Goal: Task Accomplishment & Management: Manage account settings

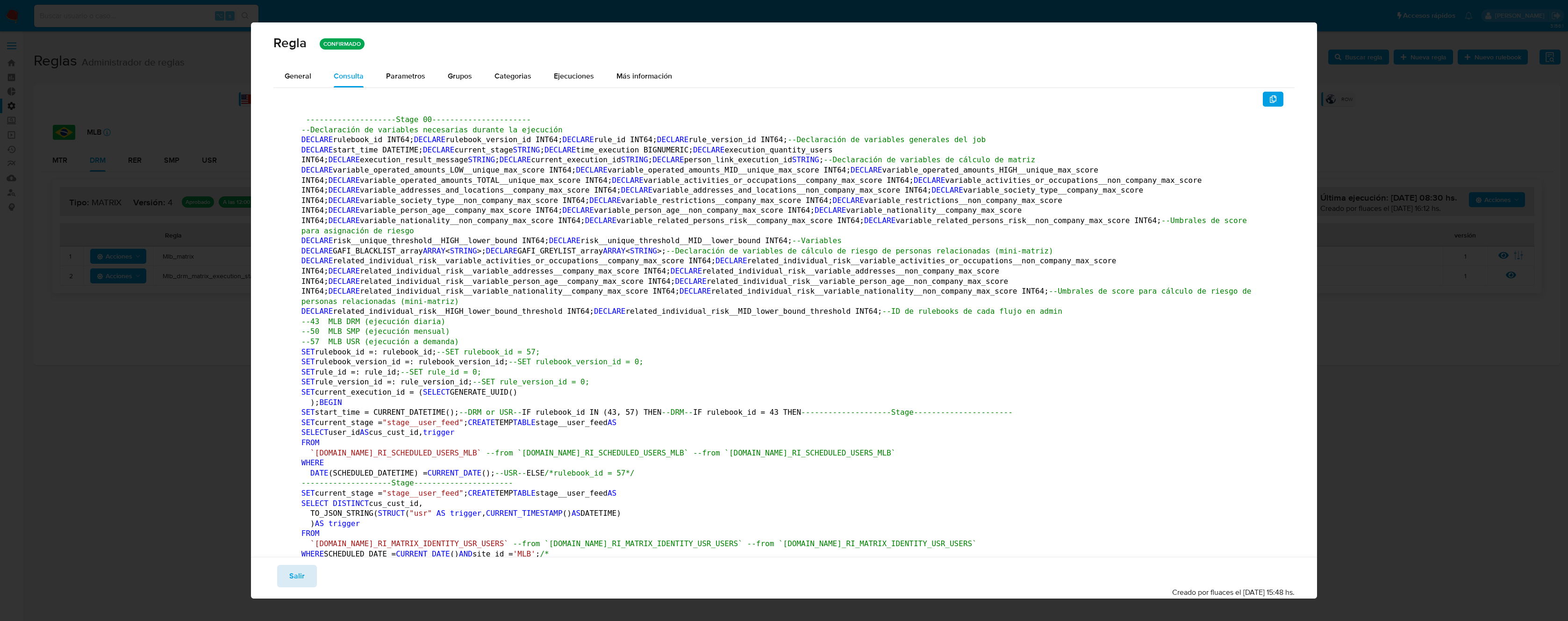
click at [301, 575] on span "Salir" at bounding box center [297, 575] width 15 height 21
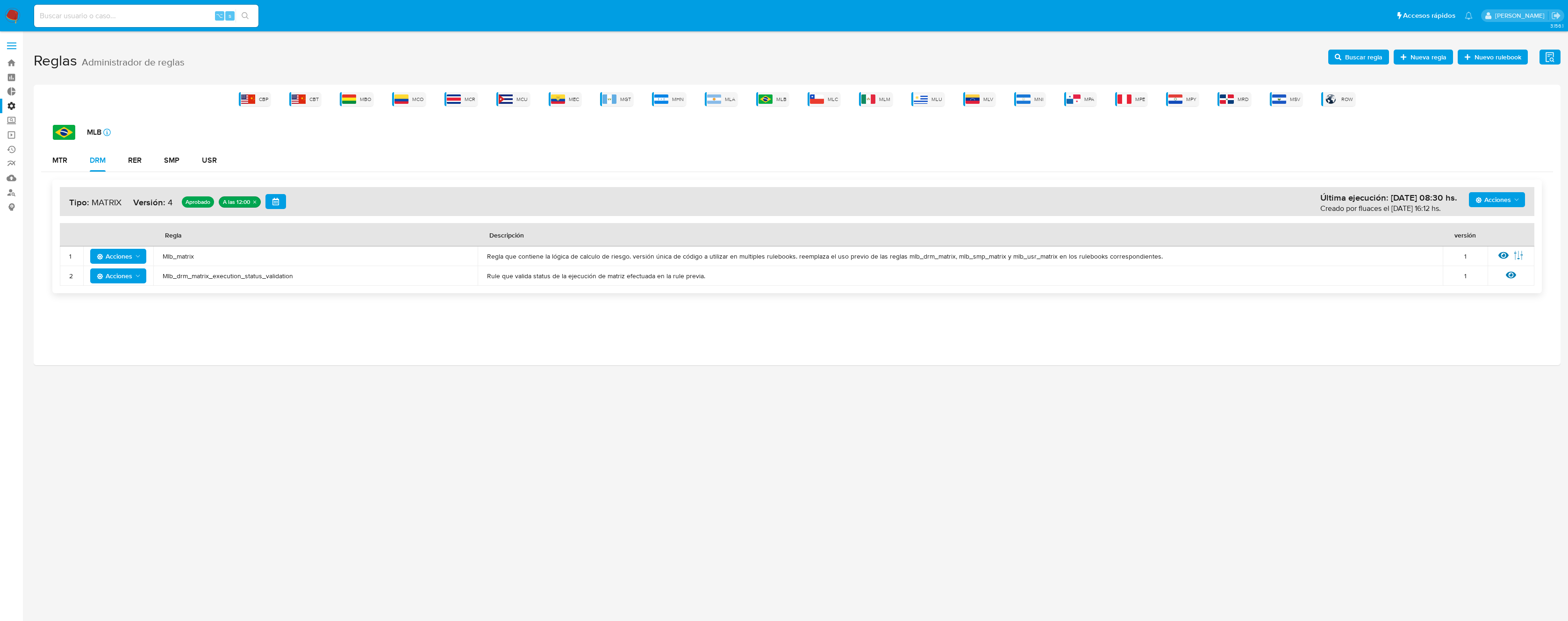
drag, startPoint x: 235, startPoint y: 277, endPoint x: 243, endPoint y: 276, distance: 8.1
click at [237, 276] on span "Mlb_drm_matrix_execution_status_validation" at bounding box center [316, 275] width 305 height 9
click at [188, 257] on span "Mlb_matrix" at bounding box center [316, 256] width 305 height 9
click at [181, 258] on span "Mlb_matrix" at bounding box center [316, 256] width 305 height 9
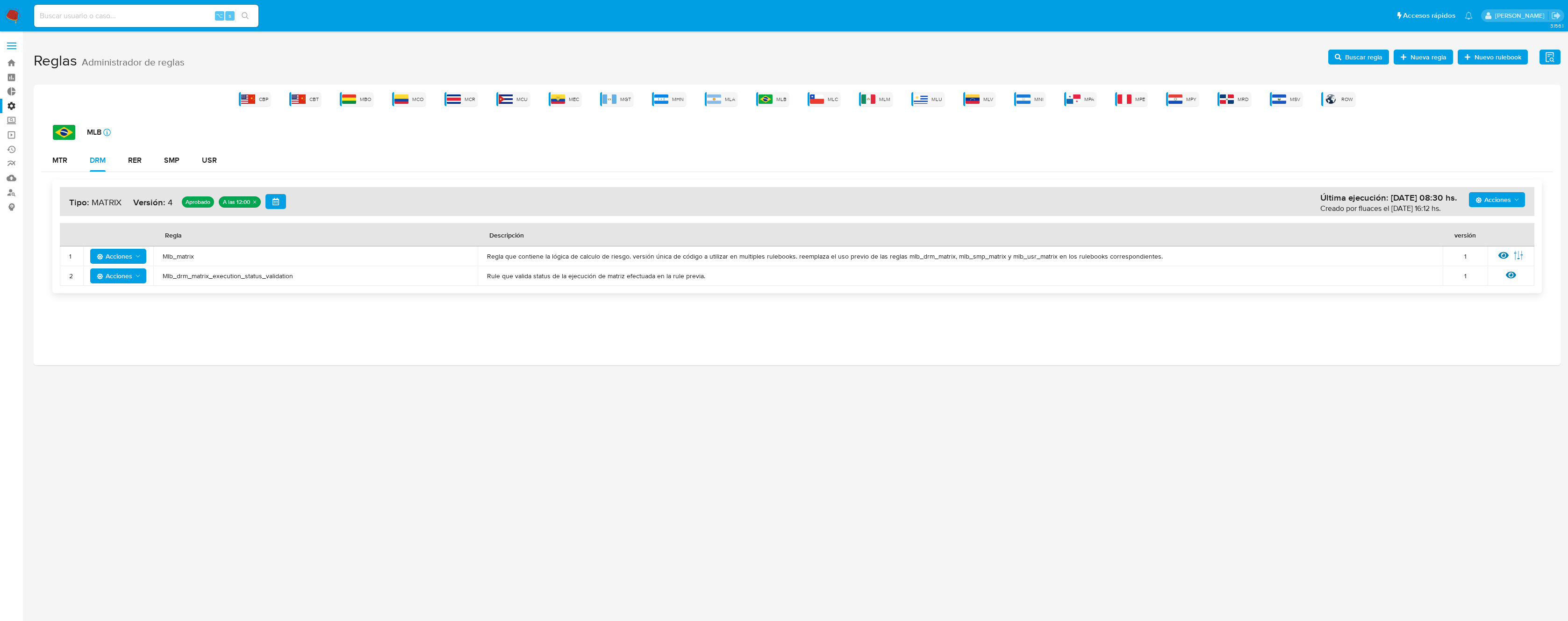
click at [181, 258] on span "Mlb_matrix" at bounding box center [316, 256] width 305 height 9
click at [1343, 54] on span "Buscar regla" at bounding box center [1358, 57] width 47 height 13
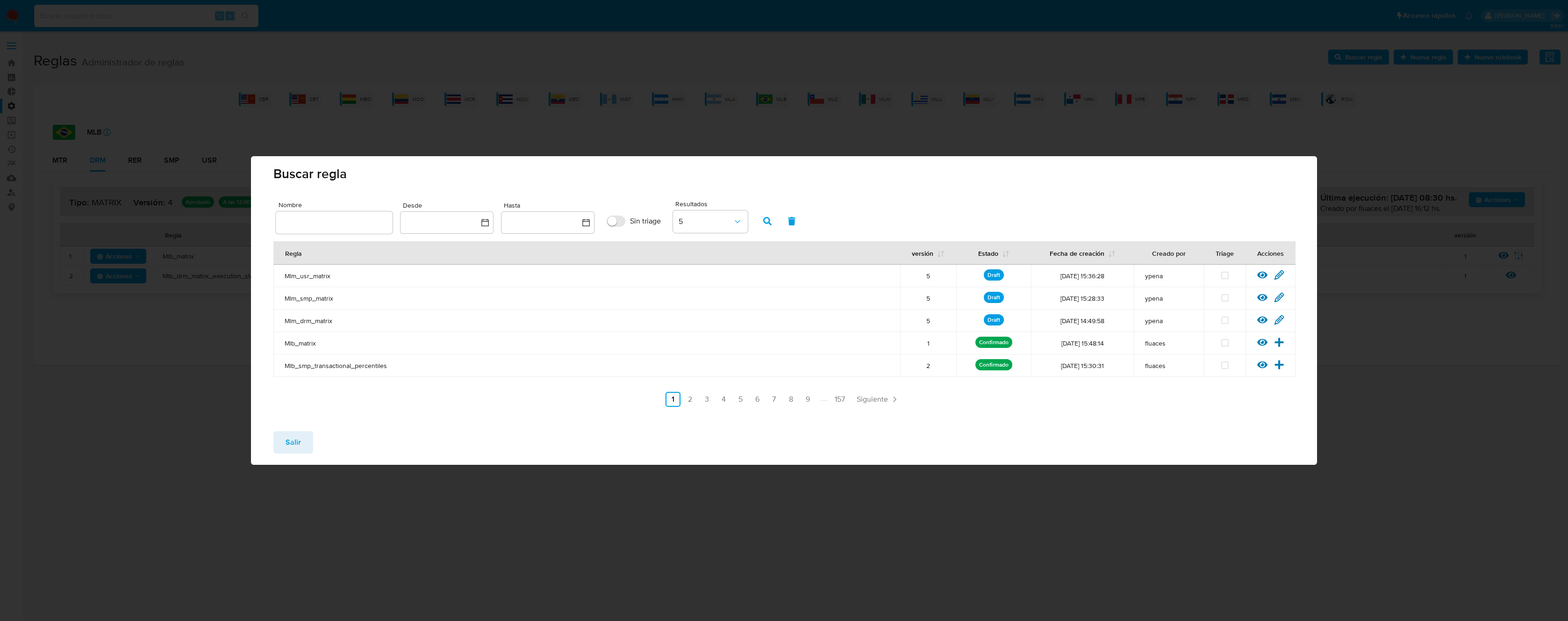
click at [318, 221] on input "text" at bounding box center [334, 222] width 117 height 12
type input "Mlb_matrix"
click at [769, 222] on icon "button" at bounding box center [767, 221] width 9 height 9
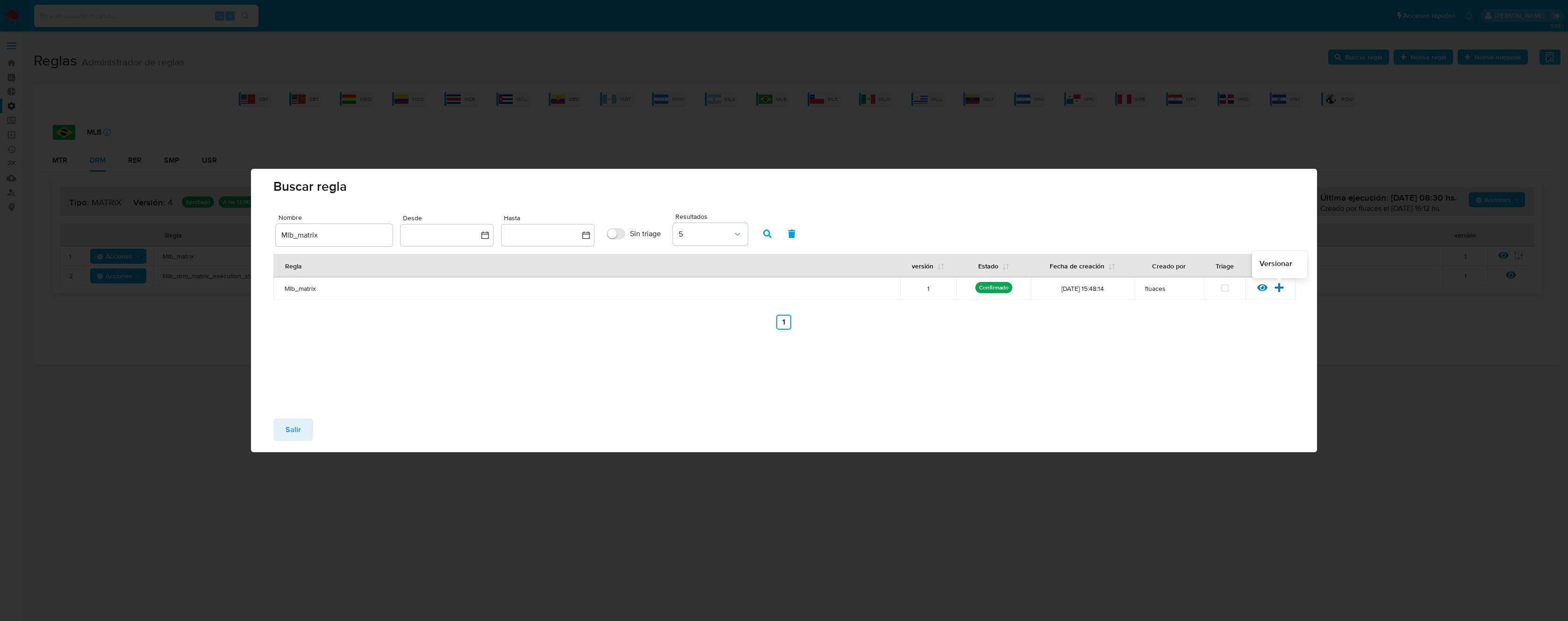
click at [1279, 287] on icon at bounding box center [1278, 286] width 9 height 9
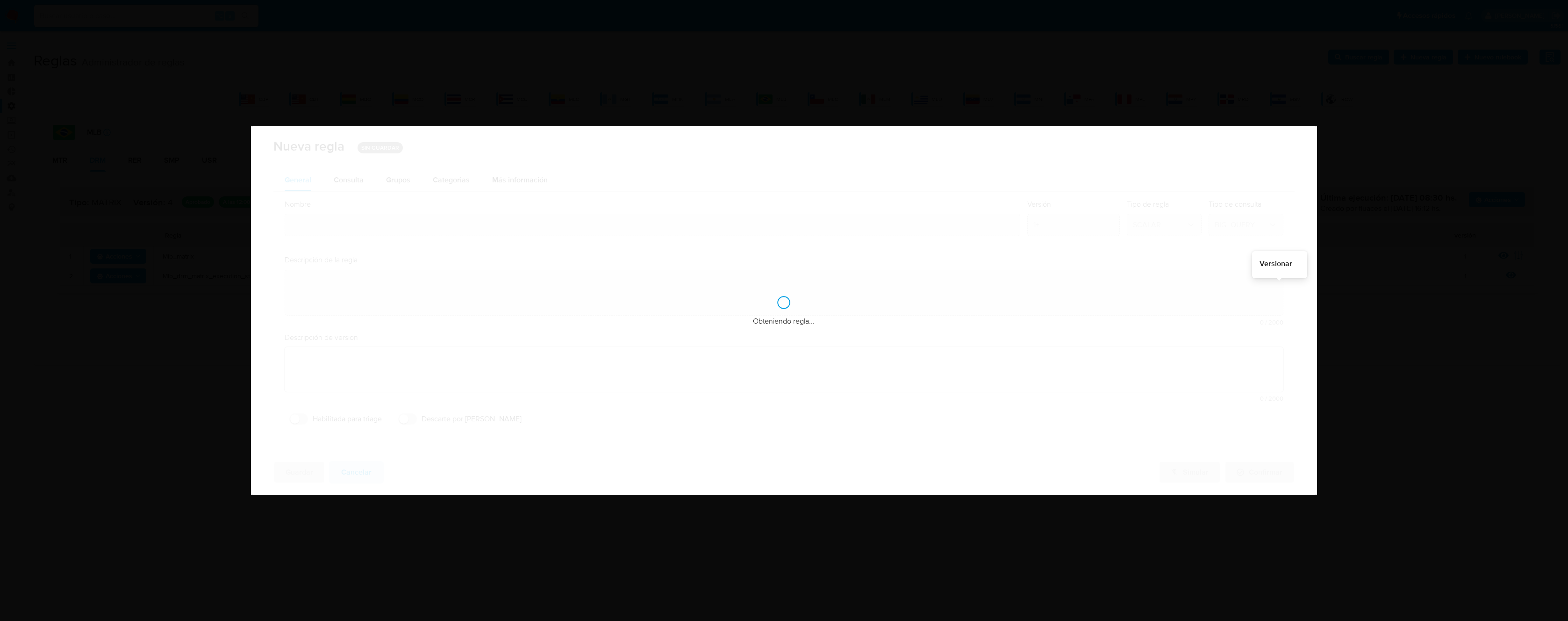
type input "Mlb_matrix"
type textarea "Regla que contiene la lógica de calculo de riesgo. versión única de código a ut…"
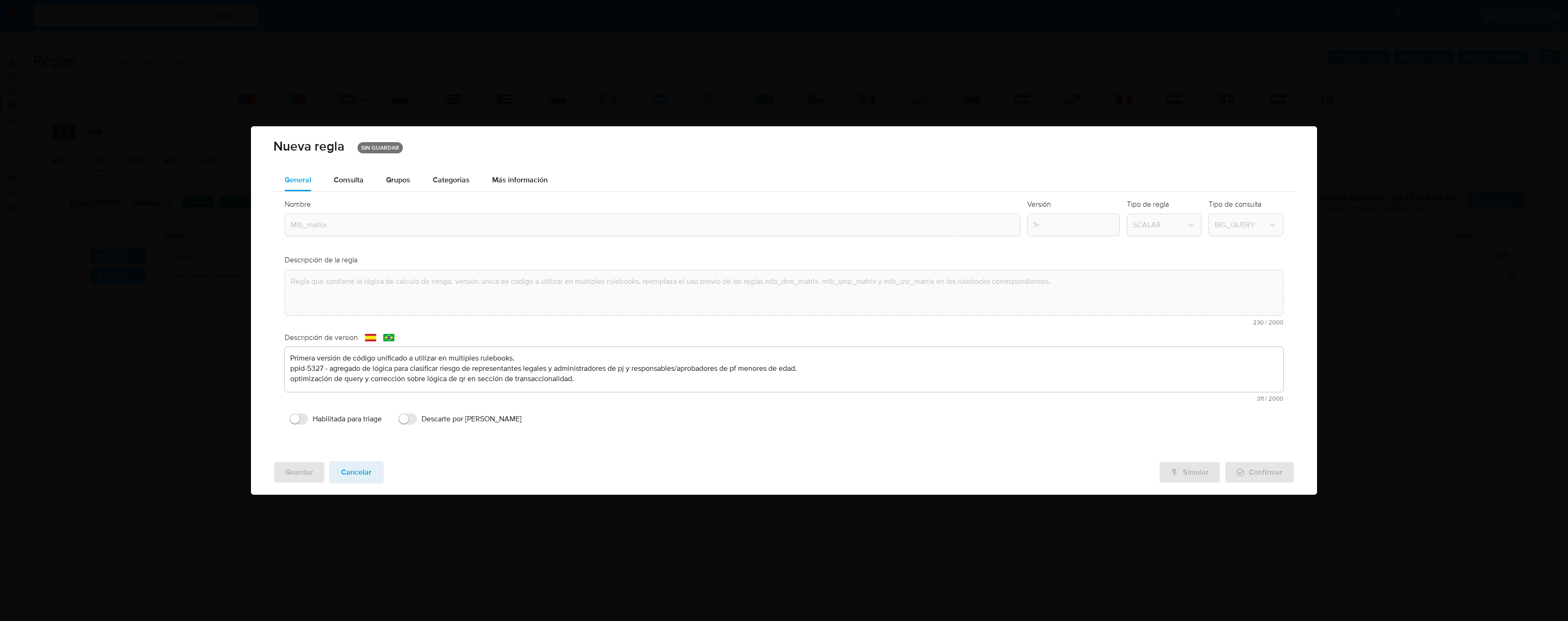
click at [537, 374] on div "Descripción de version text-es Primera versión de código unificado a utilizar e…" at bounding box center [783, 370] width 998 height 77
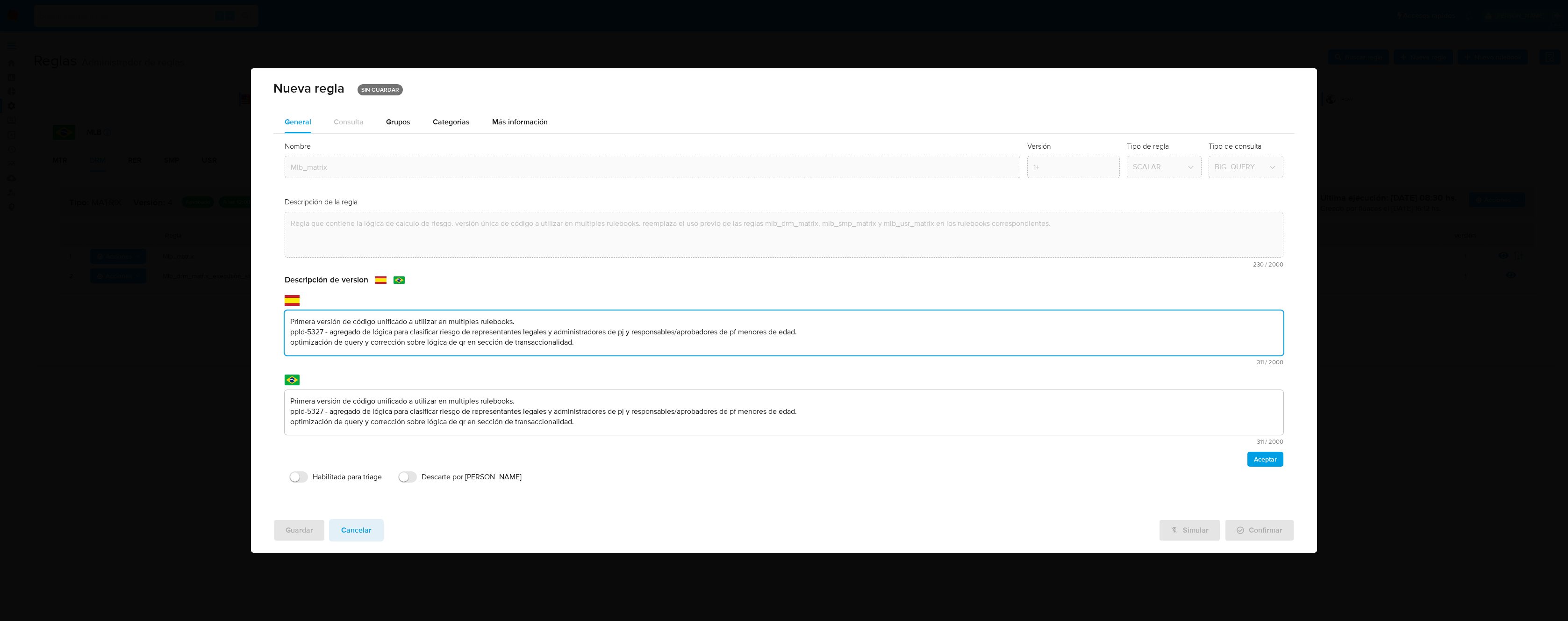
click at [563, 341] on textarea "Primera versión de código unificado a utilizar en multiples rulebooks. ppld-532…" at bounding box center [783, 332] width 998 height 45
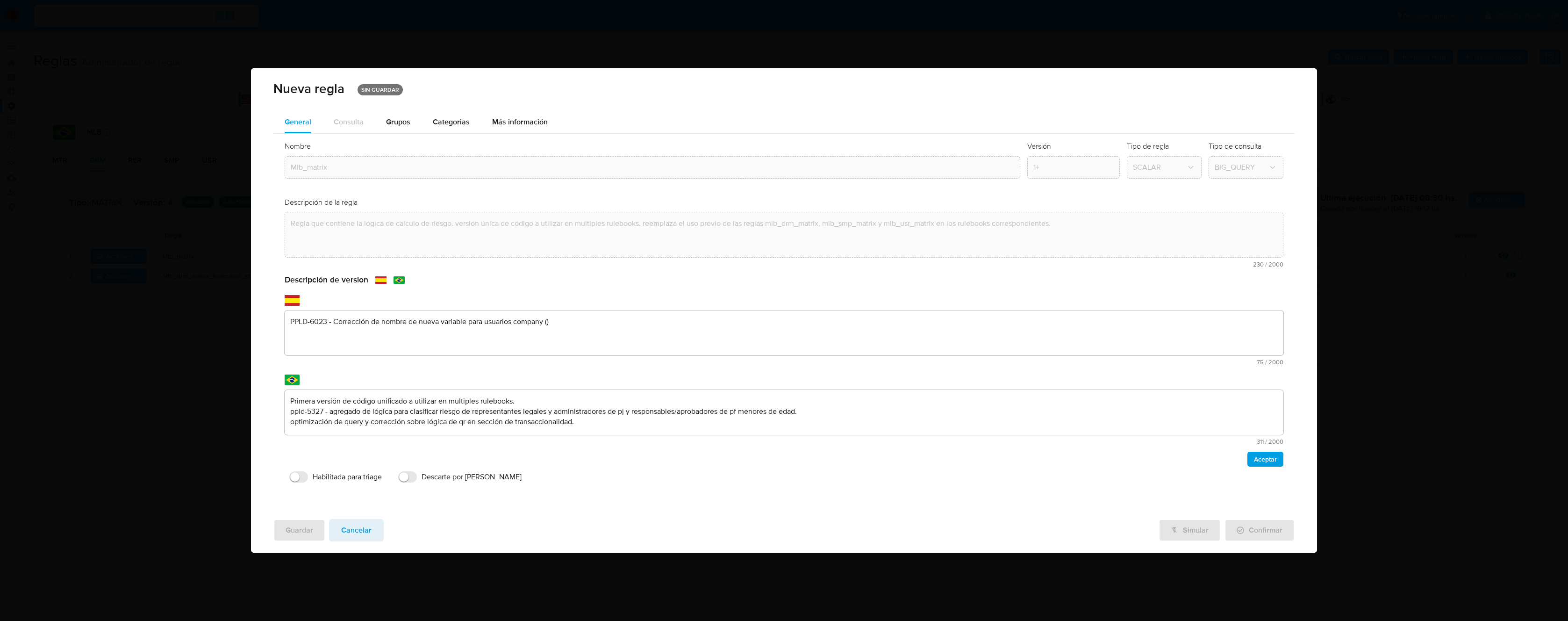
click at [611, 328] on textarea "PPLD-6023 - Corrección de nombre de nueva variable para usuarios company ()" at bounding box center [783, 332] width 998 height 45
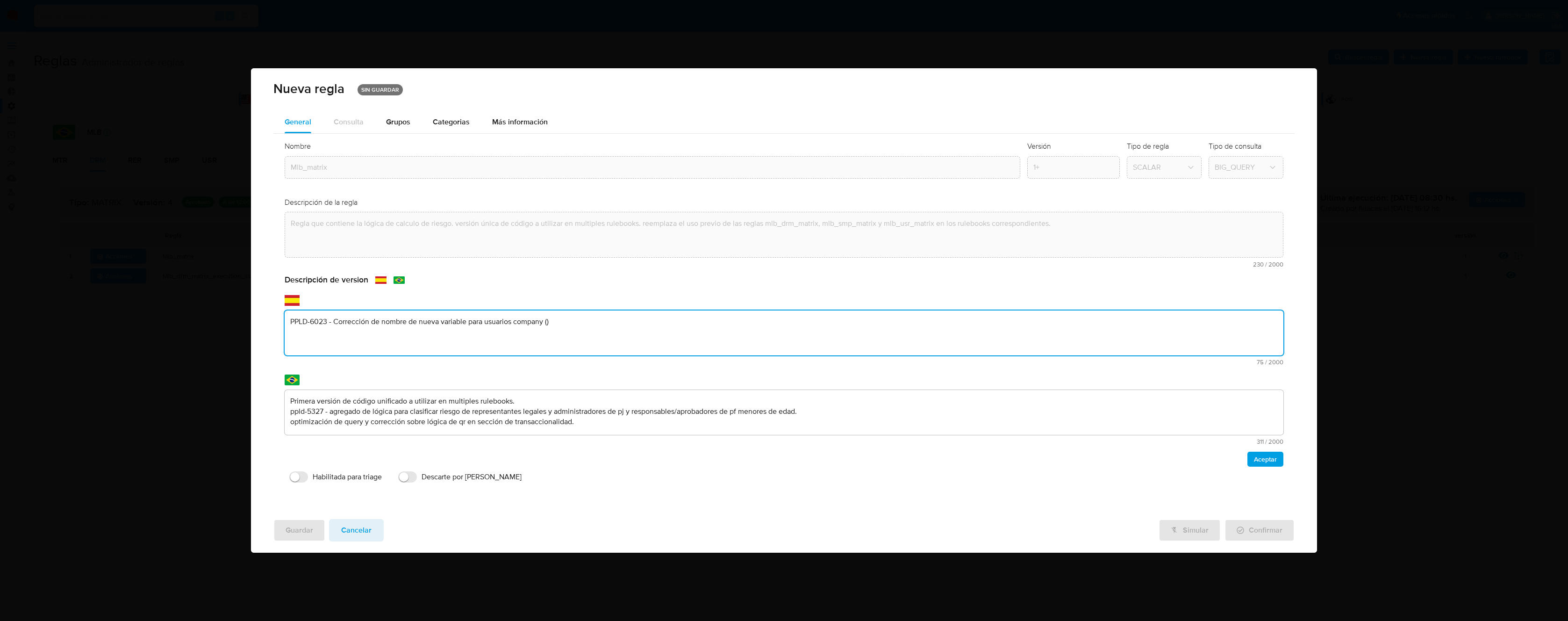
paste textarea "addresses_and_locations“ en vez de “related_persons_risk"
click at [550, 318] on textarea "PPLD-6023 - Corrección de nombre de nueva variable para usuarios company (addre…" at bounding box center [783, 332] width 998 height 45
click at [548, 324] on textarea "PPLD-6023 - Corrección de nombre de nueva variable para usuarios company ("addr…" at bounding box center [783, 332] width 998 height 45
click at [626, 320] on textarea "PPLD-6023 - Corrección de nombre de nueva variable para usuarios company en JSO…" at bounding box center [783, 332] width 998 height 45
click at [778, 320] on textarea "PPLD-6023 - Corrección de nombre de nueva variable para usuarios company en JSO…" at bounding box center [783, 332] width 998 height 45
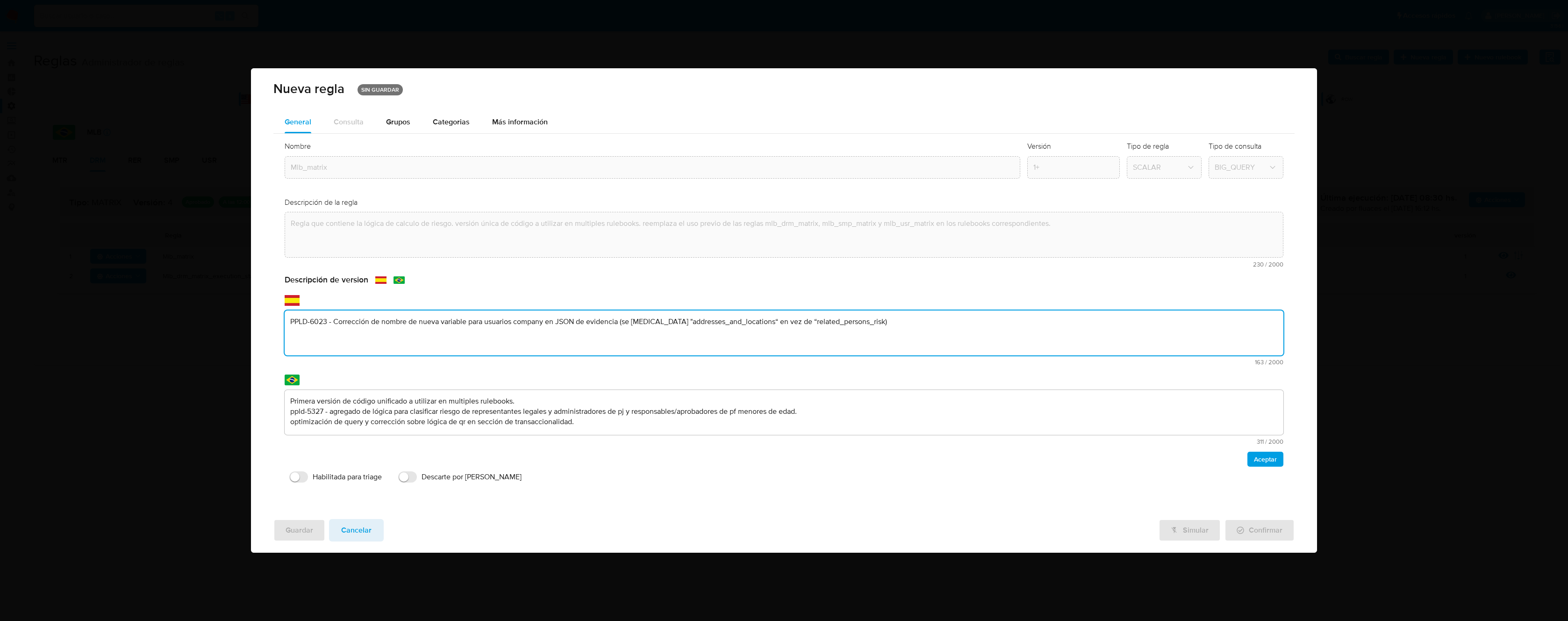
drag, startPoint x: 778, startPoint y: 320, endPoint x: 753, endPoint y: 321, distance: 25.0
click at [753, 321] on textarea "PPLD-6023 - Corrección de nombre de nueva variable para usuarios company en JSO…" at bounding box center [783, 332] width 998 height 45
click at [559, 321] on textarea "PPLD-6023 - Corrección de nombre de nueva variable para usuarios company en JSO…" at bounding box center [783, 332] width 998 height 45
click at [933, 318] on textarea "PPLD-6023 - Corrección de nombre de nueva variable para usuarios company en lóg…" at bounding box center [783, 332] width 998 height 45
type textarea "PPLD-6023 - Corrección de nombre de nueva variable para usuarios company en lóg…"
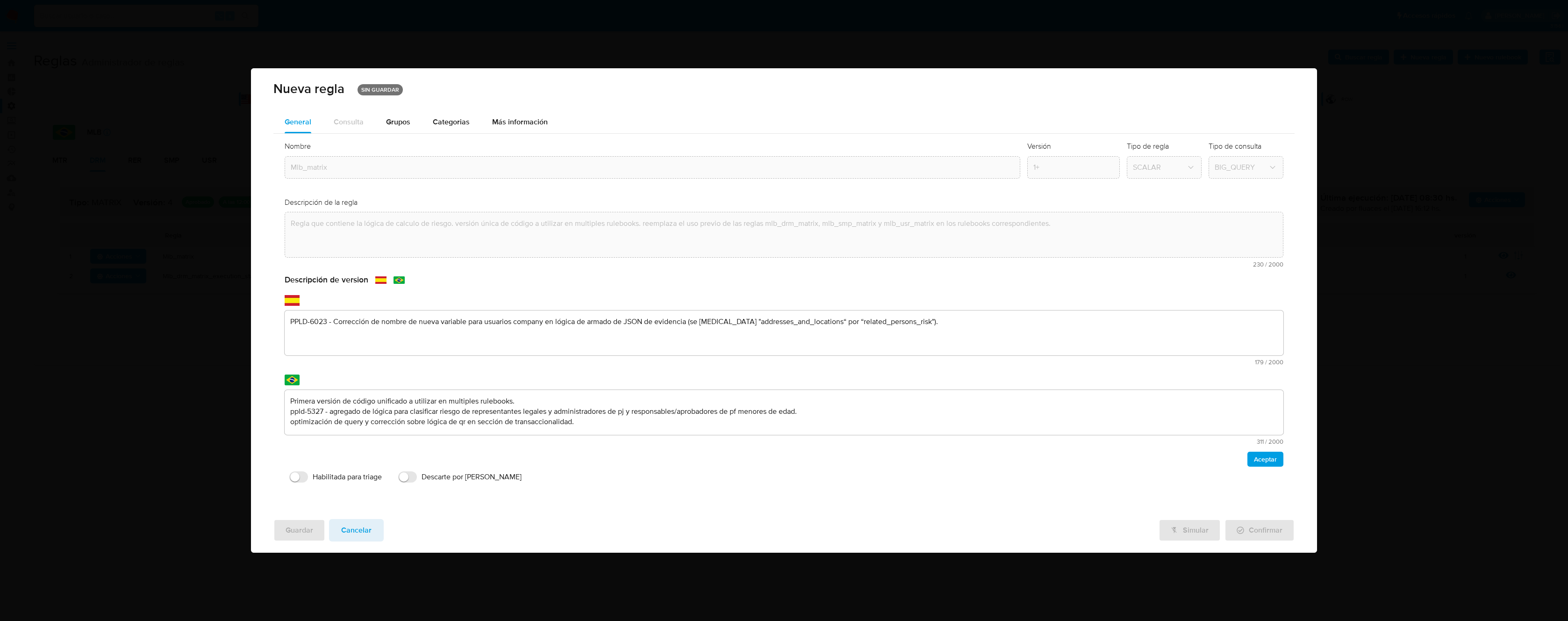
click at [962, 330] on textarea "PPLD-6023 - Corrección de nombre de nueva variable para usuarios company en lóg…" at bounding box center [783, 332] width 998 height 45
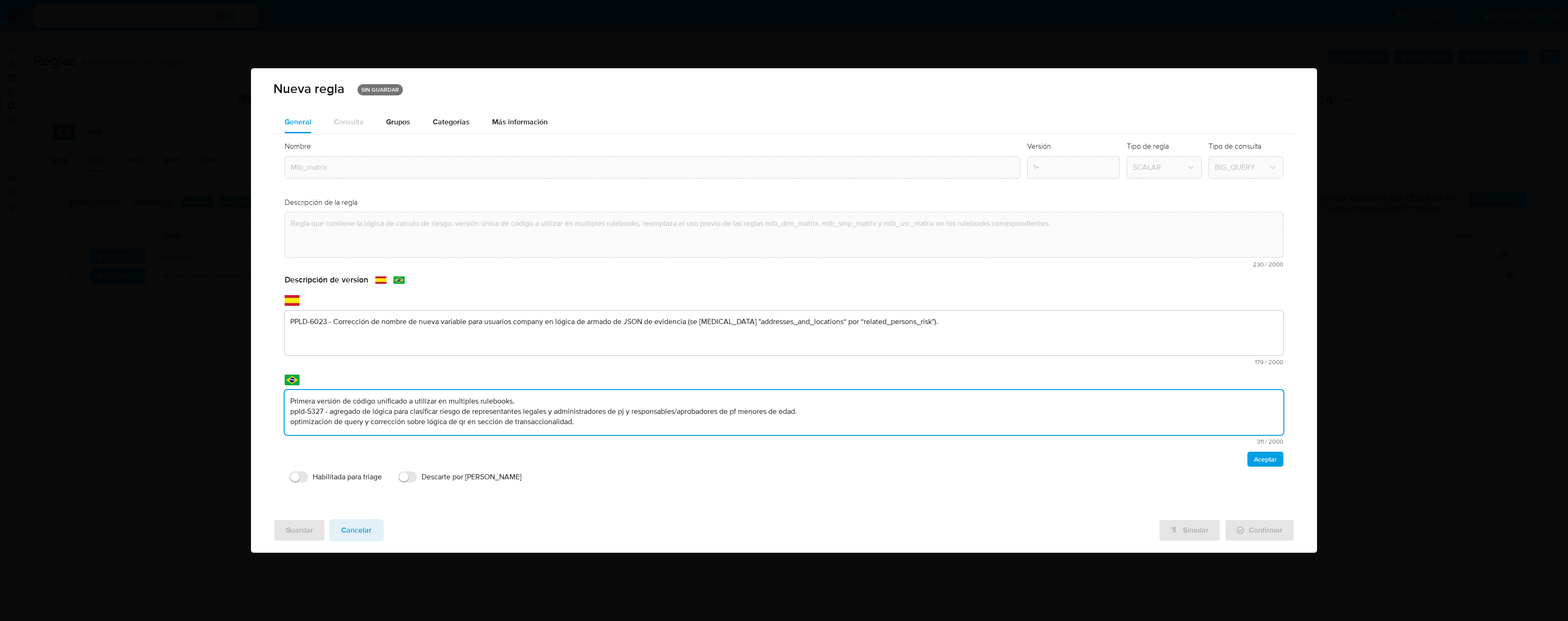
click at [702, 399] on textarea "Primera versión de código unificado a utilizar en multiples rulebooks. ppld-532…" at bounding box center [783, 411] width 998 height 45
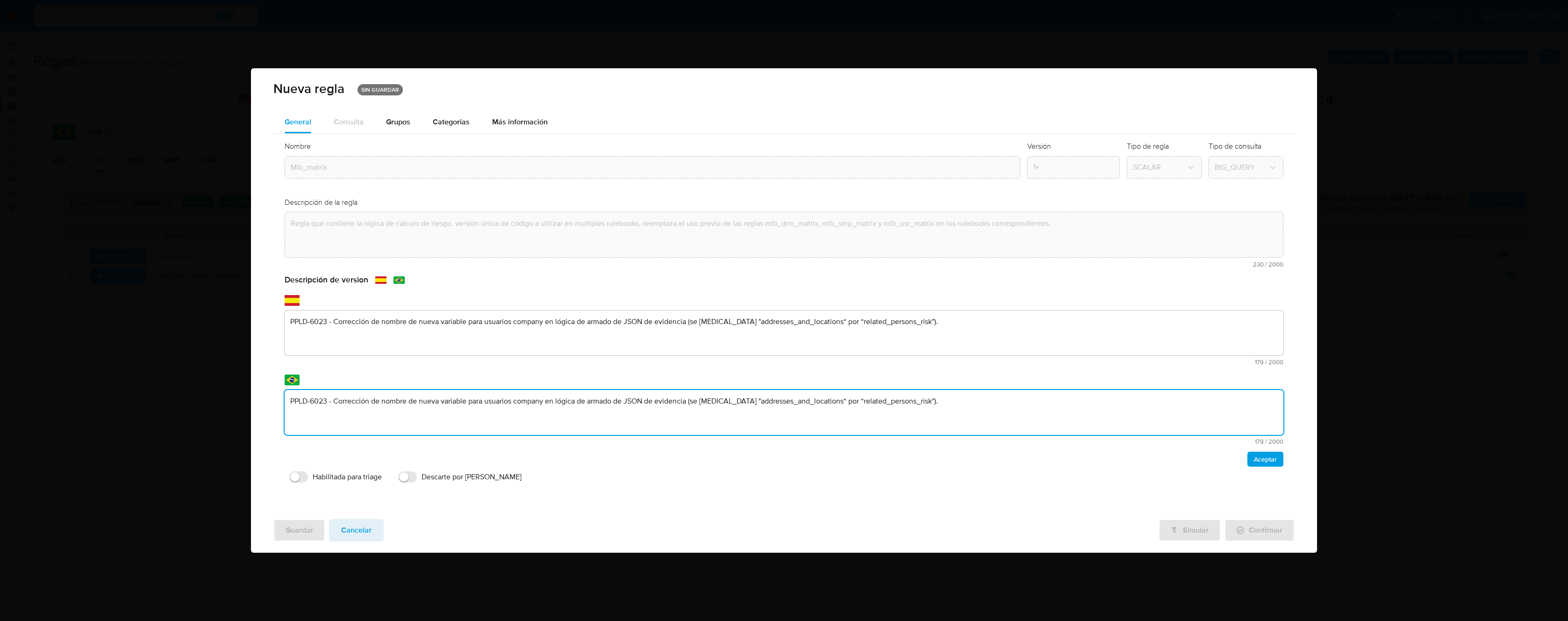
type textarea "PPLD-6023 - Corrección de nombre de nueva variable para usuarios company en lóg…"
click at [858, 320] on textarea "PPLD-6023 - Corrección de nombre de nueva variable para usuarios company en lóg…" at bounding box center [783, 332] width 998 height 45
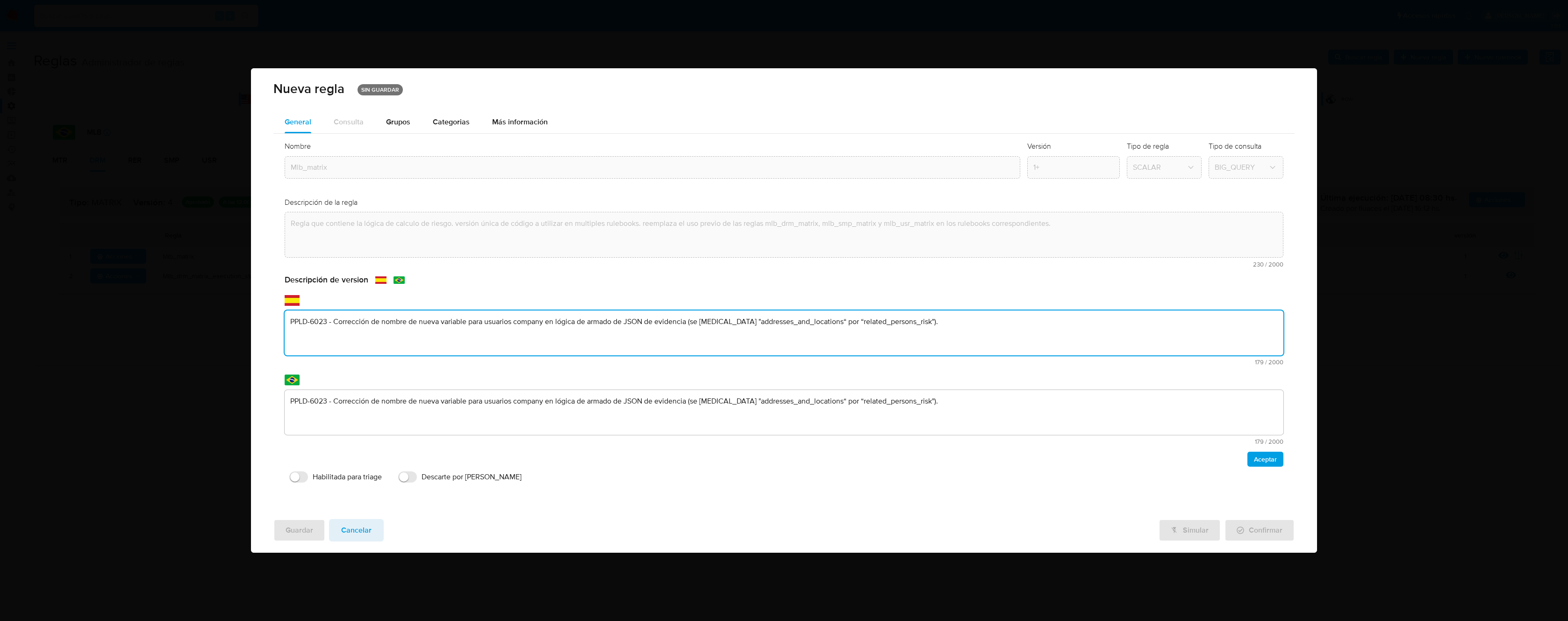
click at [858, 320] on textarea "PPLD-6023 - Corrección de nombre de nueva variable para usuarios company en lóg…" at bounding box center [783, 332] width 998 height 45
click at [1266, 461] on span "Aceptar" at bounding box center [1266, 459] width 23 height 13
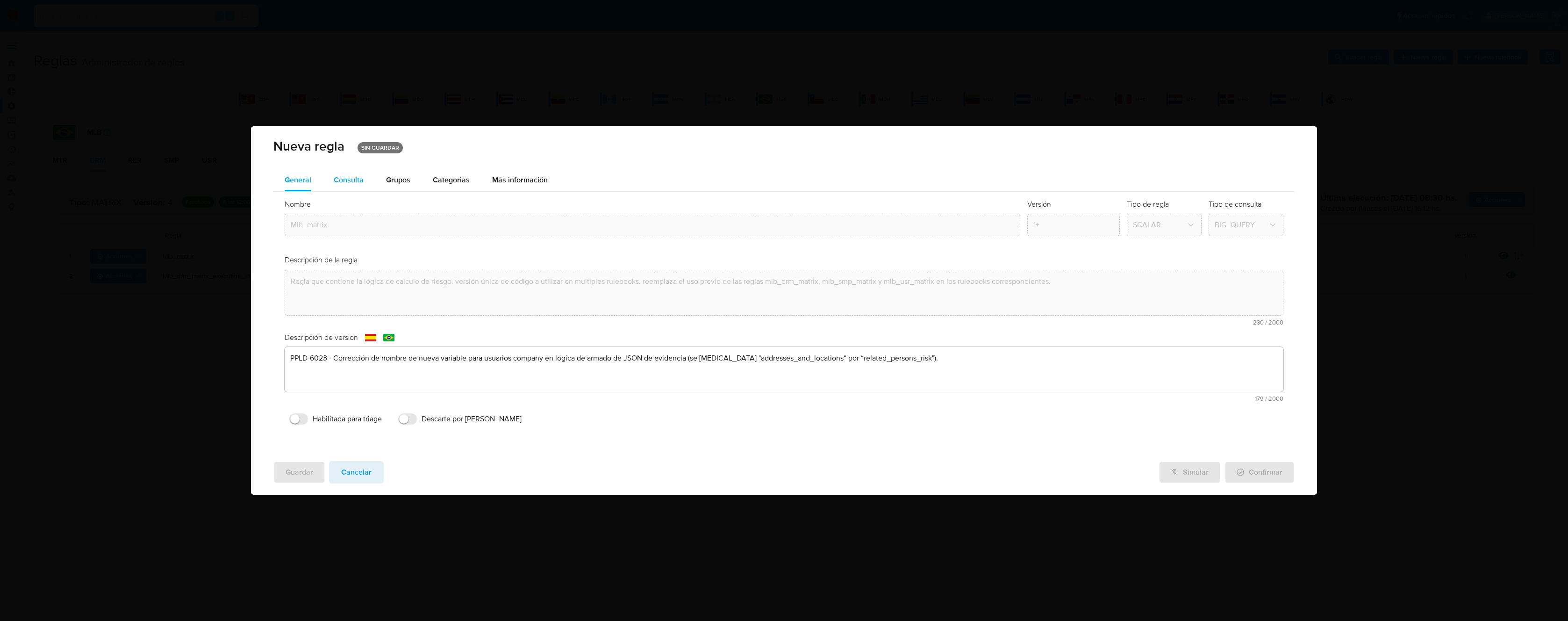
click at [347, 179] on span "Consulta" at bounding box center [349, 179] width 30 height 10
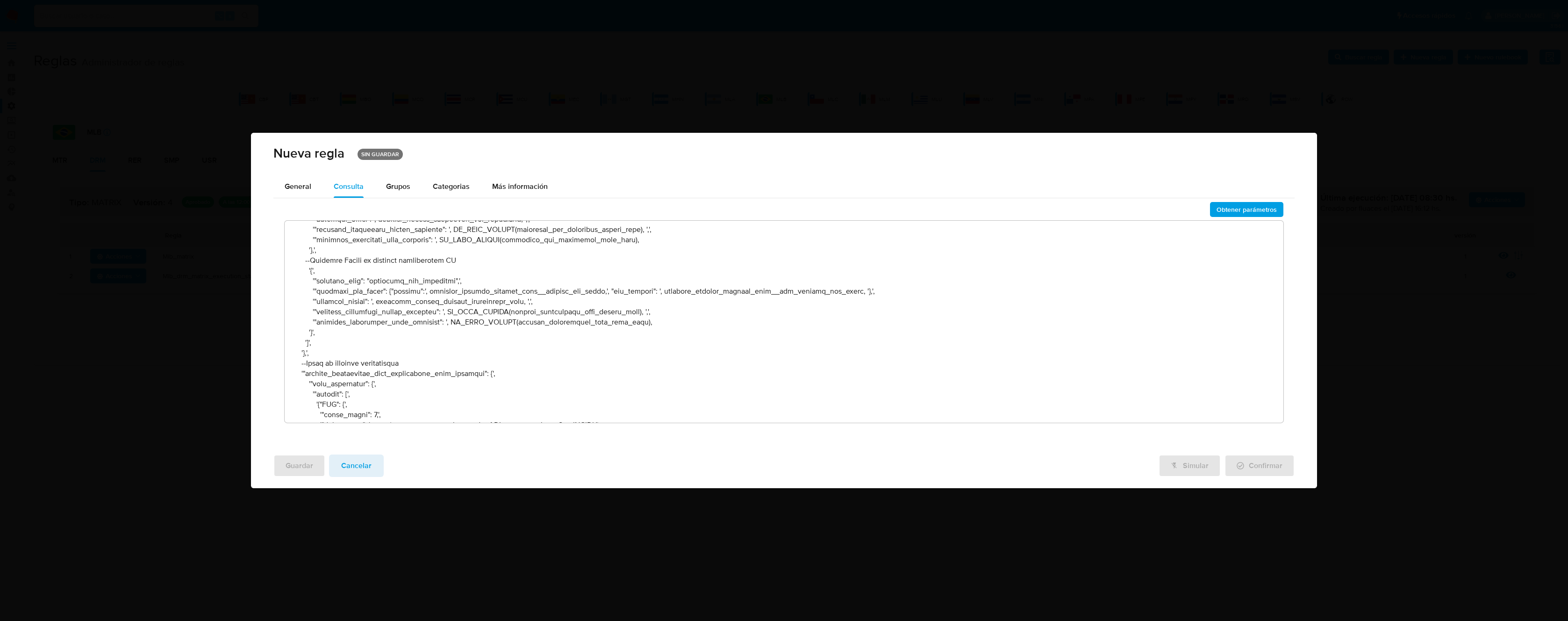
scroll to position [46416, 0]
click at [405, 350] on textarea at bounding box center [783, 321] width 998 height 202
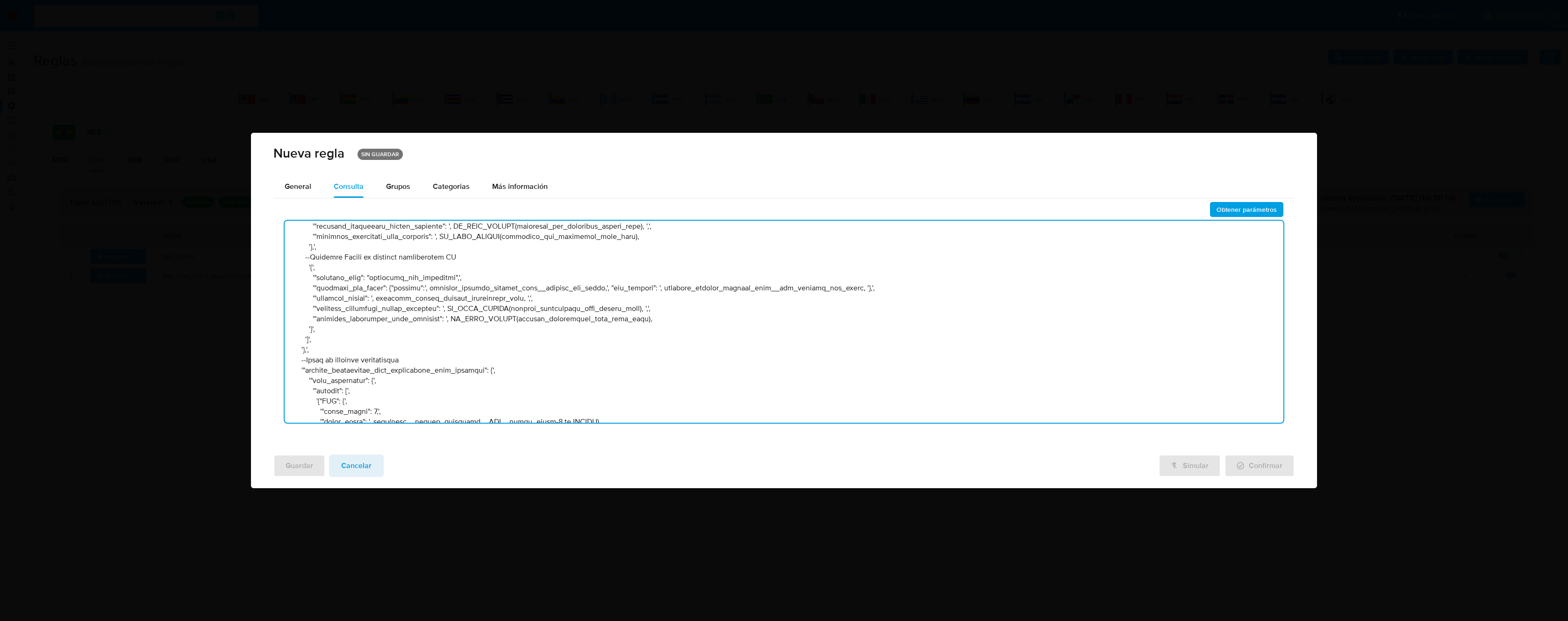
click at [405, 350] on textarea at bounding box center [783, 321] width 998 height 202
paste textarea "related_persons_risk"
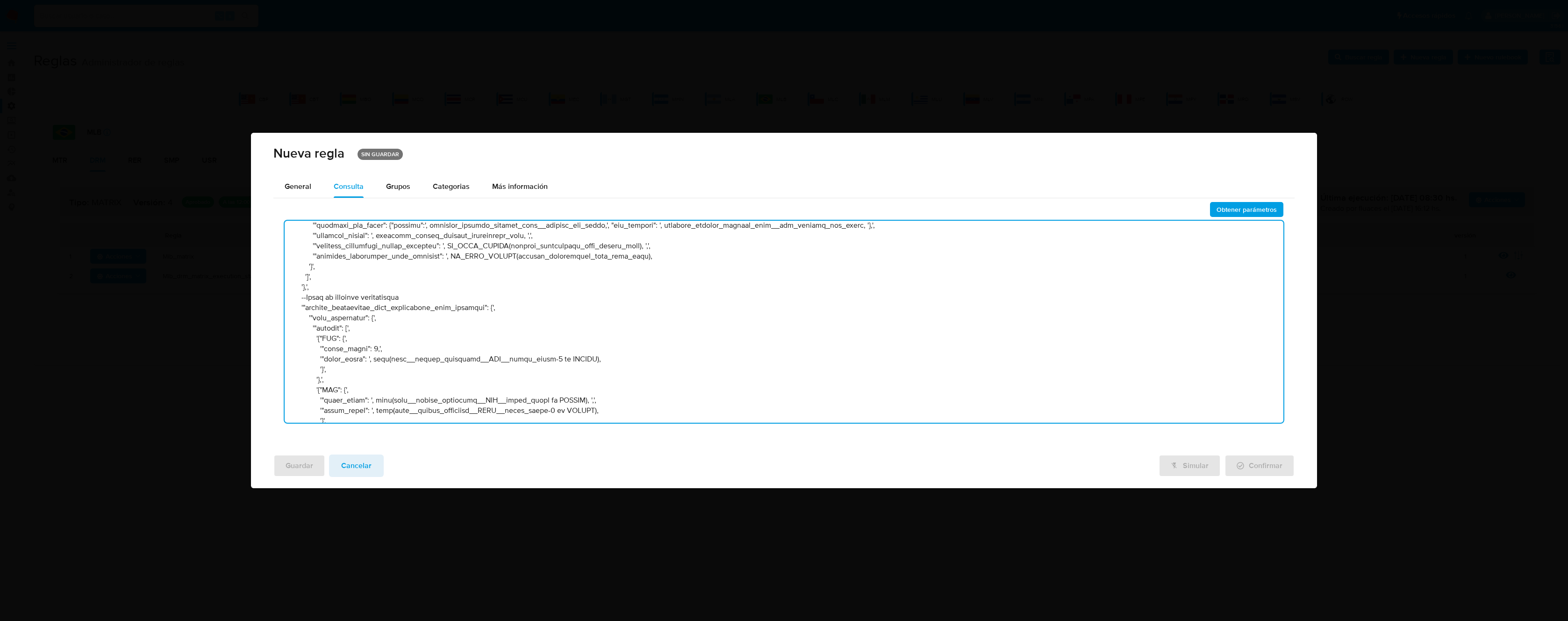
scroll to position [46471, 0]
type textarea "--------------------Lorem 15---------------------- --Ipsumdolors am consectet a…"
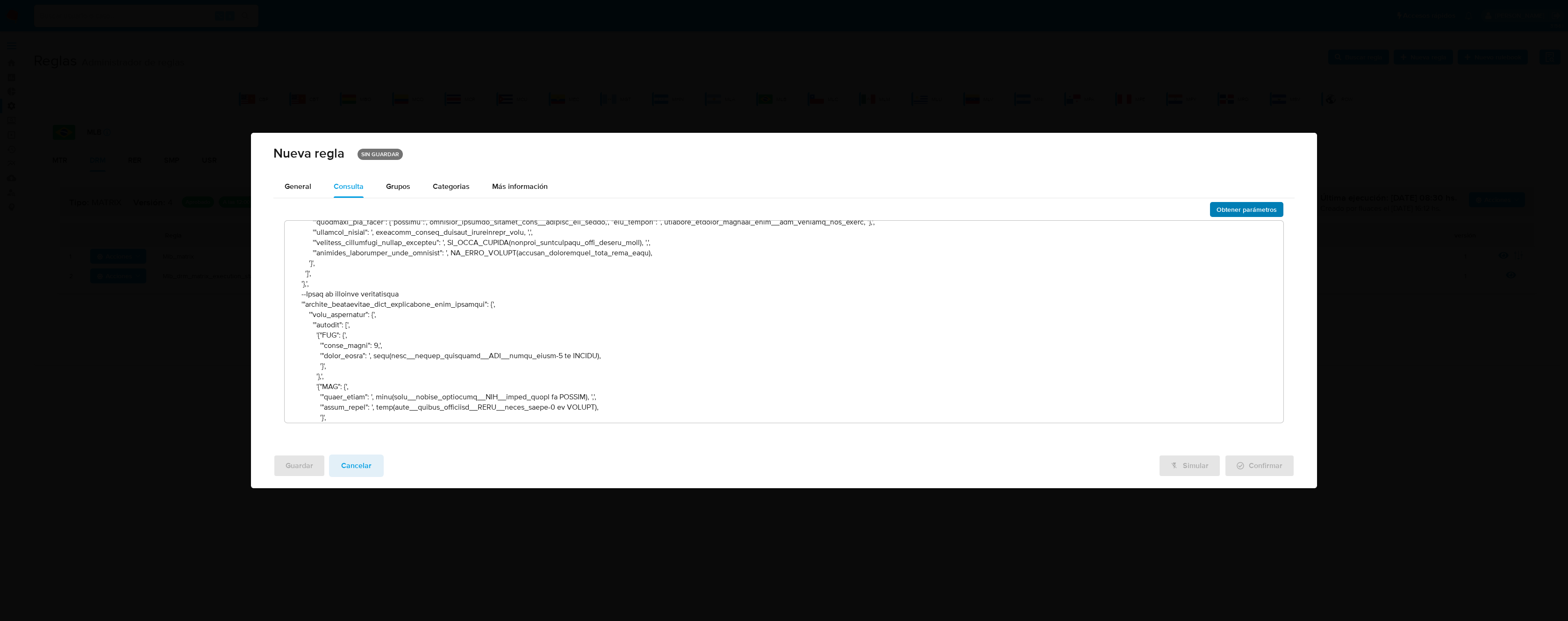
click at [1232, 210] on span "Obtener parámetros" at bounding box center [1247, 210] width 61 height 13
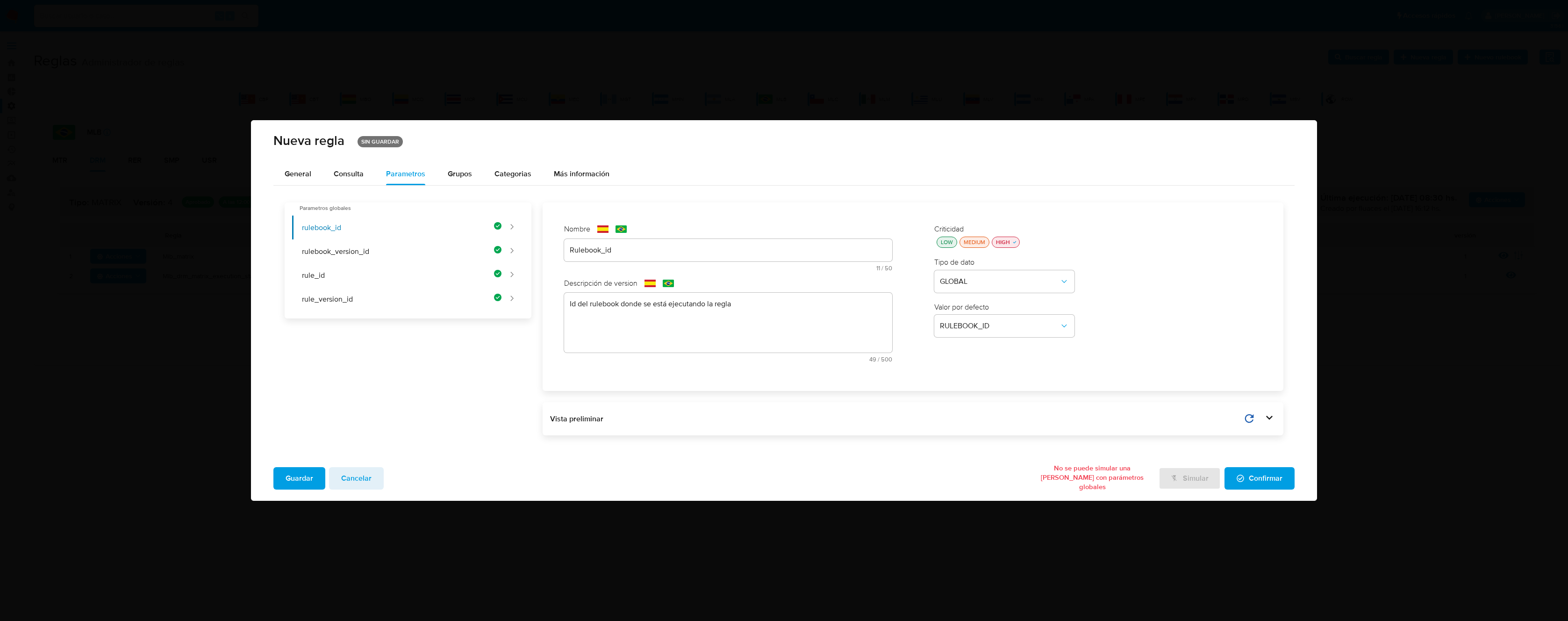
click at [305, 473] on span "Guardar" at bounding box center [299, 478] width 27 height 21
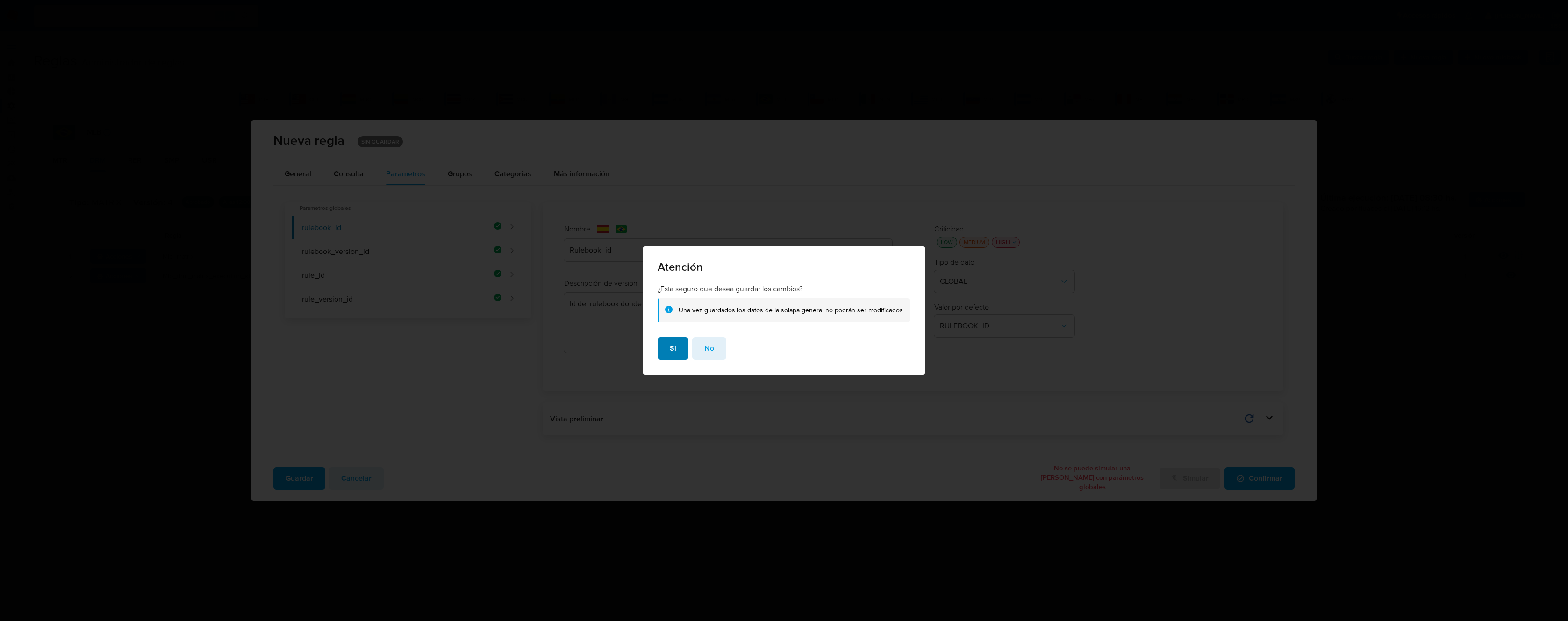
click at [673, 347] on span "Si" at bounding box center [672, 348] width 7 height 21
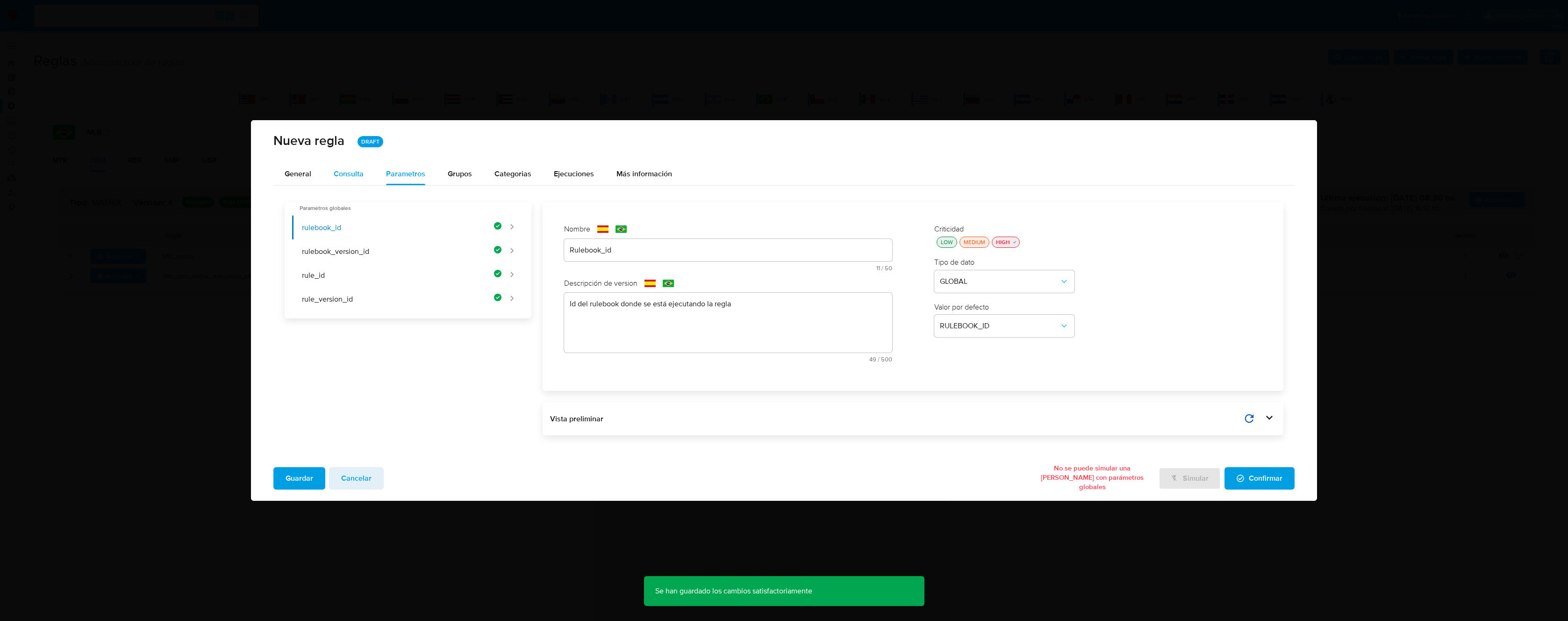
drag, startPoint x: 327, startPoint y: 161, endPoint x: 346, endPoint y: 173, distance: 22.5
click at [339, 171] on div "Nueva [PERSON_NAME] DRAFT General Consulta Parametros Grupos Categorias Ejecuci…" at bounding box center [784, 310] width 1066 height 380
click at [353, 175] on span "Consulta" at bounding box center [349, 173] width 30 height 10
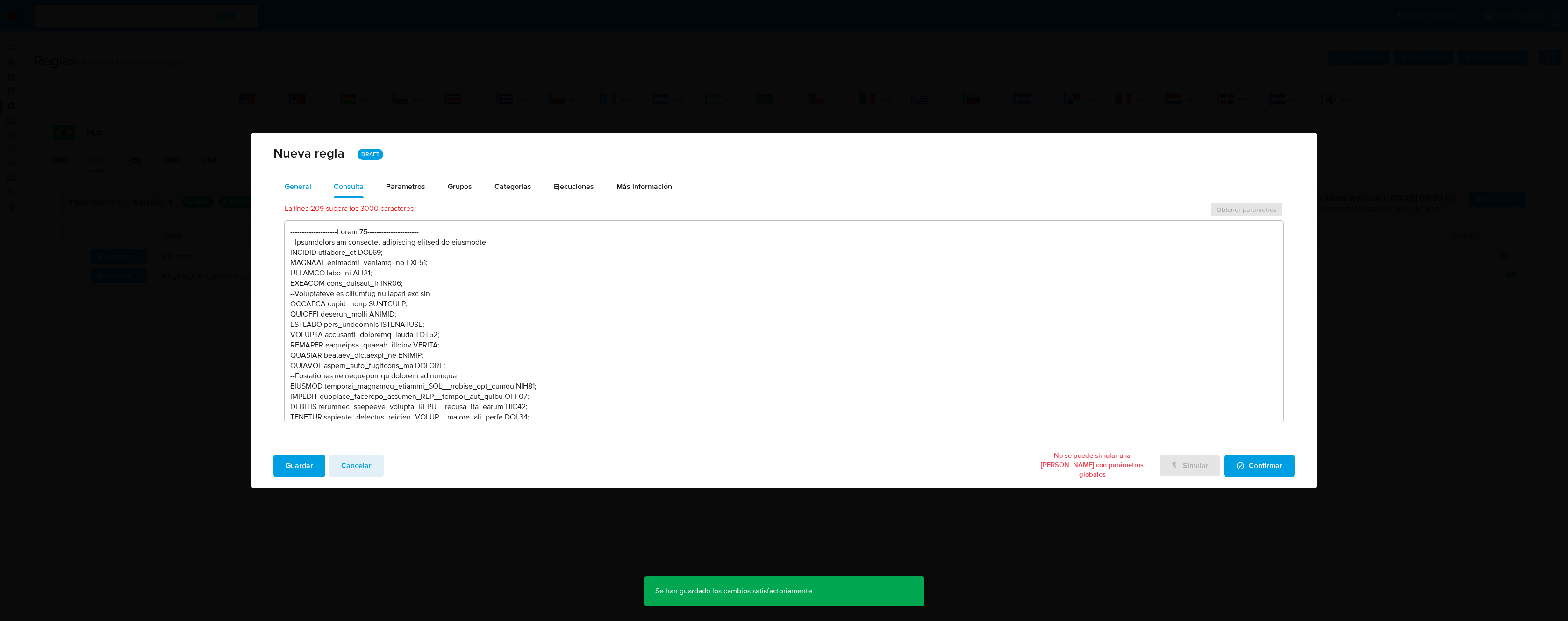
click at [302, 186] on span "General" at bounding box center [298, 186] width 27 height 10
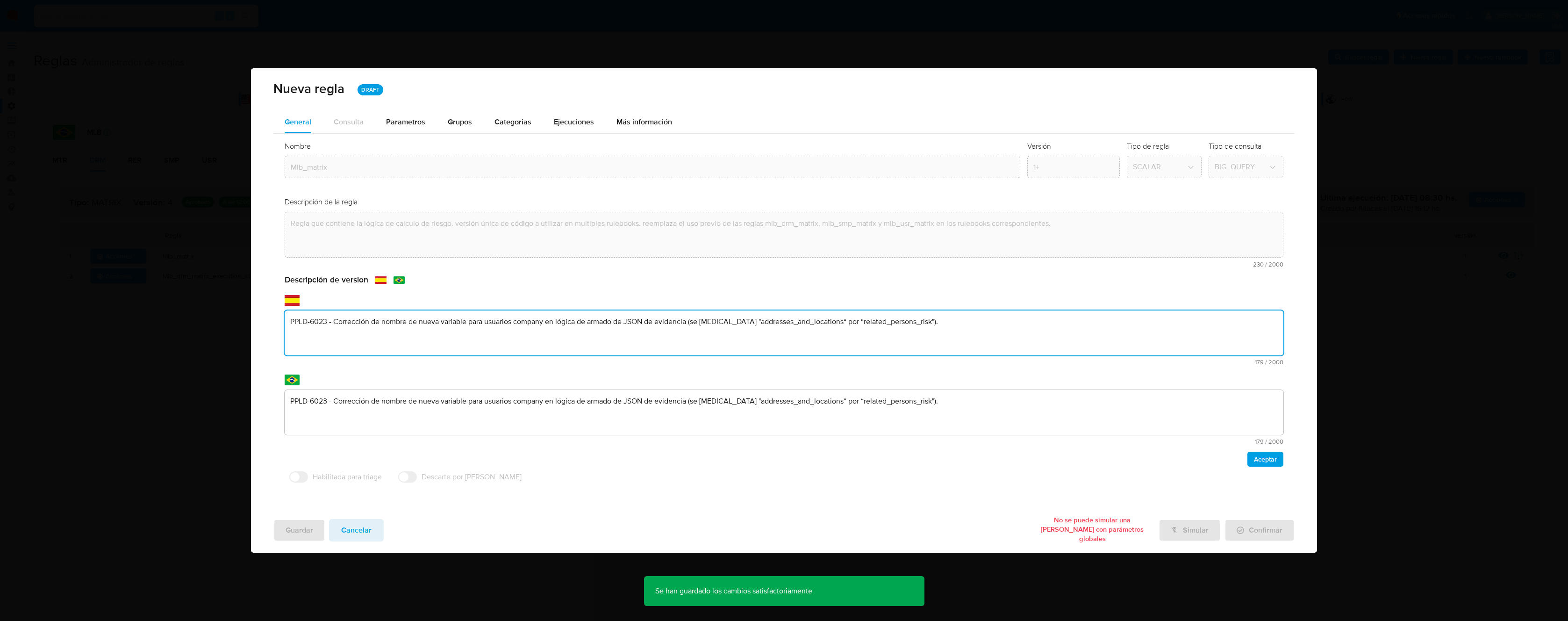
click at [483, 356] on div "text-es PPLD-6023 - Corrección de nombre de nueva variable para usuarios compan…" at bounding box center [783, 338] width 998 height 55
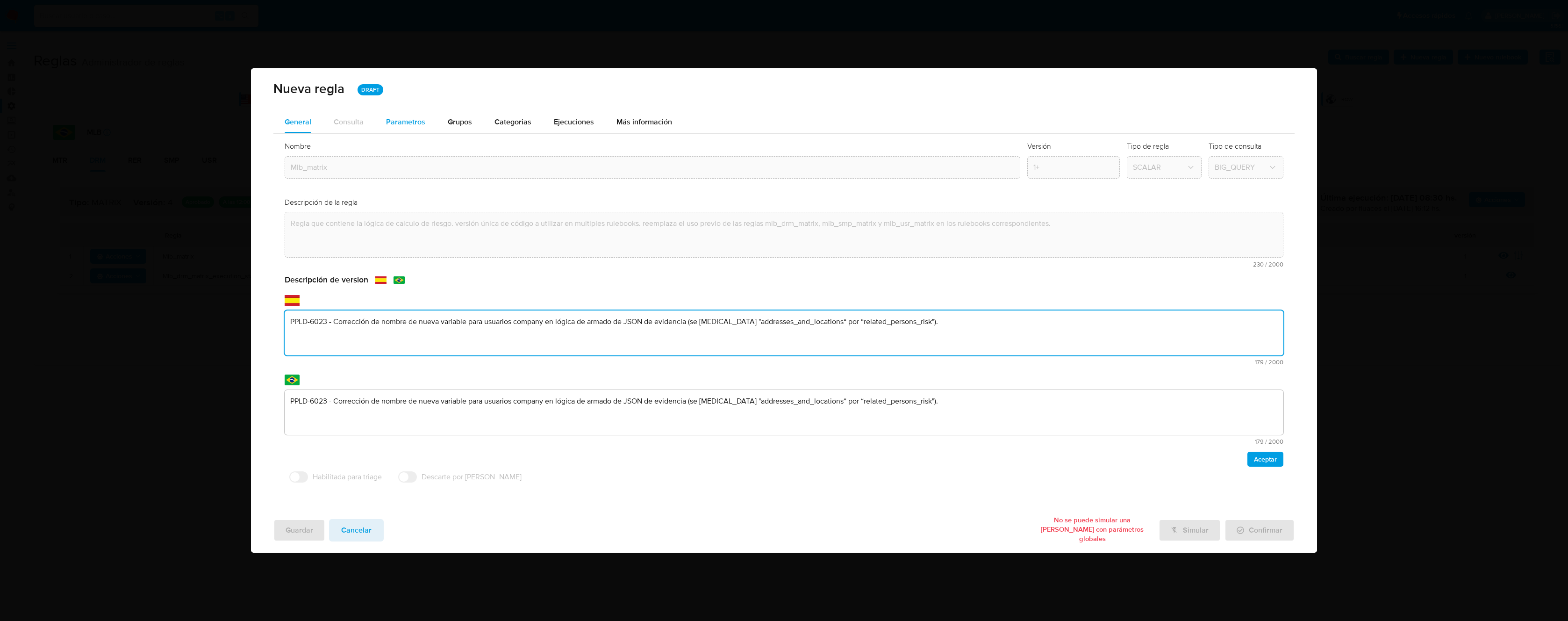
click at [421, 124] on span "Parametros" at bounding box center [405, 121] width 39 height 10
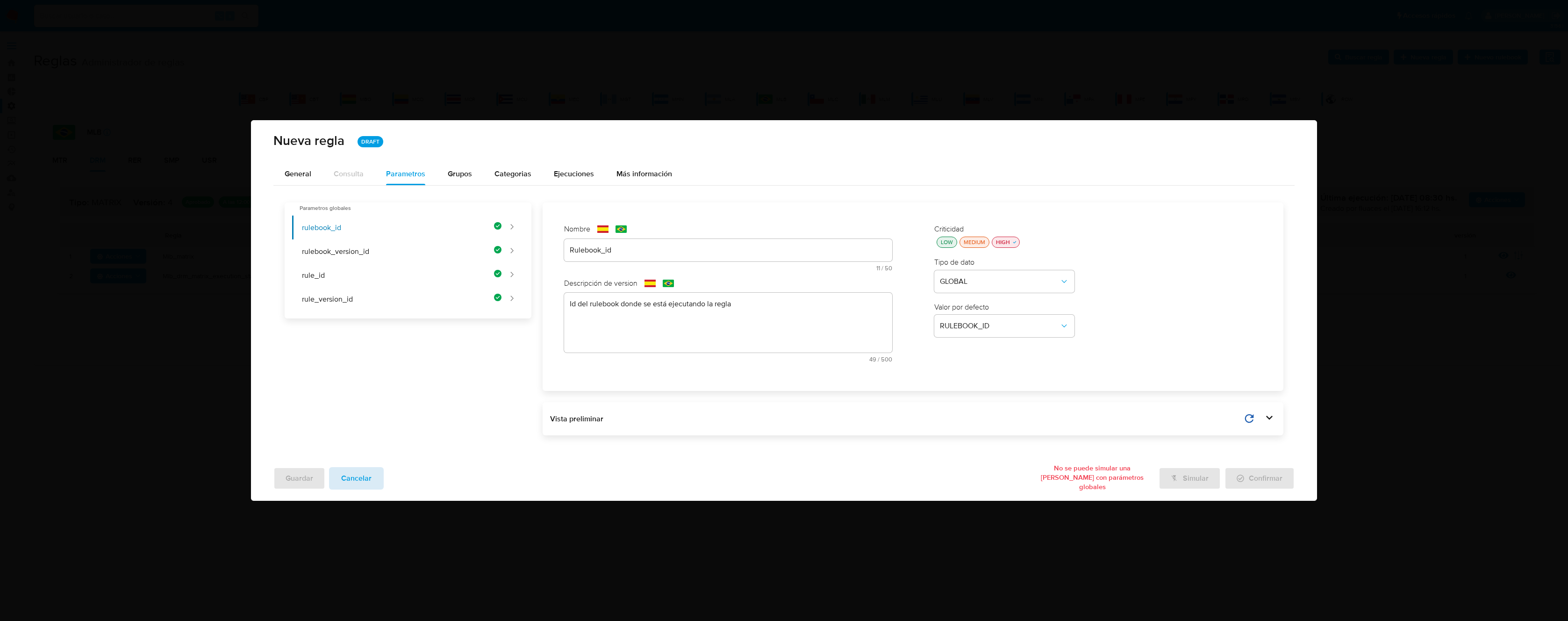
click at [357, 480] on span "Cancelar" at bounding box center [356, 478] width 30 height 21
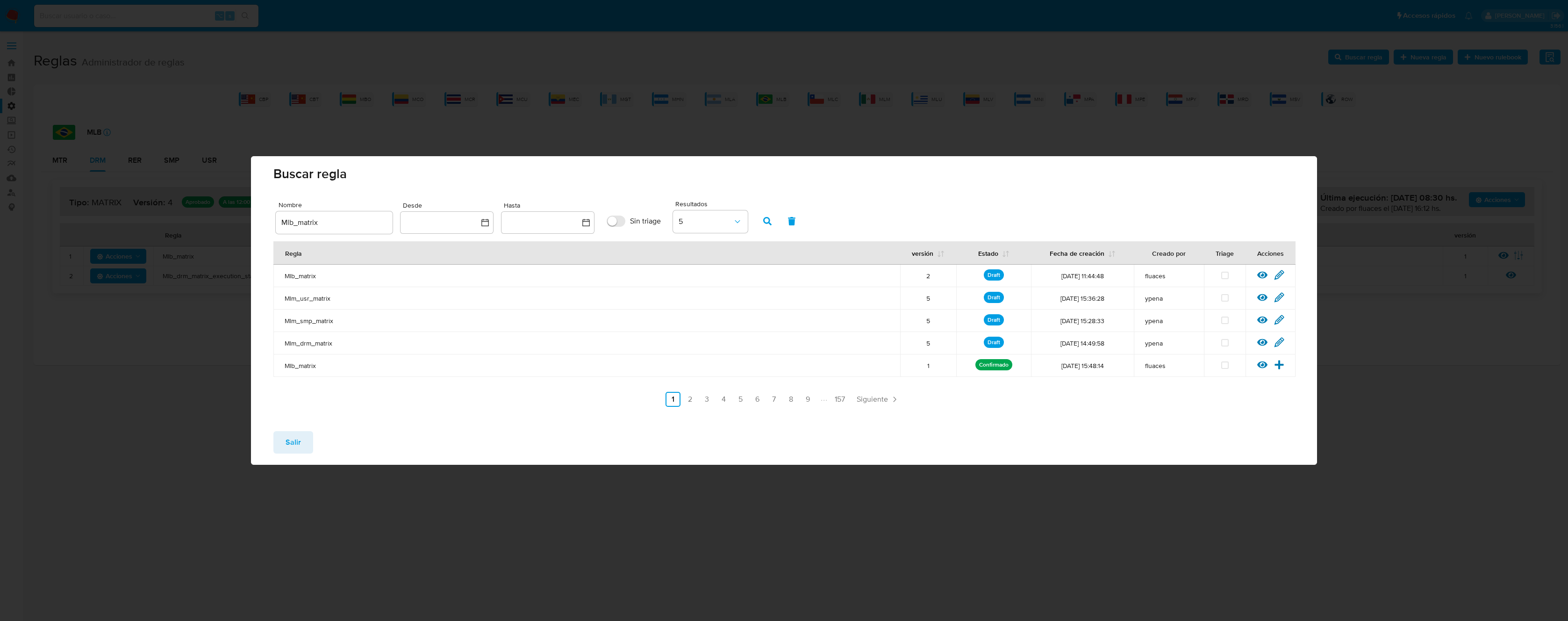
click at [301, 439] on button "Salir" at bounding box center [293, 442] width 40 height 23
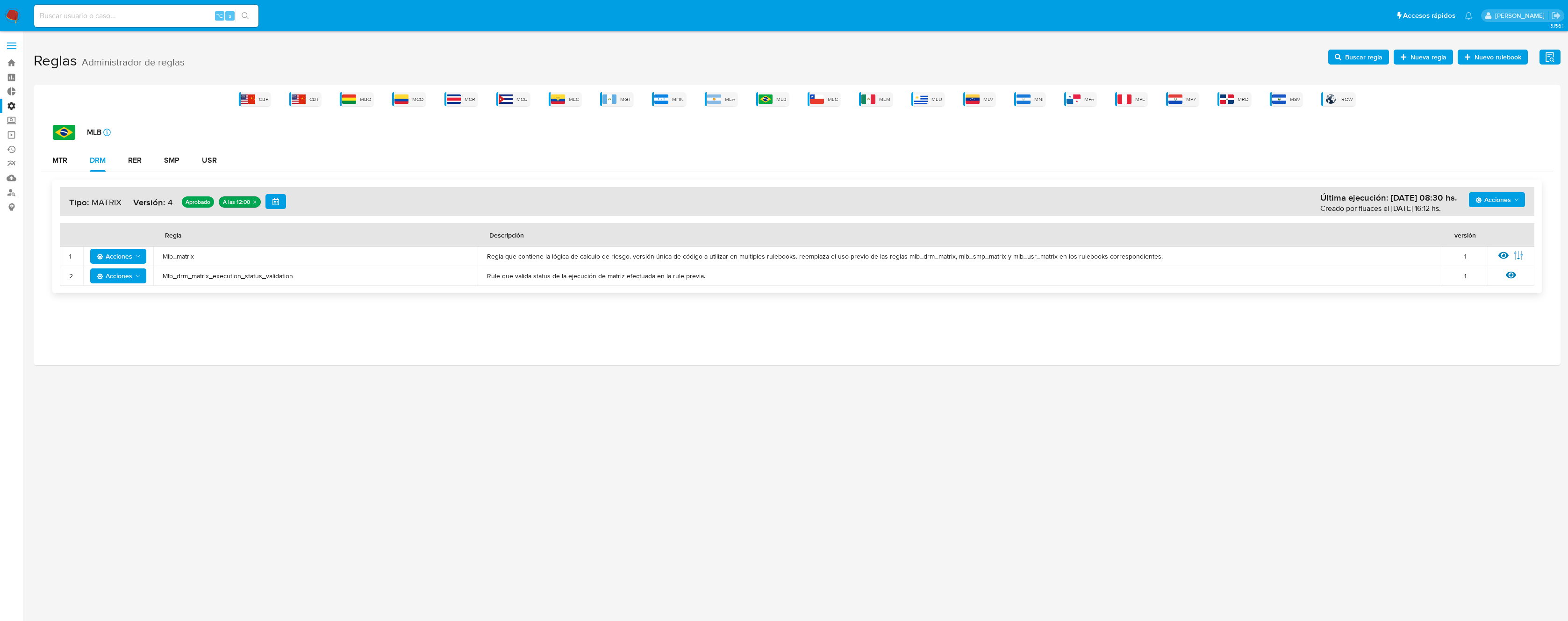
click at [190, 255] on span "Mlb_matrix" at bounding box center [316, 256] width 305 height 9
click at [1351, 59] on span "Buscar regla" at bounding box center [1363, 57] width 37 height 15
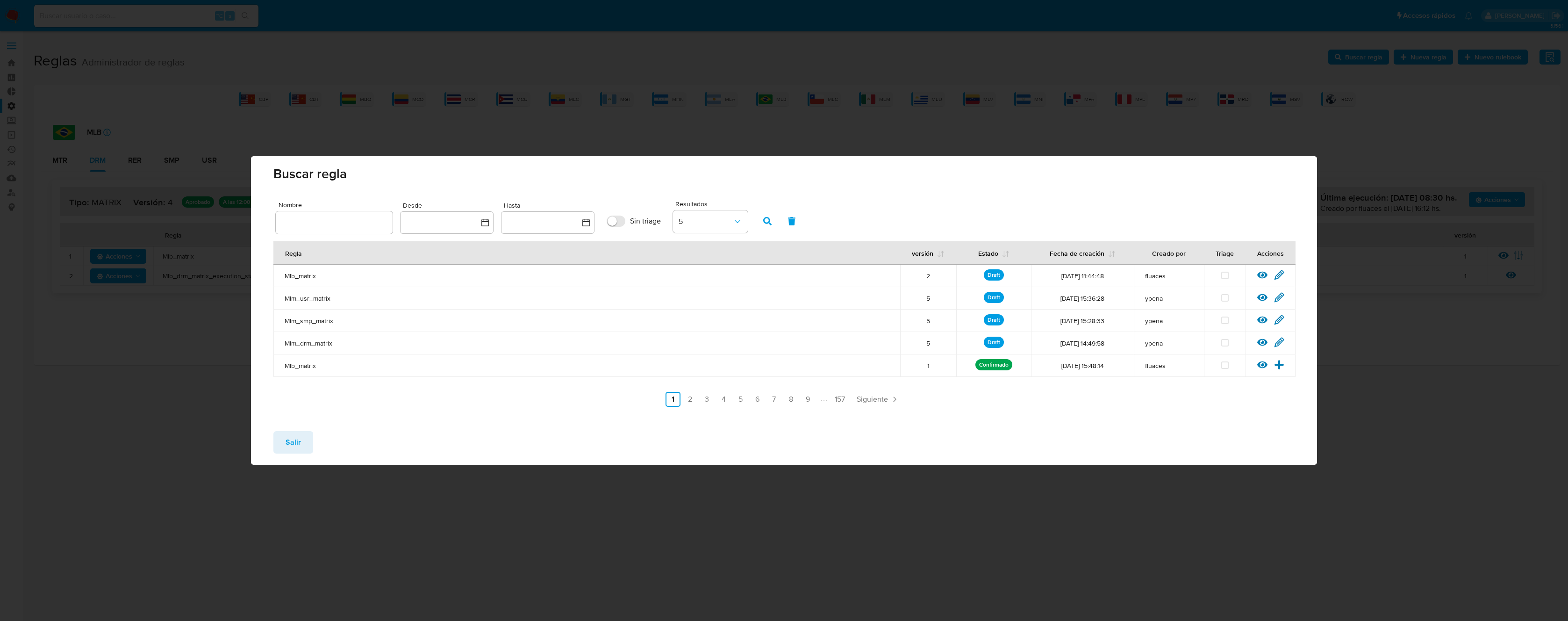
click at [363, 232] on div "Nombre Desde Hasta Sin triage Resultados 5" at bounding box center [784, 217] width 1016 height 38
click at [358, 226] on input "text" at bounding box center [334, 222] width 117 height 12
type input "Mlb_matrix"
click at [771, 224] on icon "button" at bounding box center [767, 221] width 9 height 9
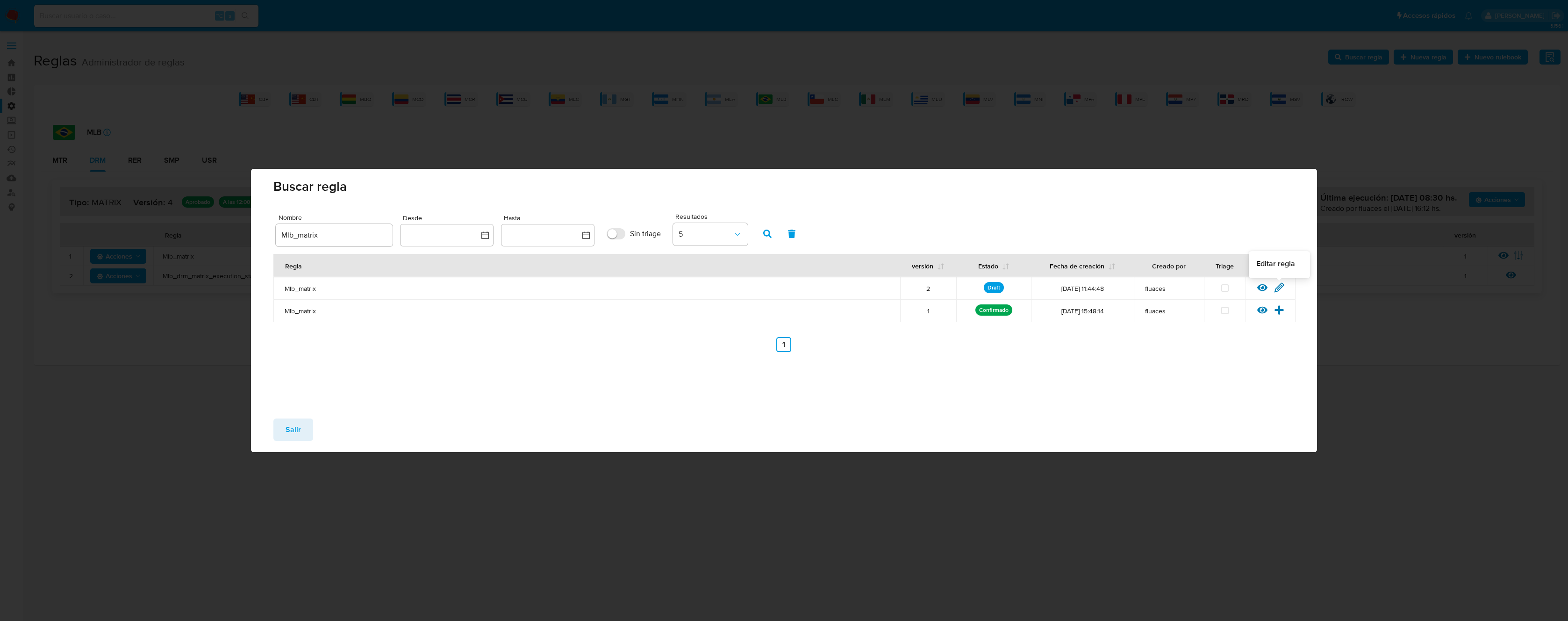
click at [1281, 286] on icon at bounding box center [1279, 287] width 10 height 10
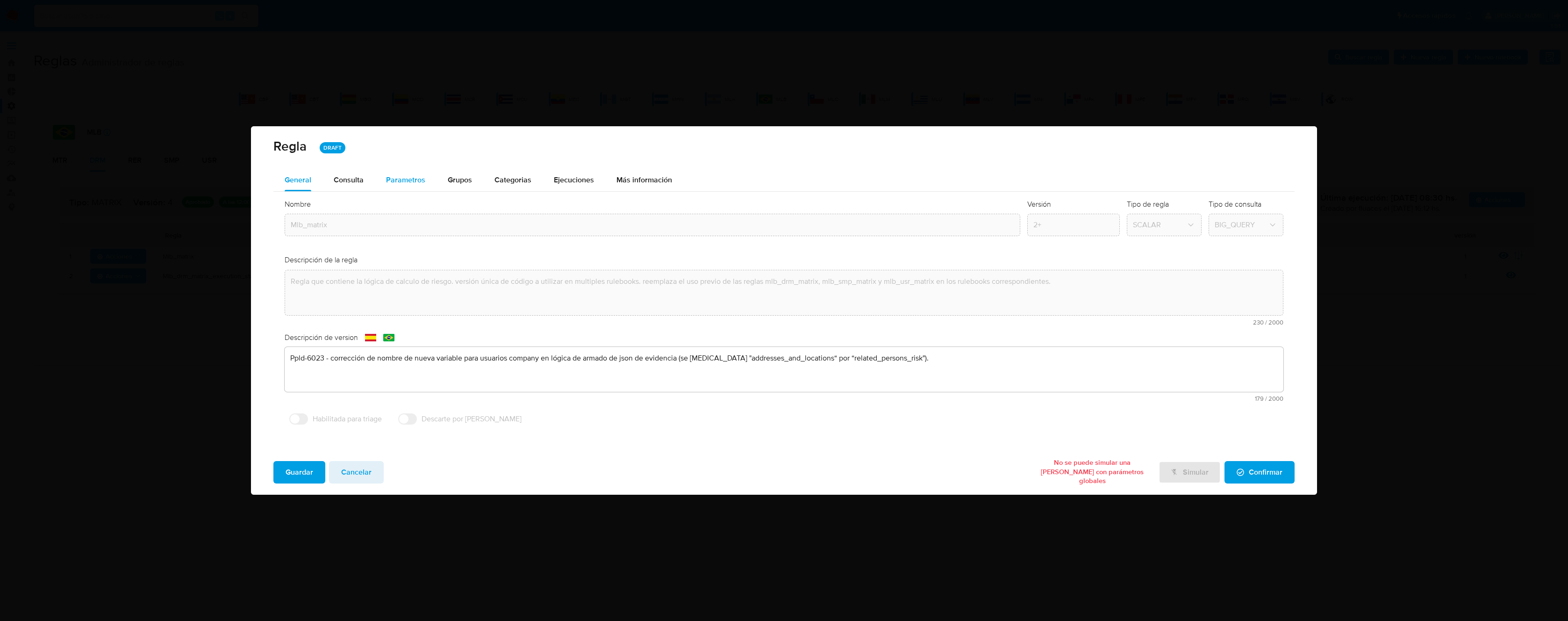
click at [416, 176] on span "Parametros" at bounding box center [405, 179] width 39 height 10
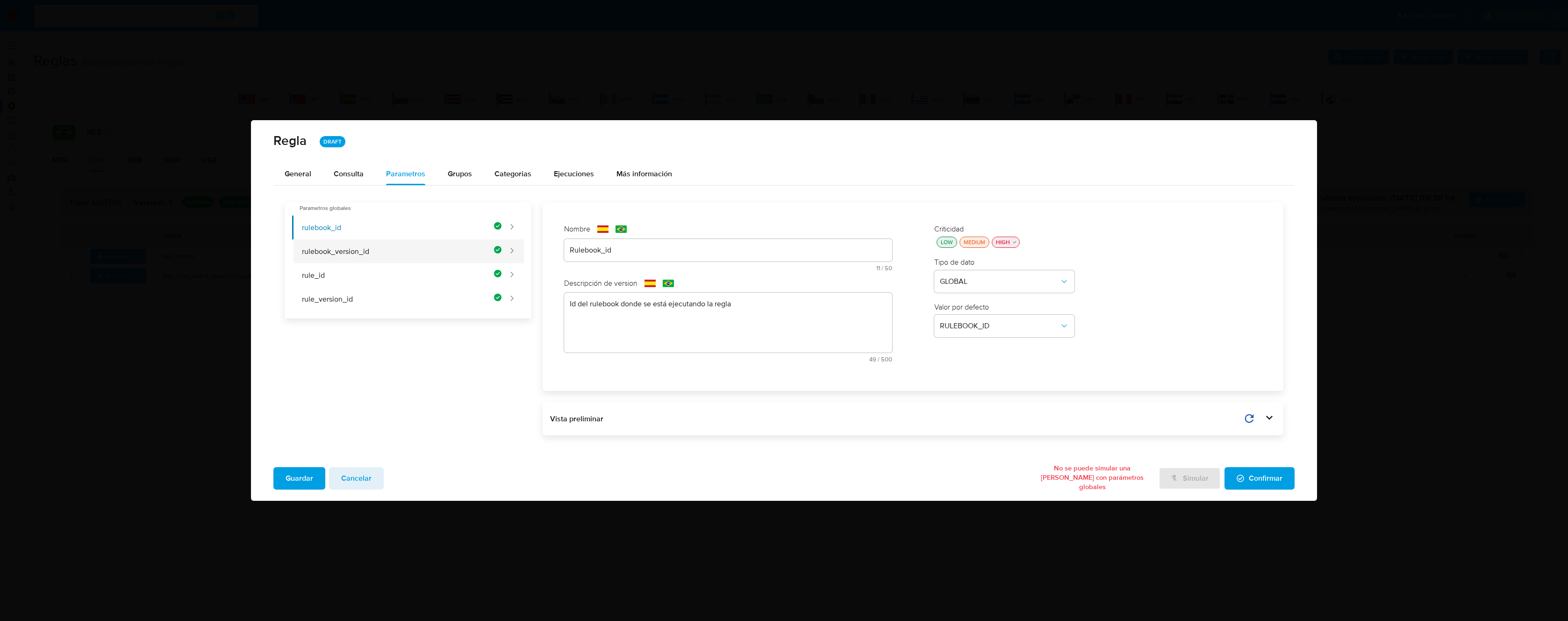
click at [404, 253] on button "rulebook_version_id" at bounding box center [396, 250] width 210 height 24
type input "Rulebook_version_id"
type textarea "Id de versión del rulebook donde se está ejecutando la regla"
click at [397, 264] on button "rule_id" at bounding box center [396, 275] width 210 height 24
type input "Rule_id"
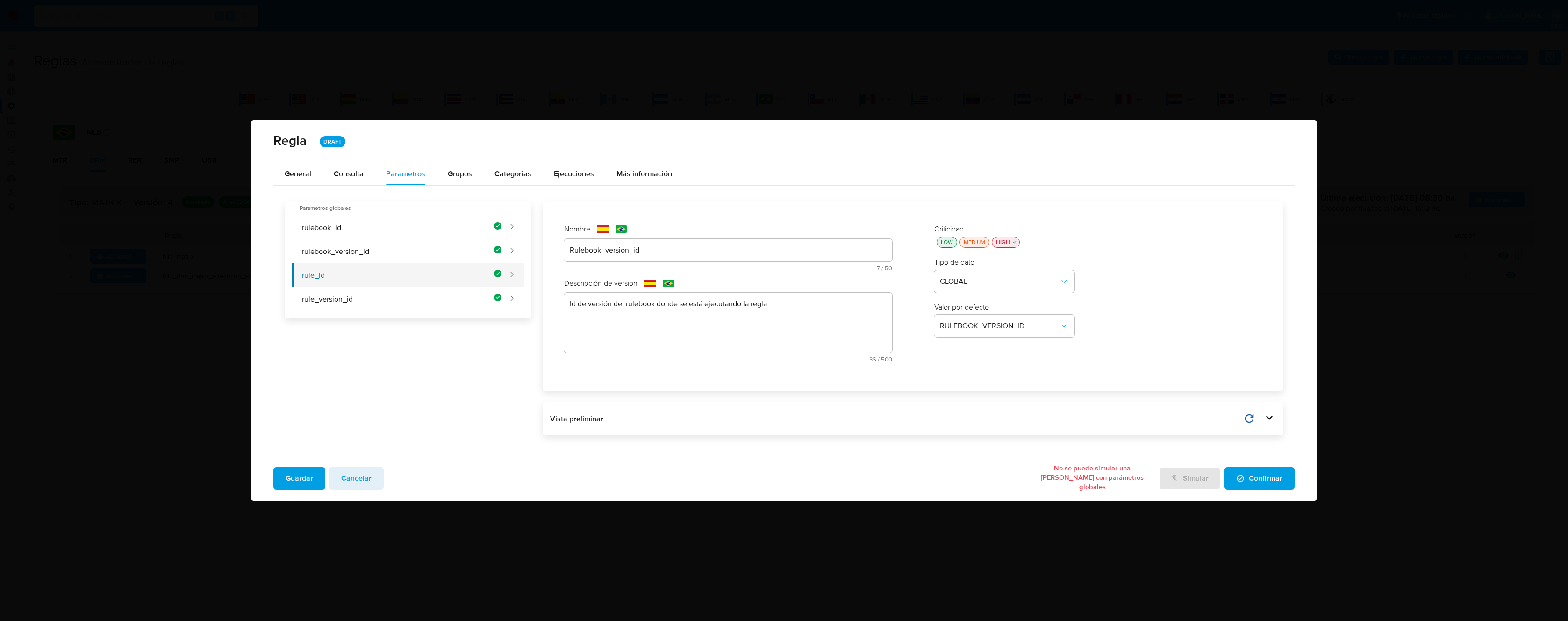
type textarea "Id de la regla que está ejecutándose"
click at [392, 277] on button "rule_id" at bounding box center [396, 275] width 210 height 24
click at [396, 270] on button "rule_id" at bounding box center [396, 275] width 210 height 24
click at [390, 292] on button "rule_version_id" at bounding box center [396, 299] width 210 height 24
type input "Rule_version_id"
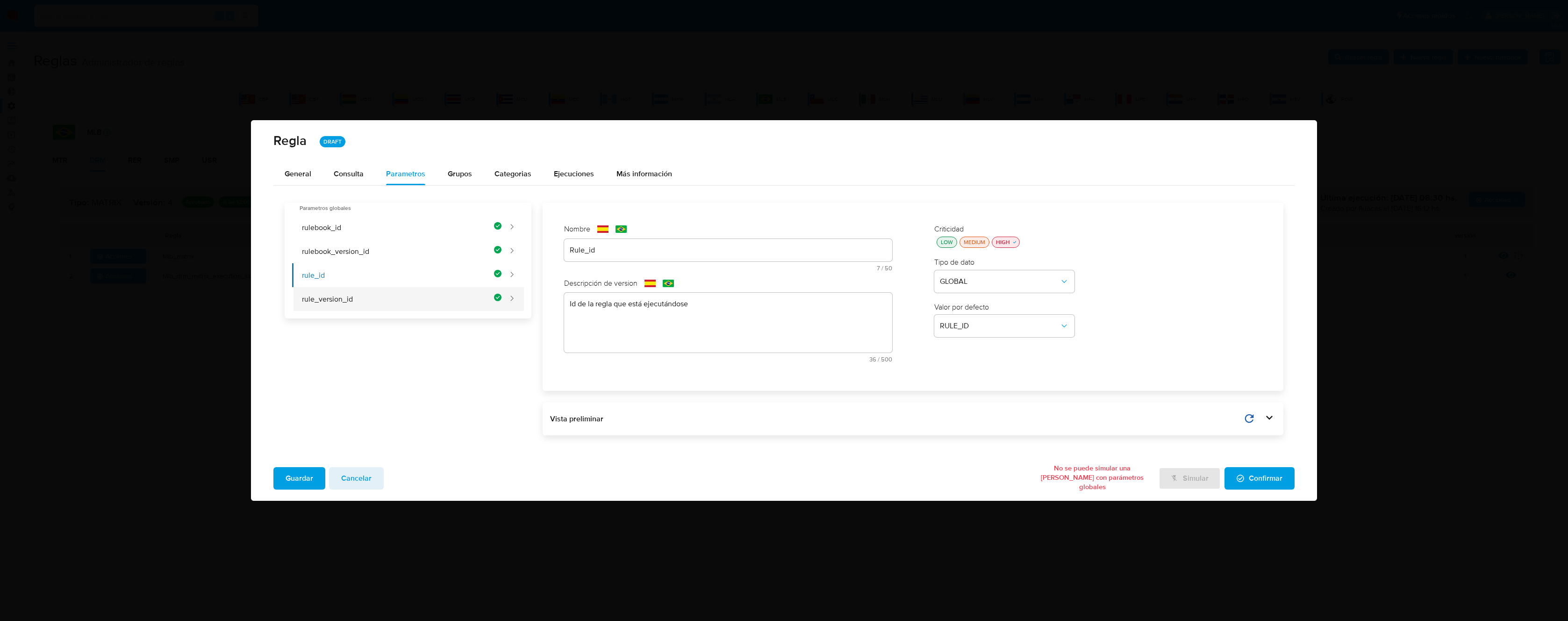
type textarea "Id de versión de la regla que está ejecutándose"
click at [1265, 481] on span "Confirmar" at bounding box center [1259, 478] width 46 height 21
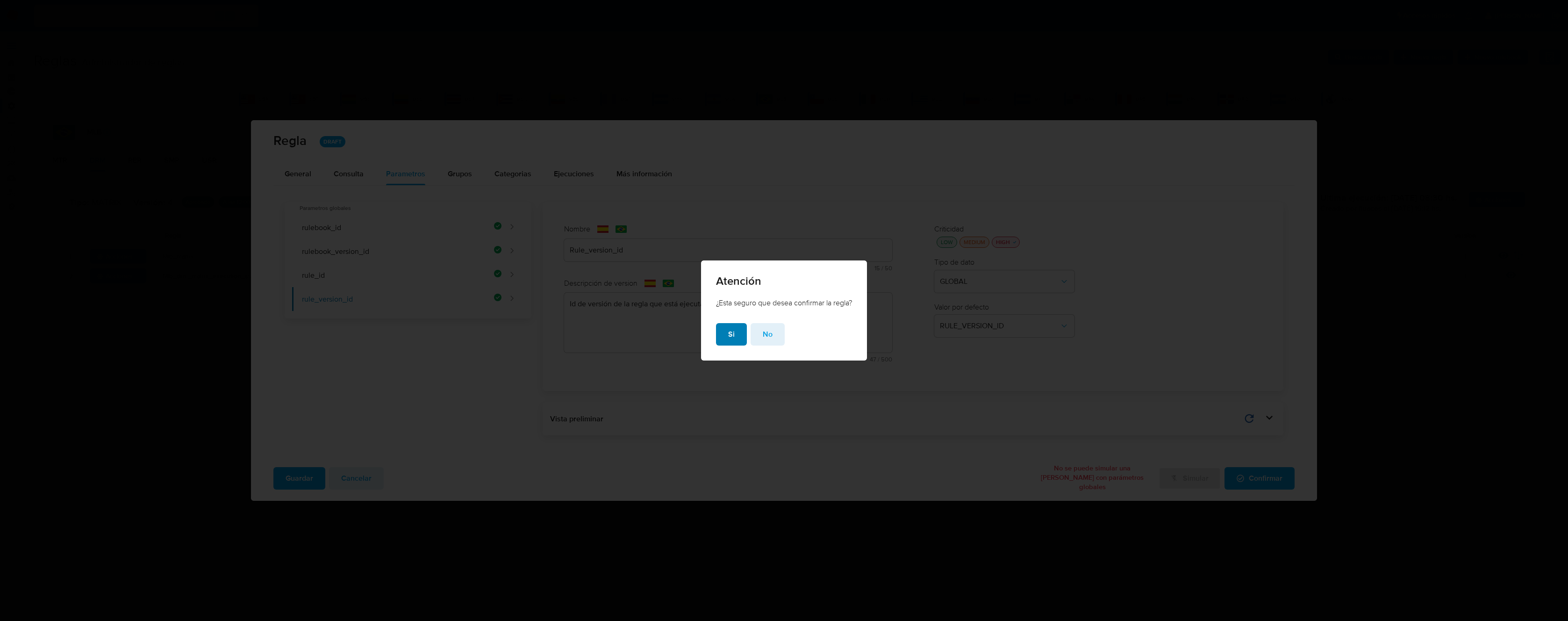
click at [725, 332] on button "Si" at bounding box center [731, 335] width 31 height 23
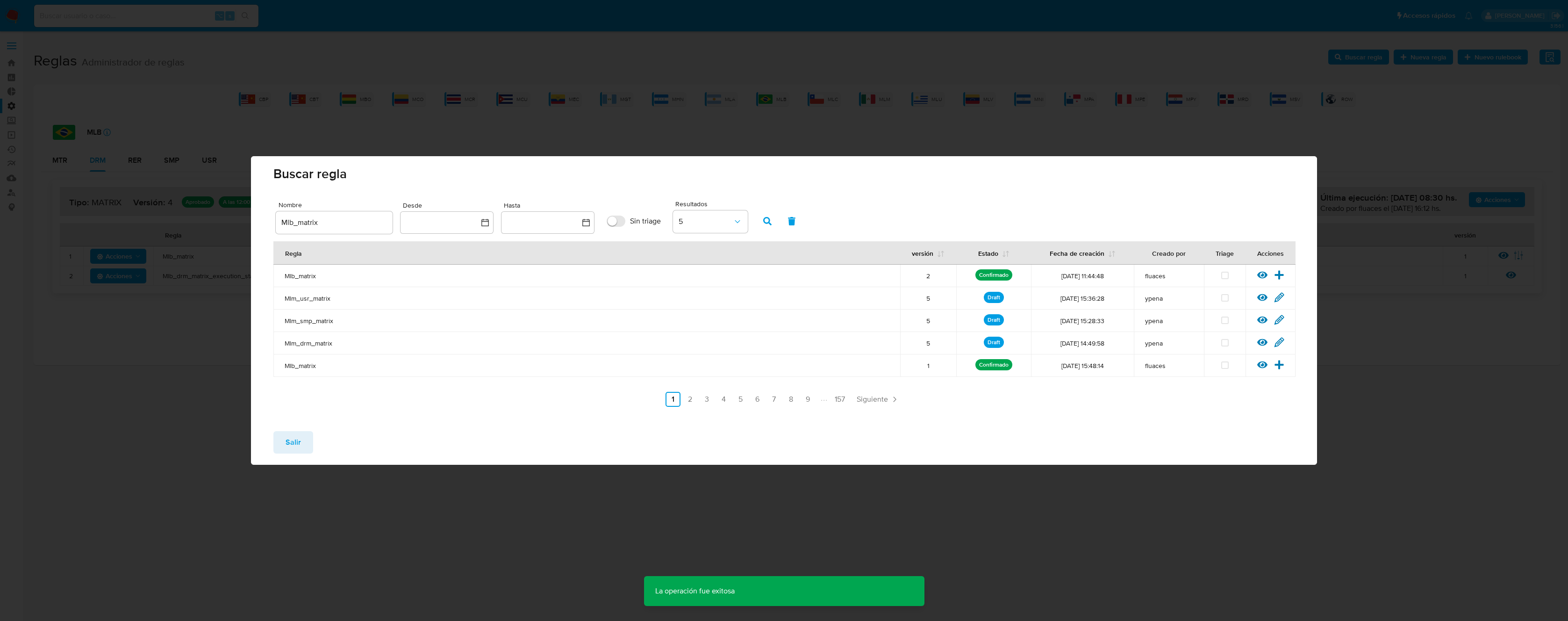
click at [293, 437] on span "Salir" at bounding box center [293, 442] width 15 height 21
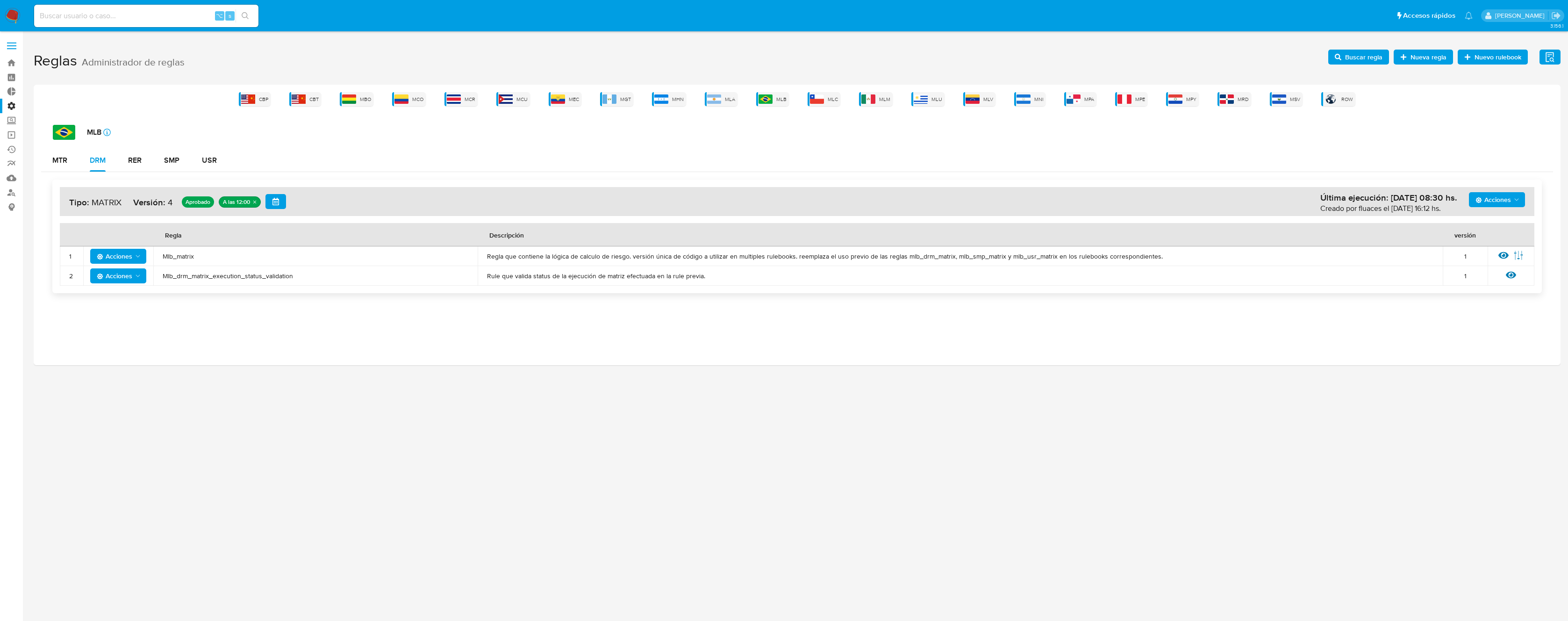
click at [1484, 198] on span "Acciones" at bounding box center [1492, 200] width 35 height 15
click at [296, 284] on td "Mlb_drm_matrix_execution_status_validation" at bounding box center [316, 275] width 324 height 20
click at [129, 254] on span "Acciones" at bounding box center [114, 256] width 35 height 15
click at [128, 282] on button "Deshabilitar" at bounding box center [118, 280] width 84 height 23
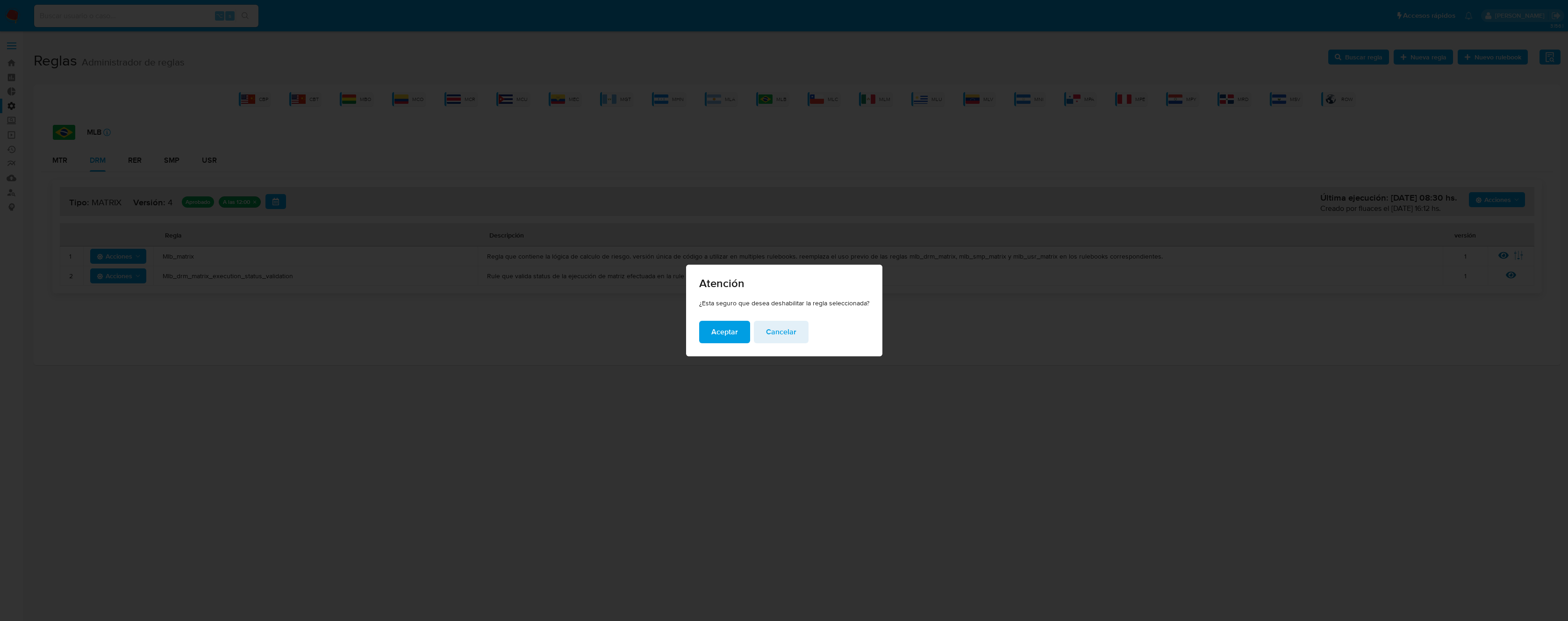
click at [731, 331] on span "Aceptar" at bounding box center [724, 332] width 27 height 21
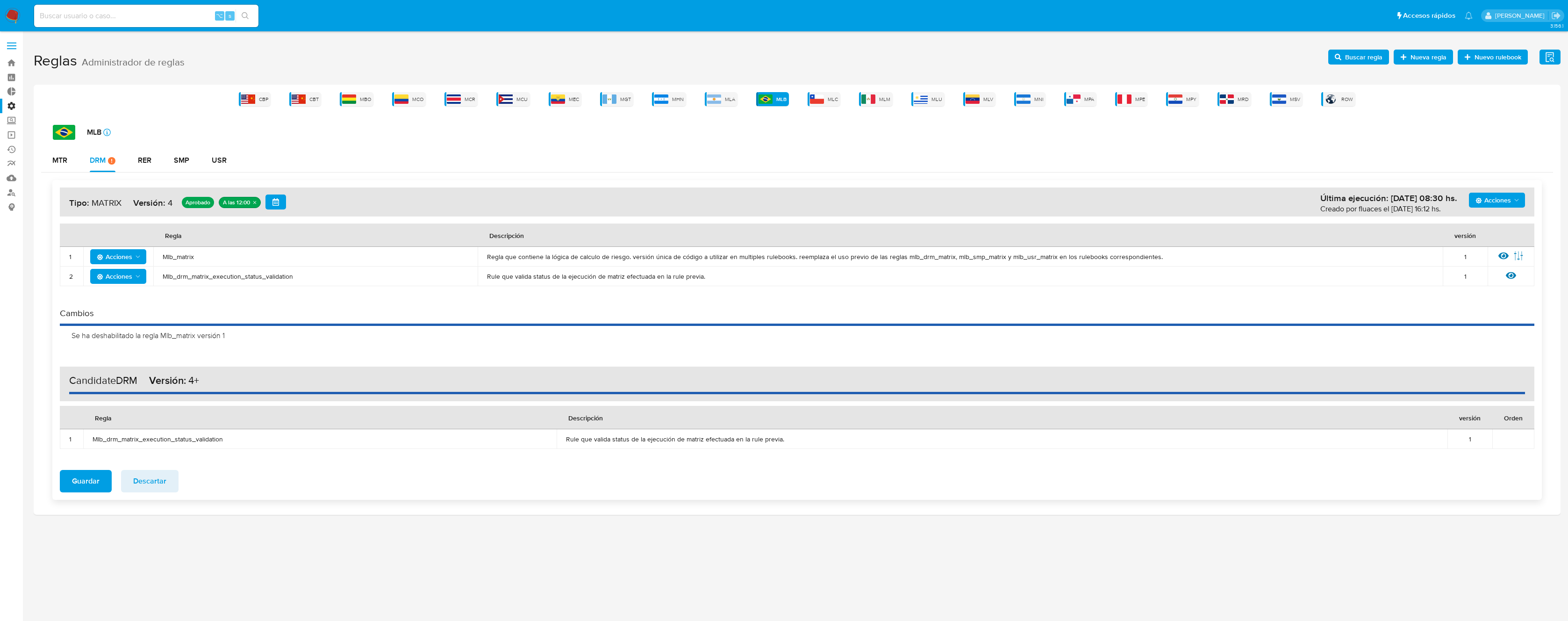
click at [187, 258] on span "Mlb_matrix" at bounding box center [316, 256] width 305 height 9
click at [1338, 60] on span "Buscar regla" at bounding box center [1358, 57] width 47 height 13
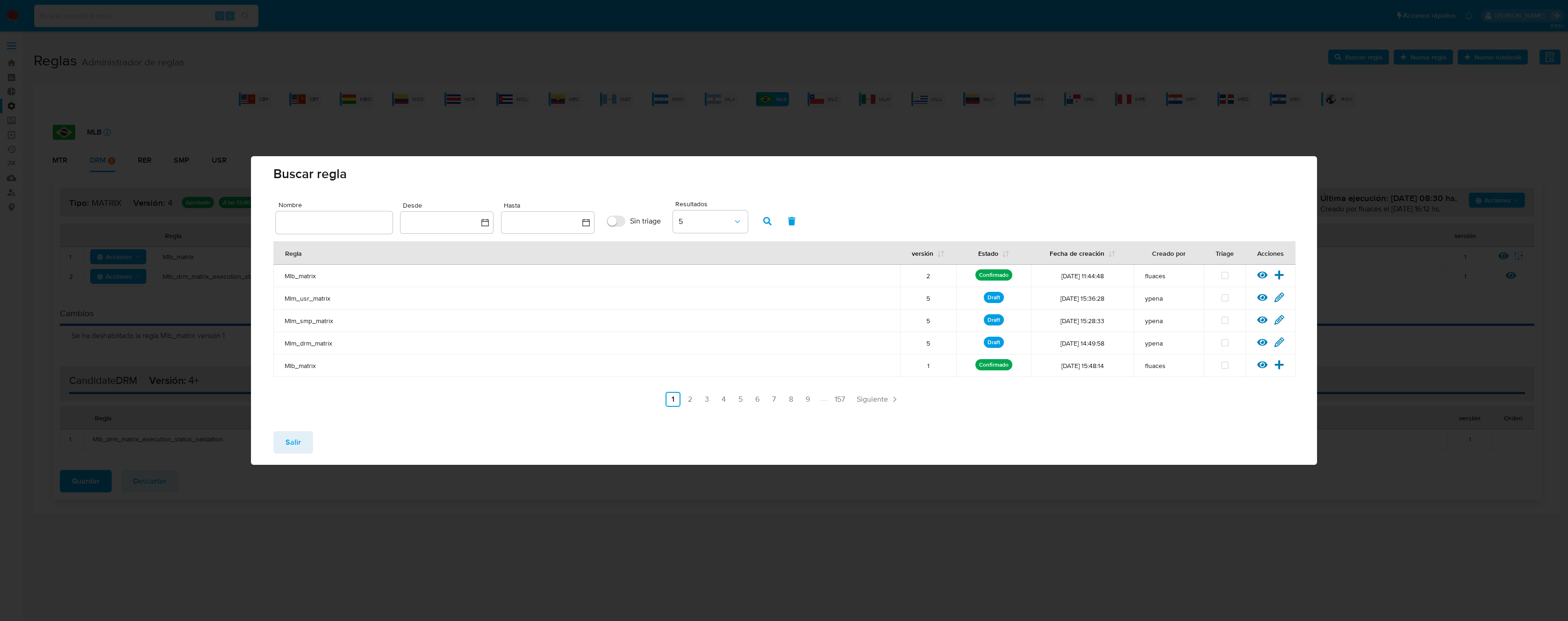
click at [365, 226] on input "text" at bounding box center [334, 222] width 117 height 12
type input "Mlb_matrix"
click at [766, 220] on icon "button" at bounding box center [767, 221] width 9 height 9
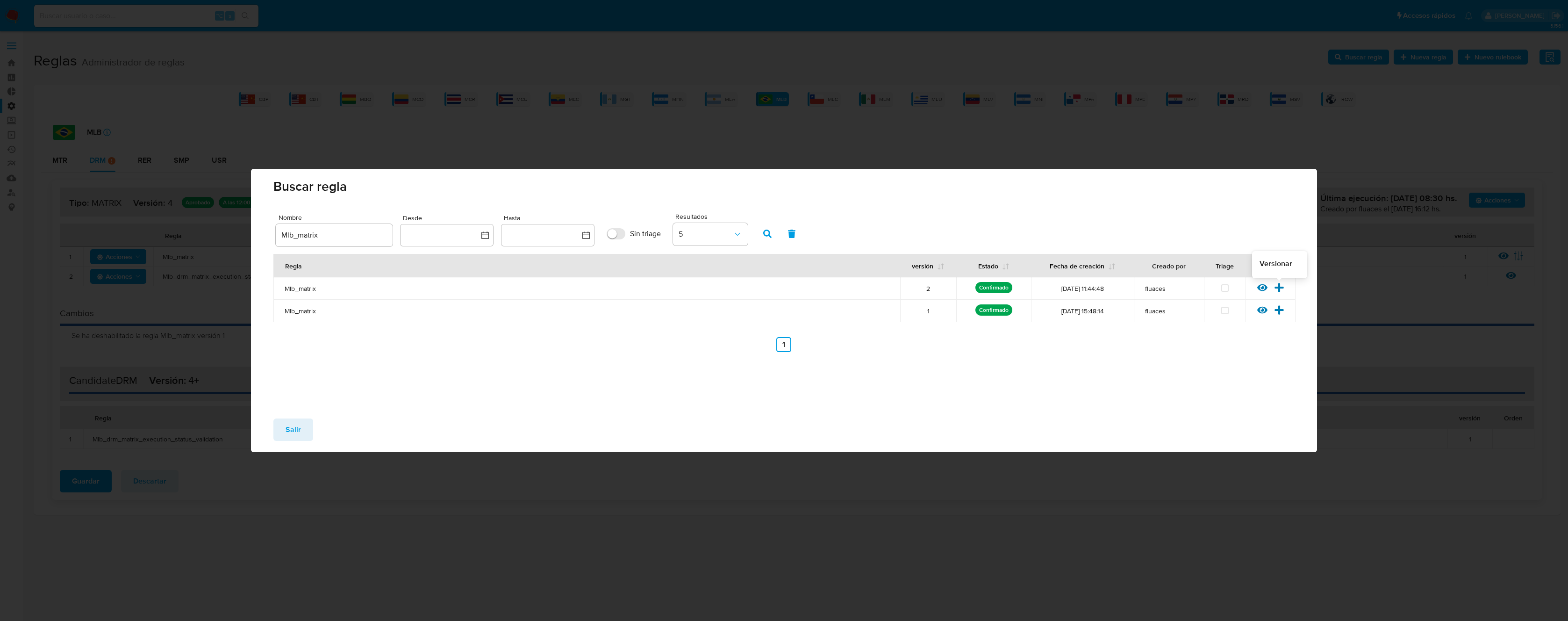
click at [1280, 290] on icon at bounding box center [1279, 287] width 10 height 10
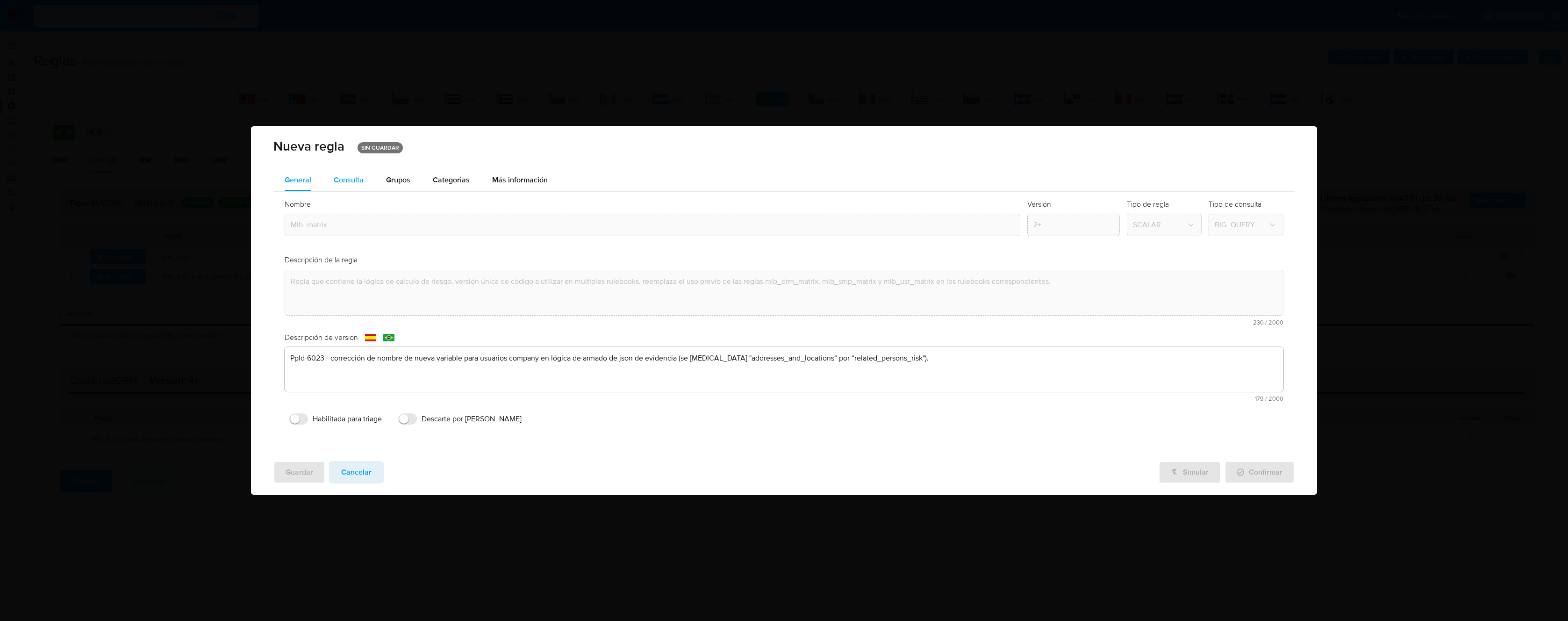
click at [353, 183] on span "Consulta" at bounding box center [349, 179] width 30 height 10
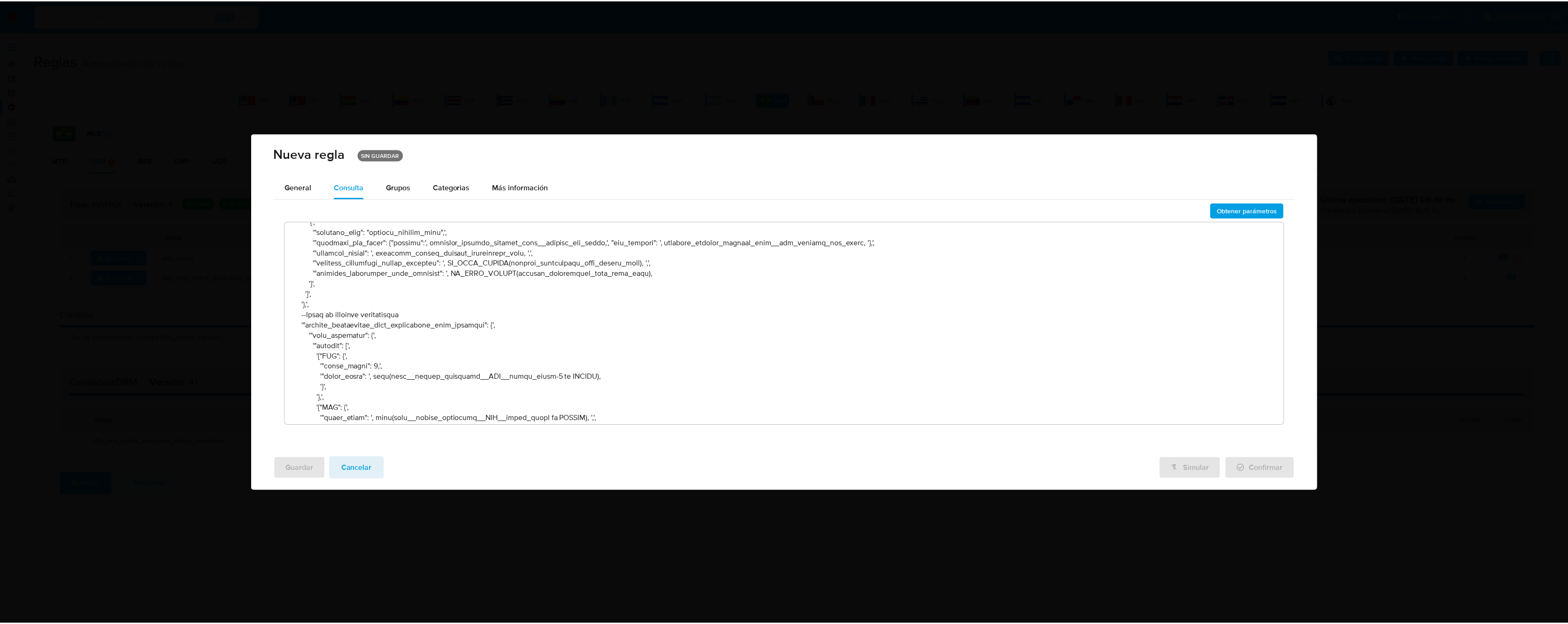
scroll to position [46677, 0]
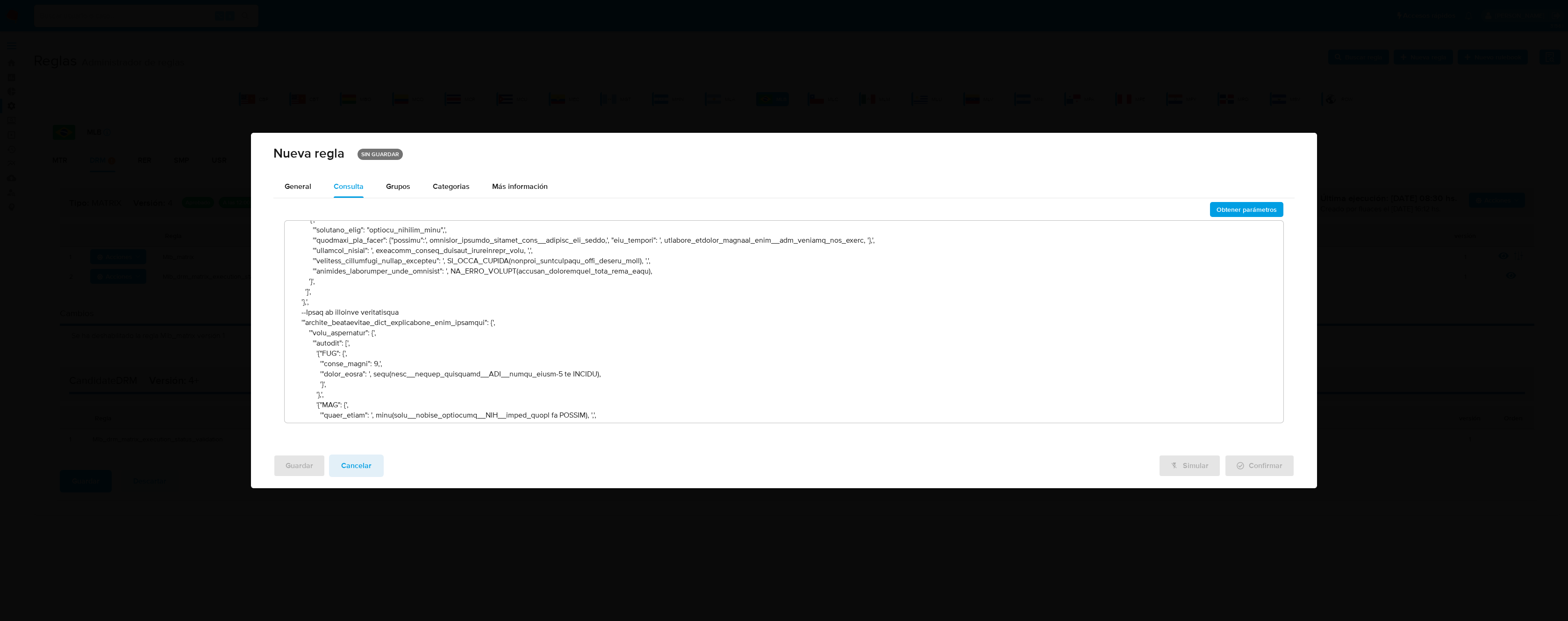
click at [360, 466] on span "Cancelar" at bounding box center [356, 466] width 30 height 21
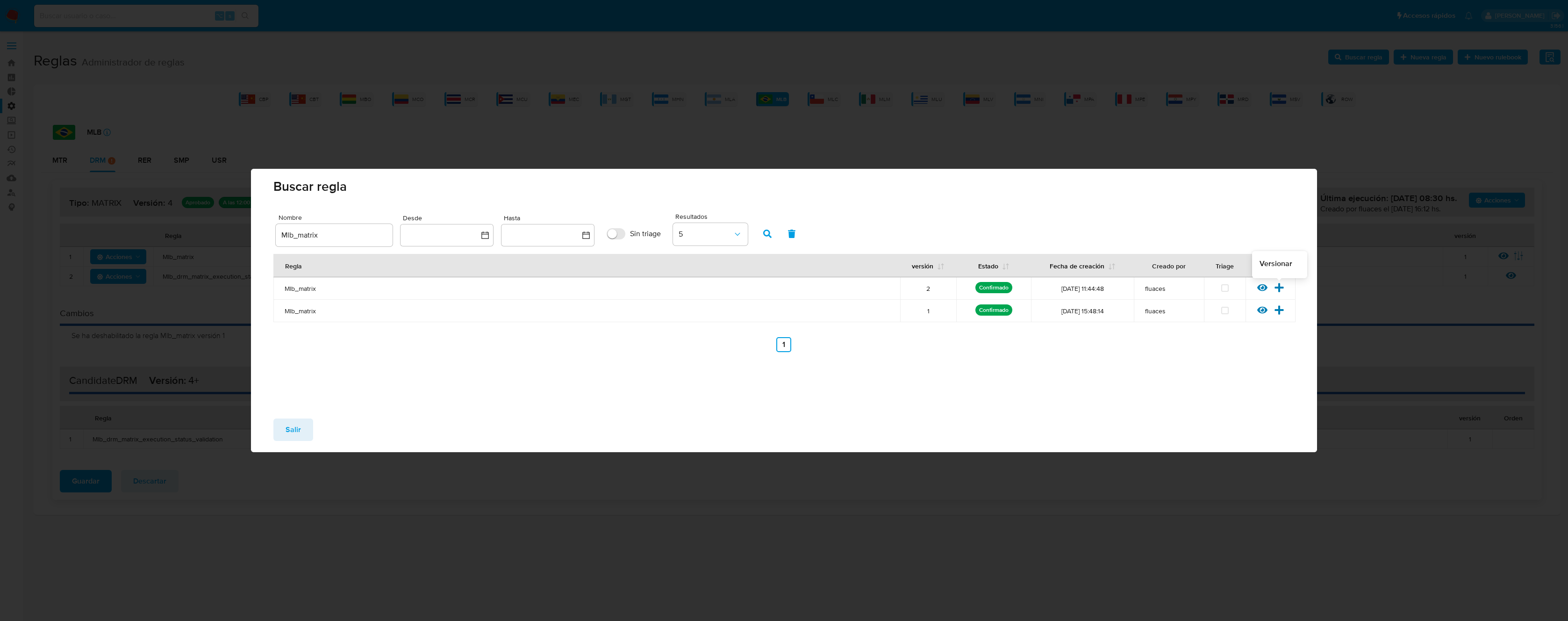
click at [1281, 290] on icon at bounding box center [1279, 287] width 10 height 10
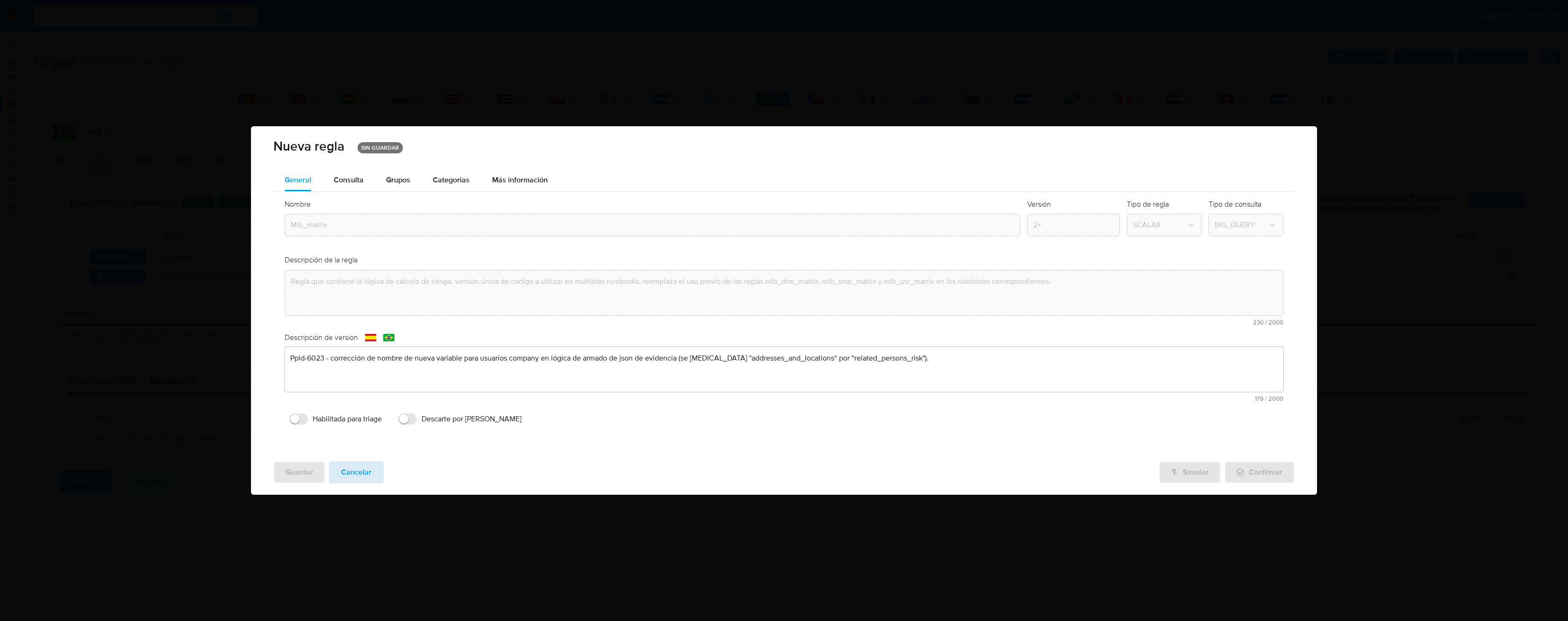
click at [379, 463] on button "Cancelar" at bounding box center [356, 472] width 55 height 23
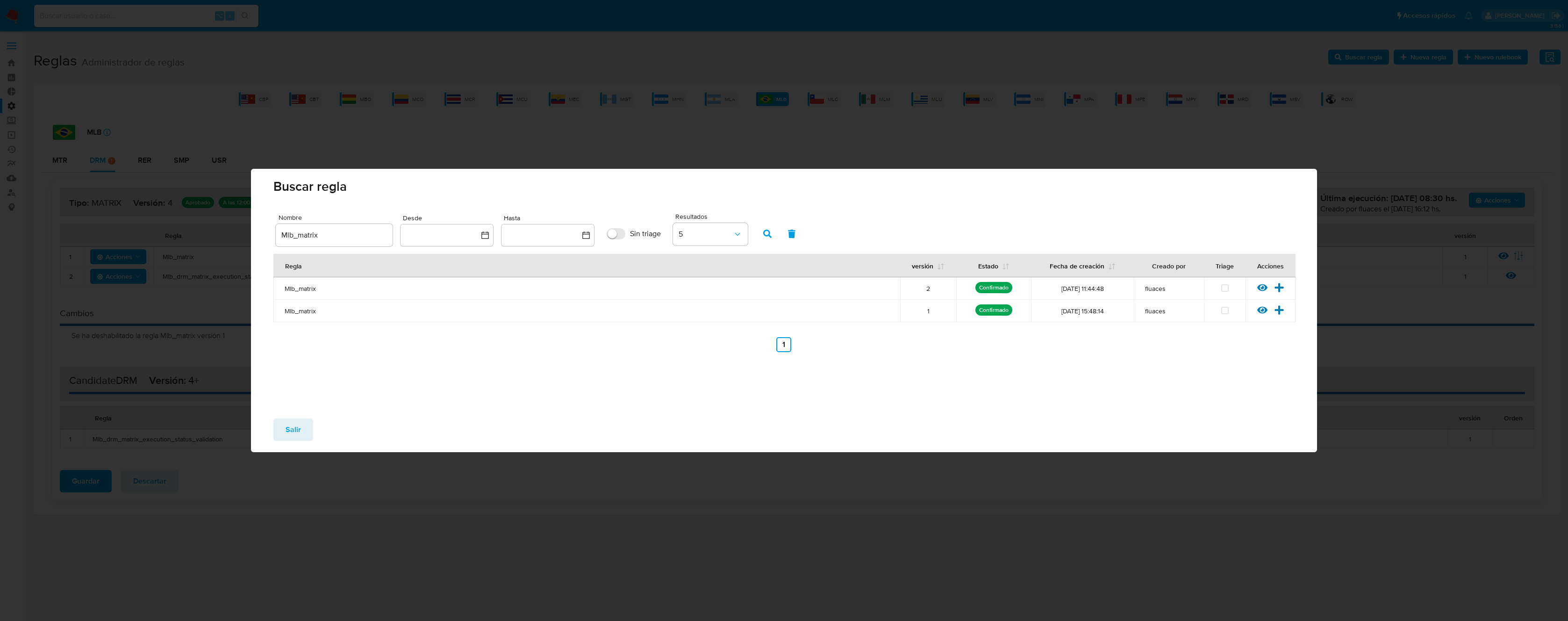
click at [304, 428] on button "Salir" at bounding box center [293, 429] width 40 height 23
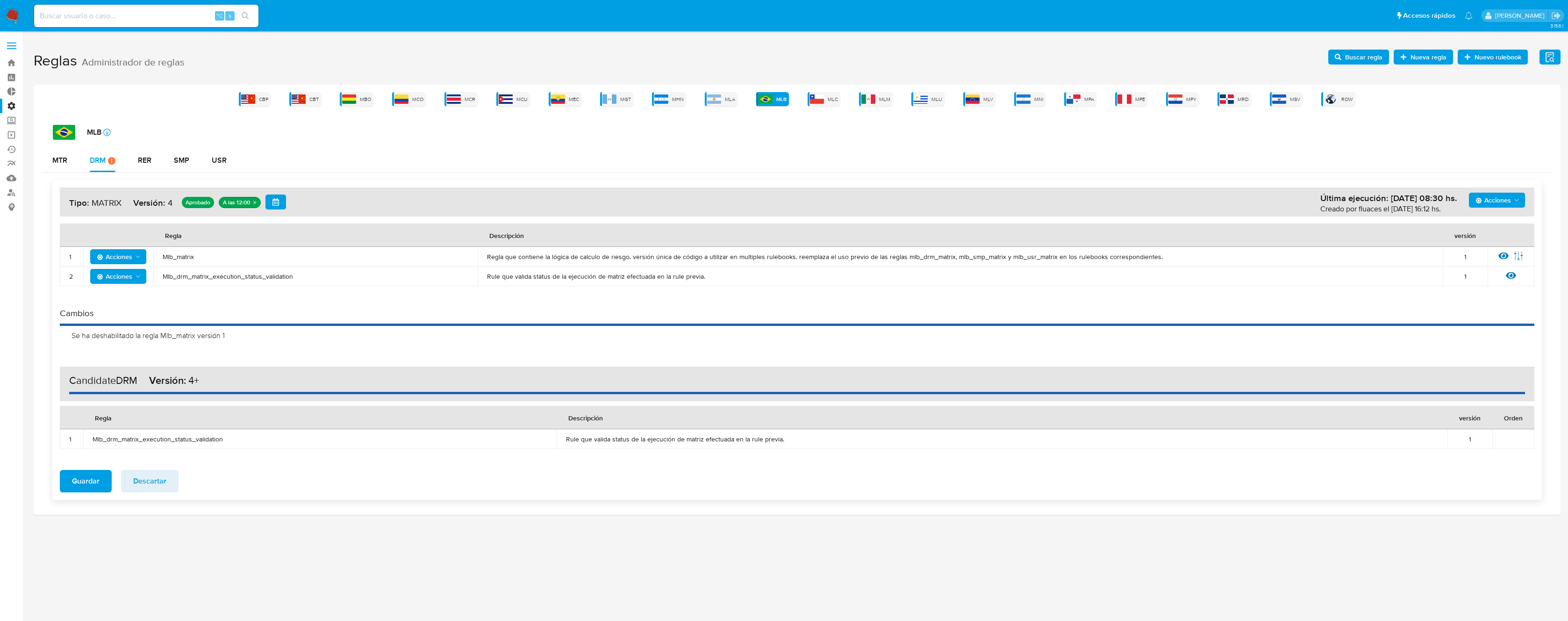
click at [178, 259] on span "Mlb_matrix" at bounding box center [316, 256] width 305 height 9
click at [1495, 198] on span "Acciones" at bounding box center [1492, 200] width 35 height 15
click at [1486, 223] on button "Agregar reglas" at bounding box center [1496, 224] width 84 height 23
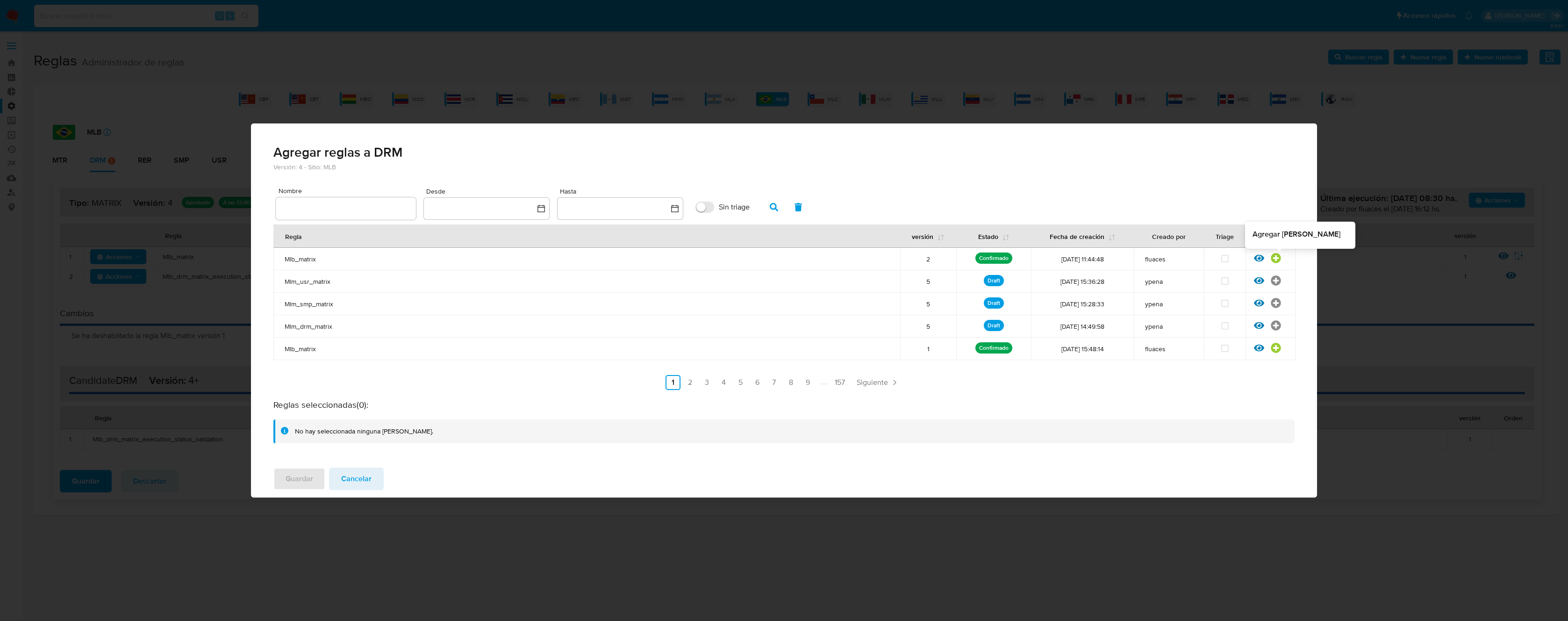
click at [1277, 259] on icon at bounding box center [1275, 258] width 10 height 10
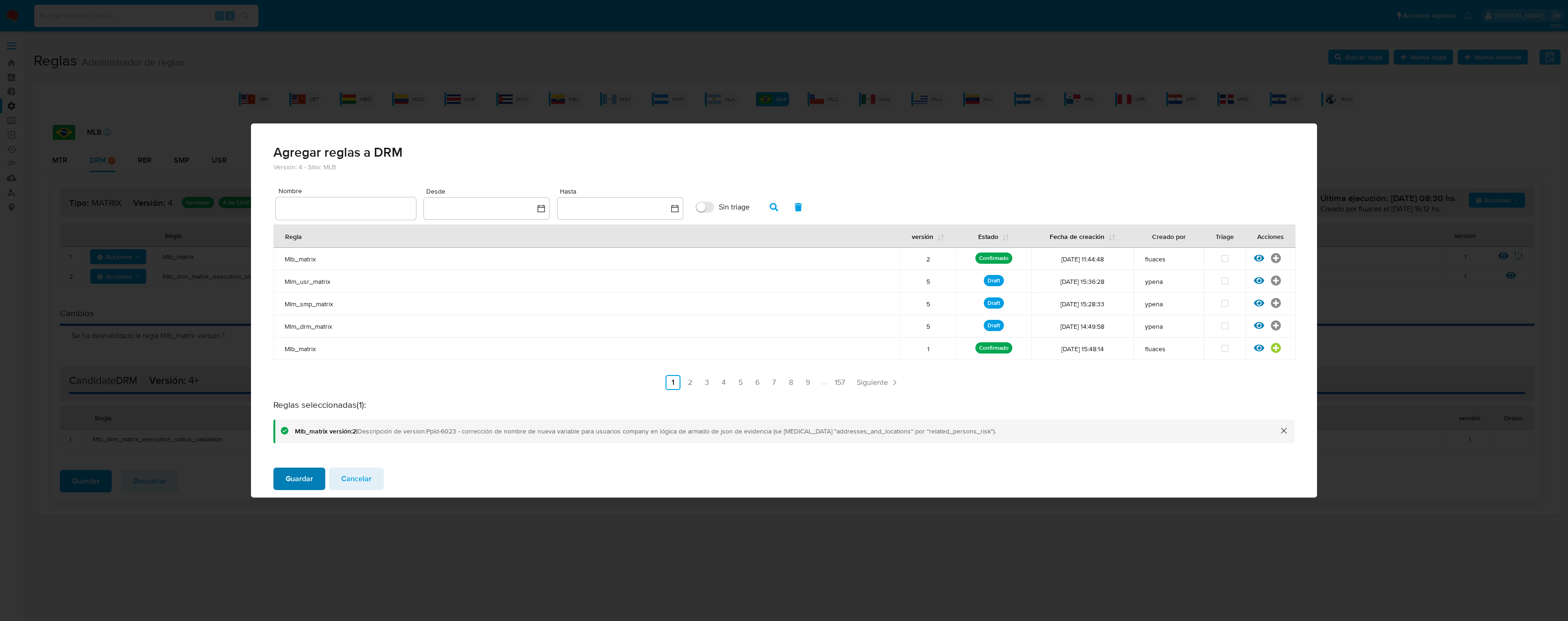
drag, startPoint x: 303, startPoint y: 476, endPoint x: 297, endPoint y: 477, distance: 6.1
click at [303, 476] on span "Guardar" at bounding box center [299, 479] width 27 height 21
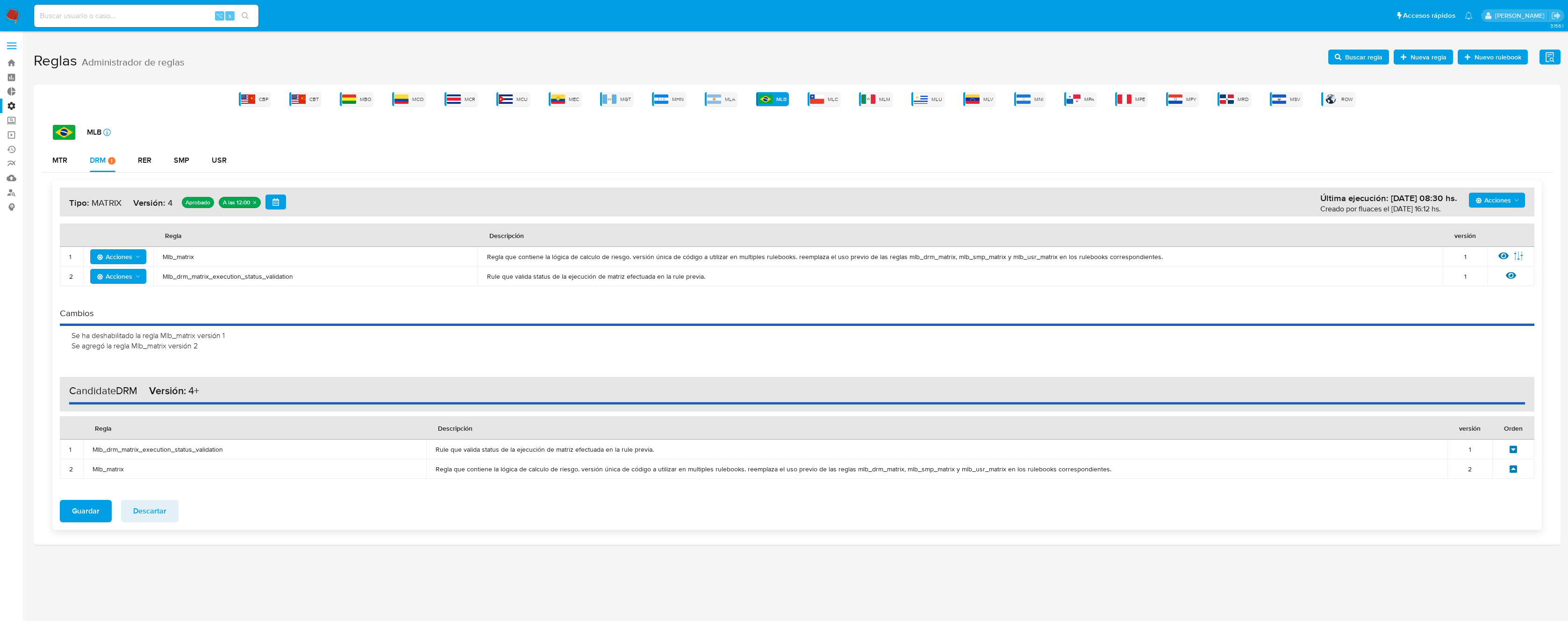
click at [1512, 469] on icon at bounding box center [1513, 468] width 8 height 8
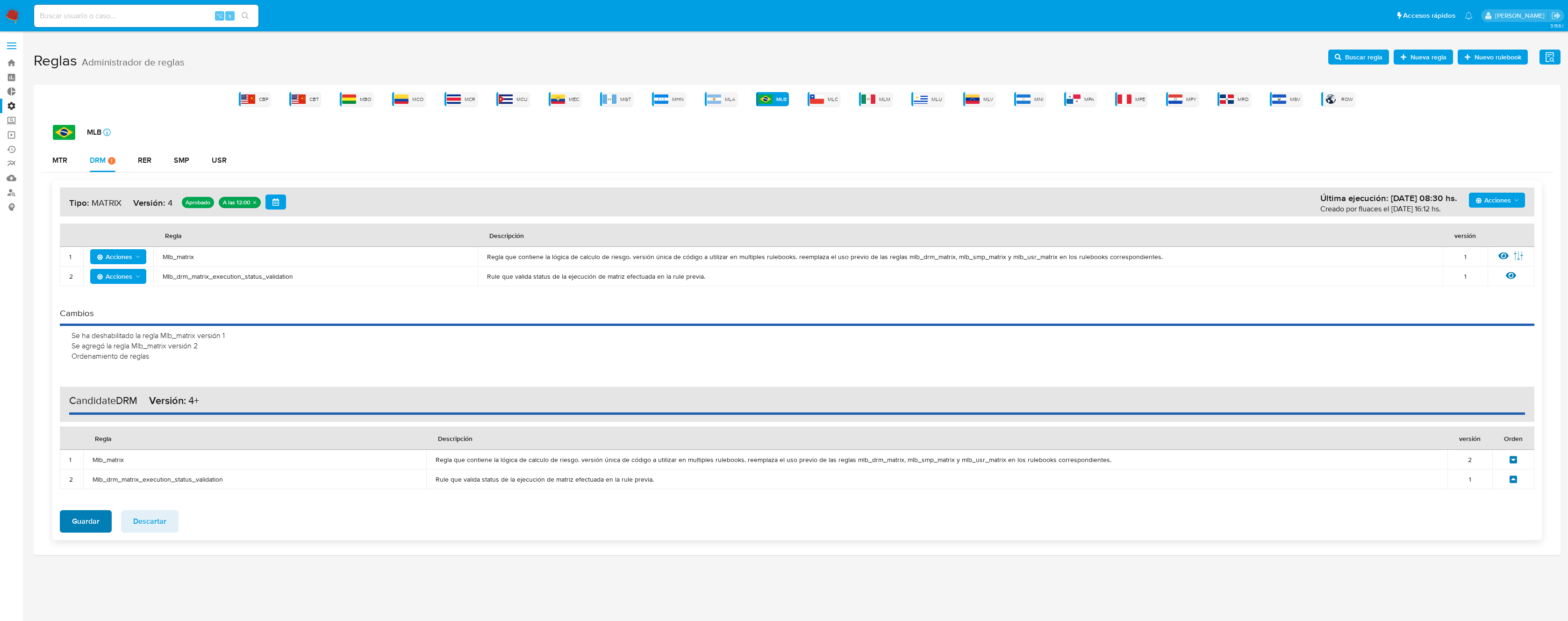
click at [84, 522] on span "Guardar" at bounding box center [85, 521] width 27 height 21
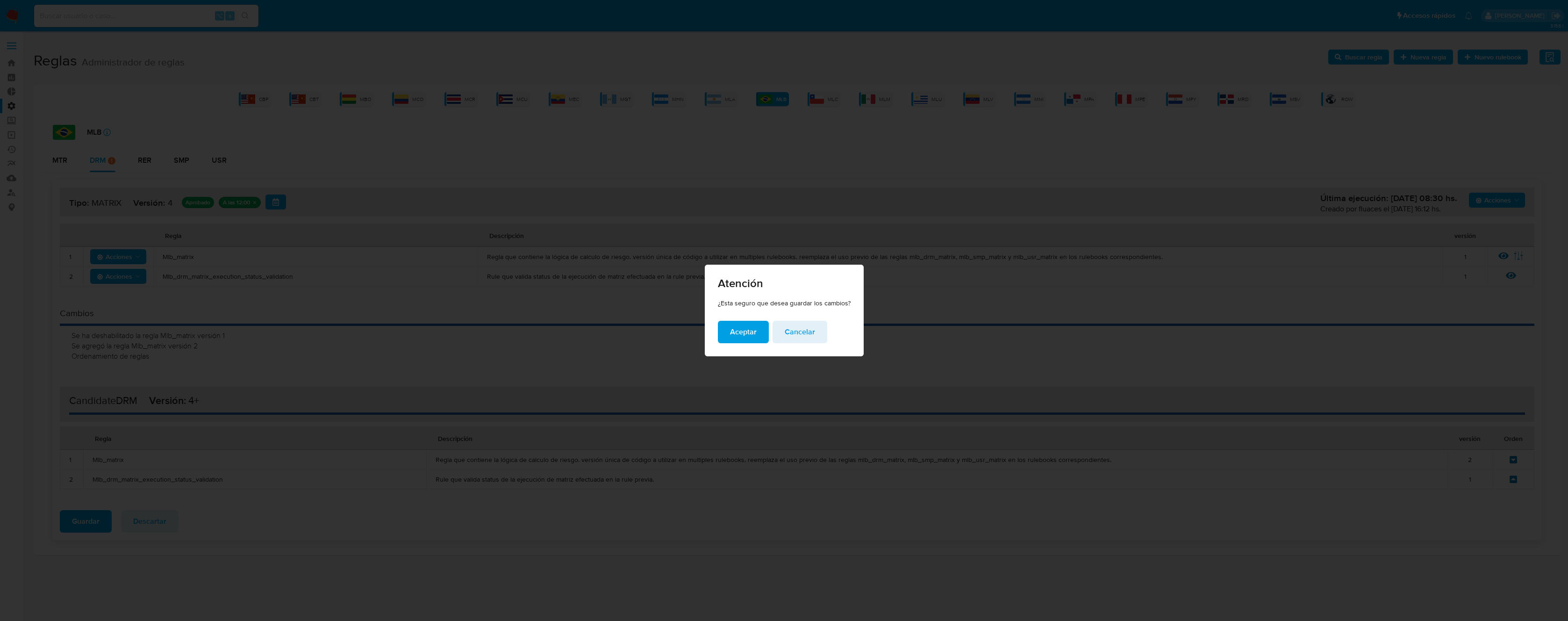
click at [732, 331] on span "Aceptar" at bounding box center [743, 332] width 27 height 21
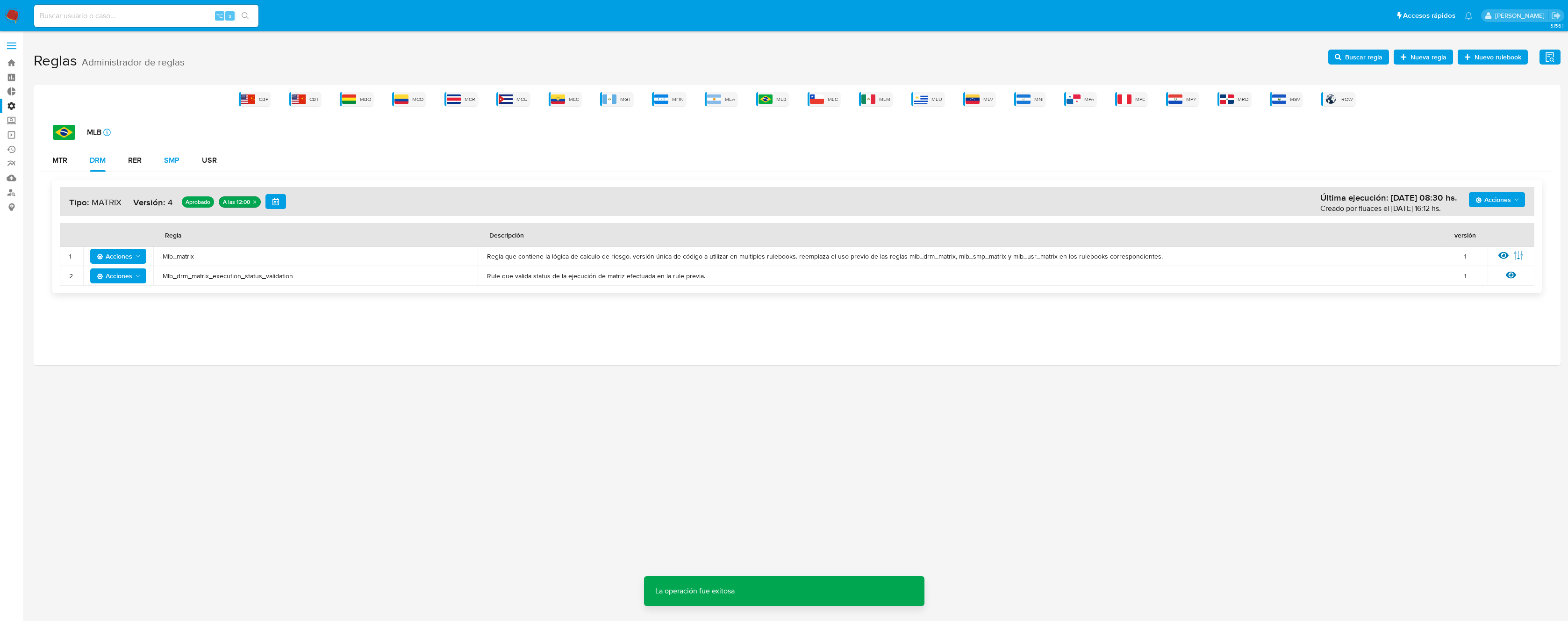
click at [170, 159] on div "SMP" at bounding box center [172, 160] width 15 height 8
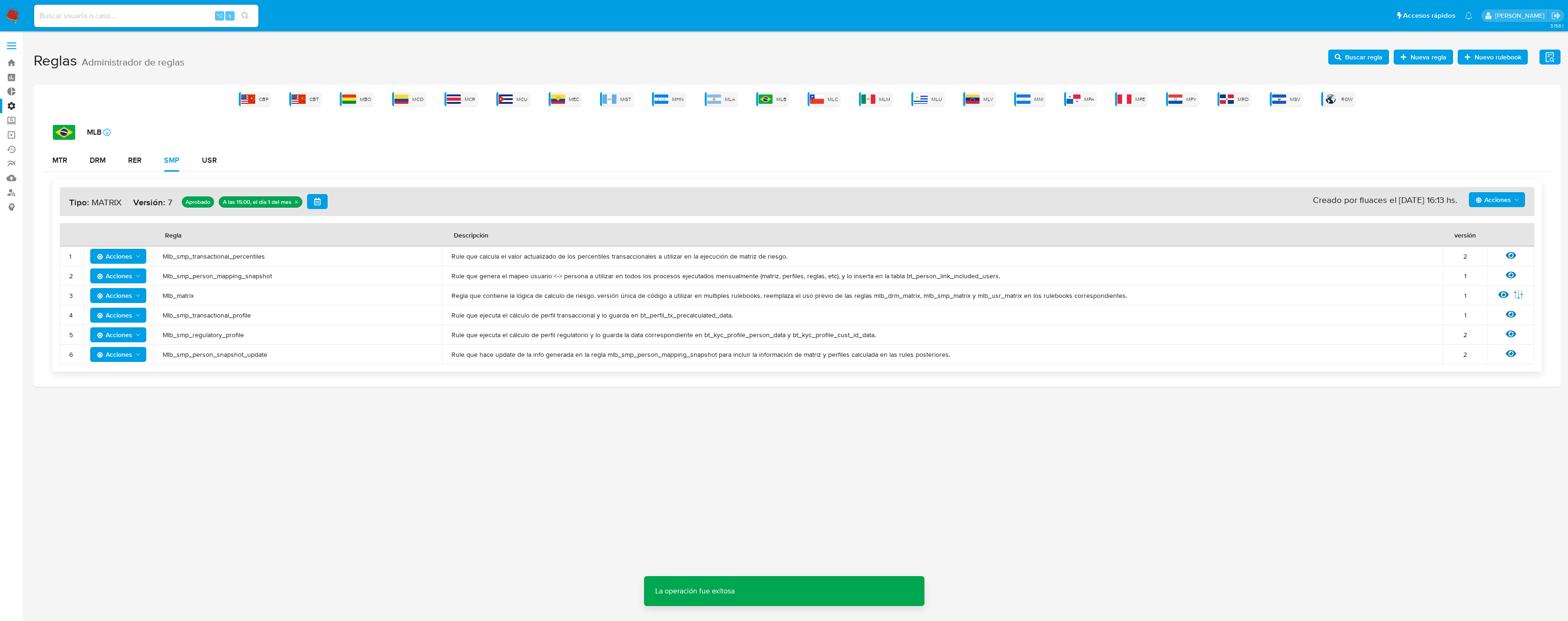
click at [182, 297] on span "Mlb_matrix" at bounding box center [298, 295] width 270 height 9
click at [138, 293] on icon "Acciones" at bounding box center [137, 296] width 8 height 8
click at [124, 318] on button "Deshabilitar" at bounding box center [118, 319] width 84 height 23
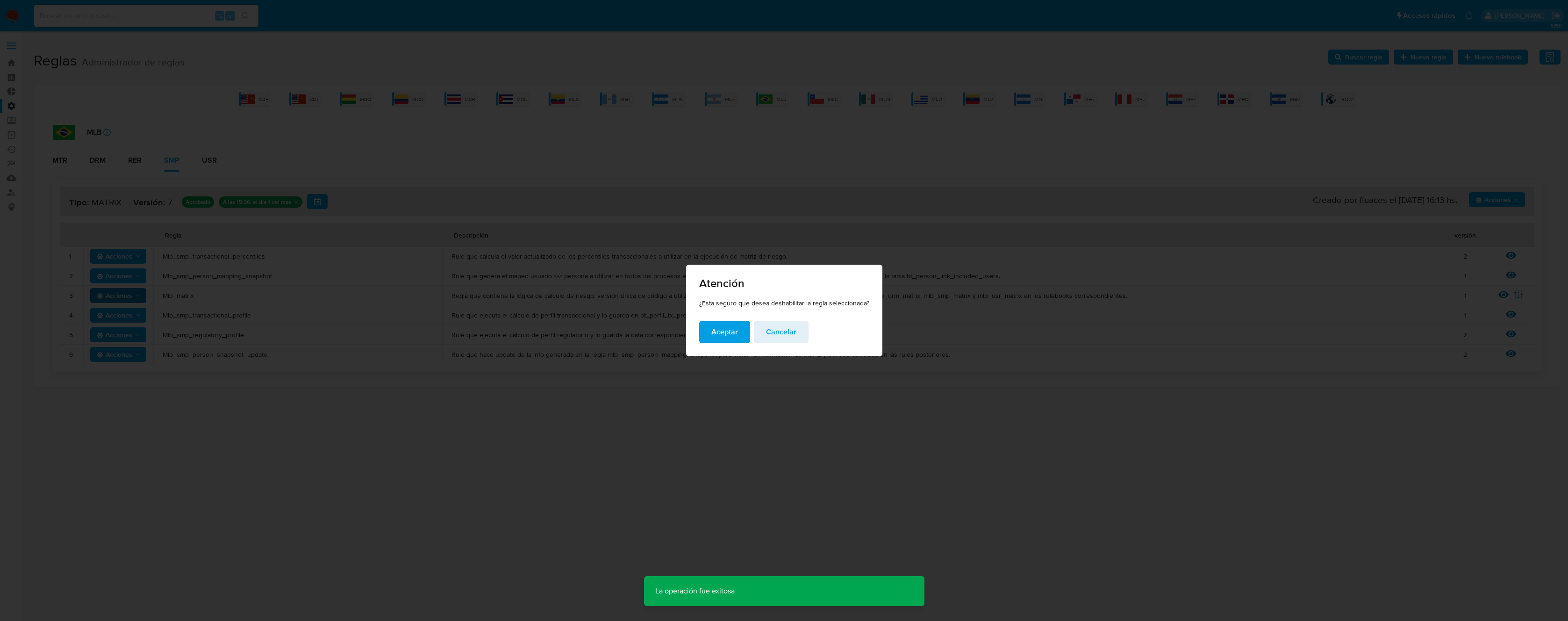
click at [701, 325] on button "Aceptar" at bounding box center [724, 332] width 51 height 23
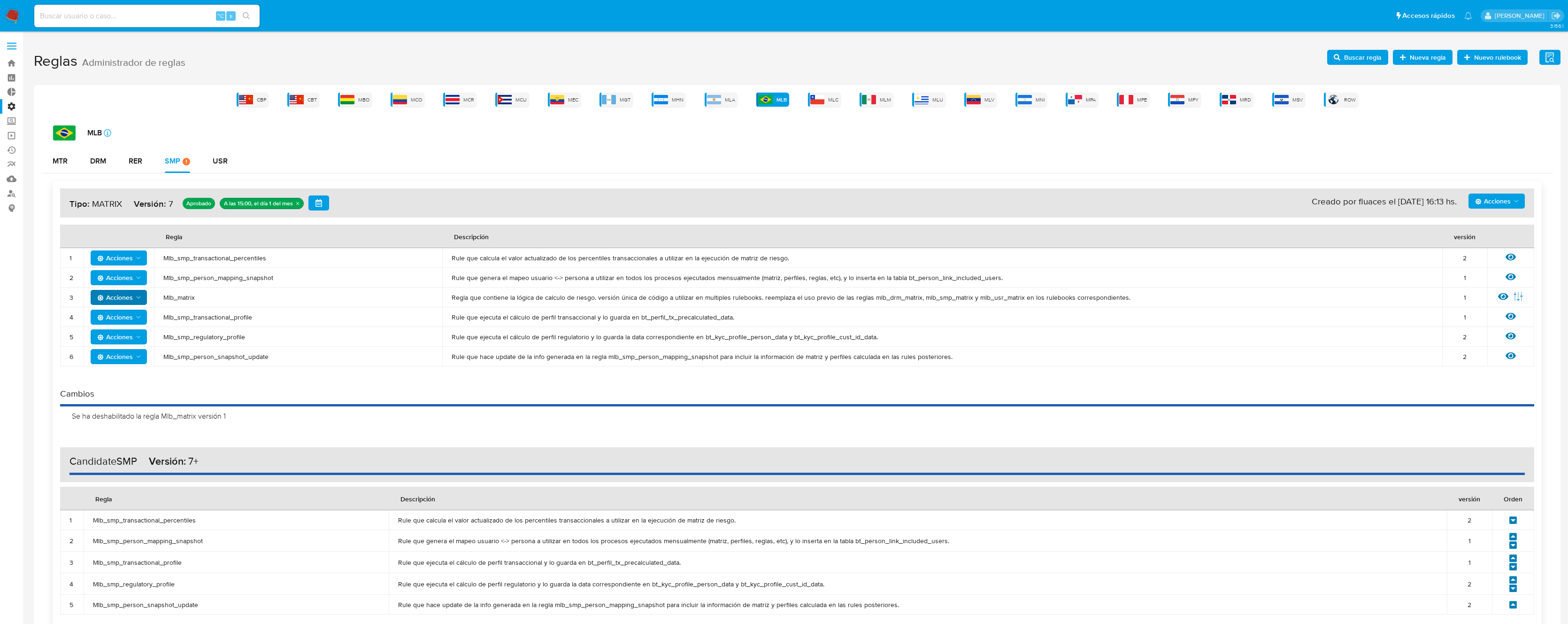
click at [1513, 199] on icon "Acciones" at bounding box center [1517, 201] width 8 height 8
click at [1498, 227] on button "Agregar reglas" at bounding box center [1497, 225] width 85 height 23
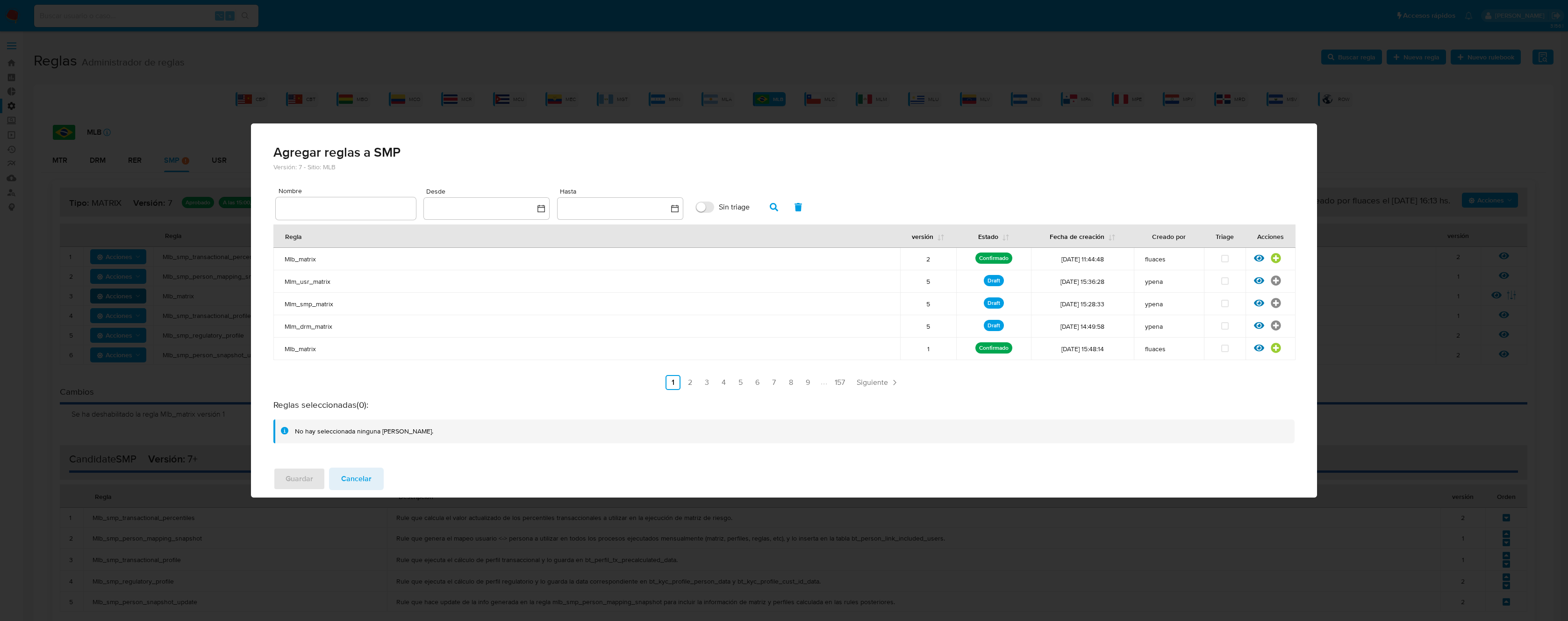
click at [385, 206] on input "text" at bounding box center [346, 208] width 140 height 12
type input "Mlb_matrix"
click at [774, 208] on icon "button" at bounding box center [774, 207] width 9 height 9
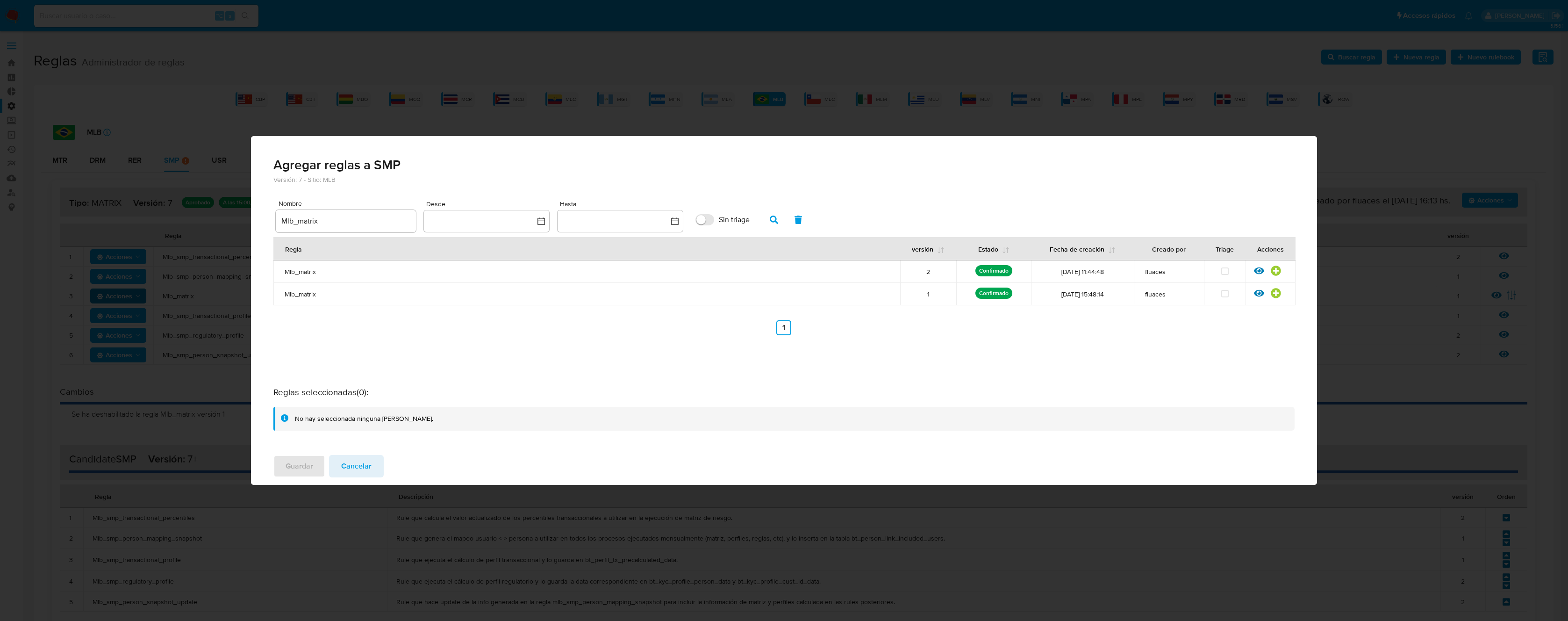
click at [1277, 272] on icon at bounding box center [1275, 270] width 9 height 9
click at [298, 466] on span "Guardar" at bounding box center [299, 466] width 27 height 21
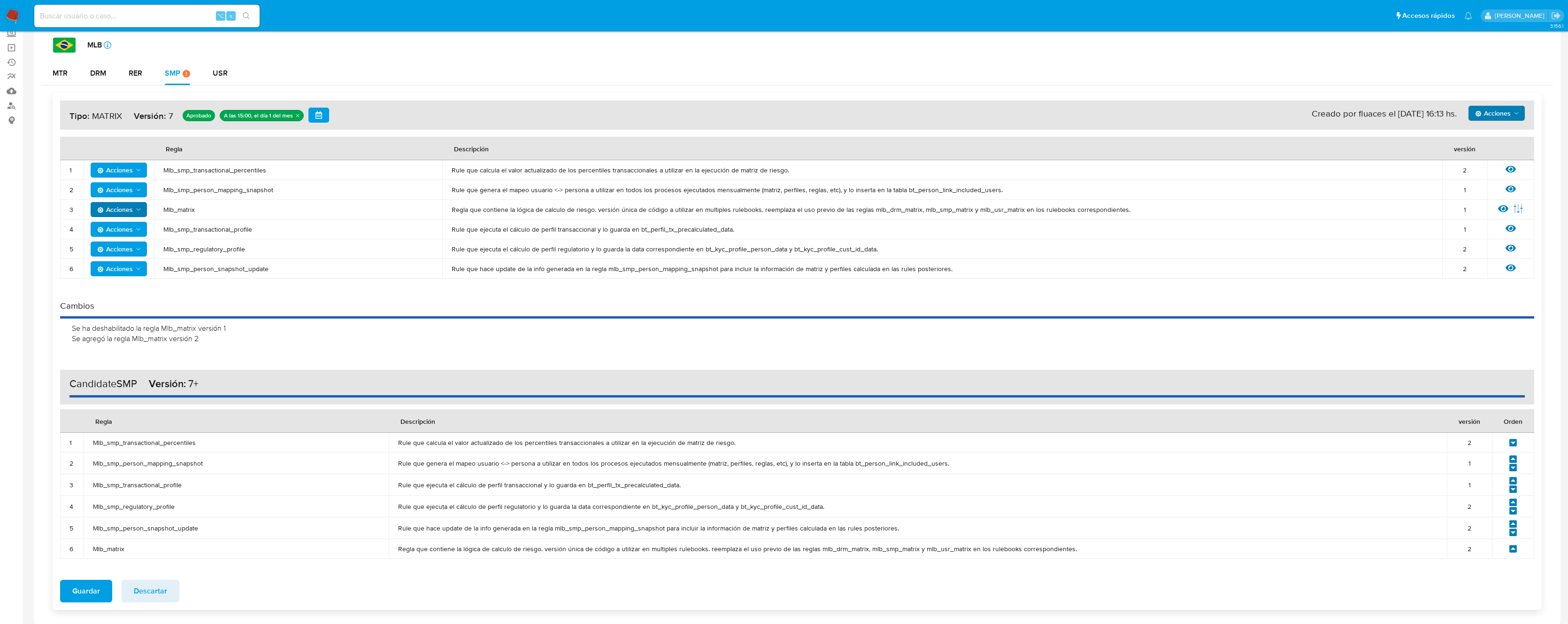
scroll to position [95, 0]
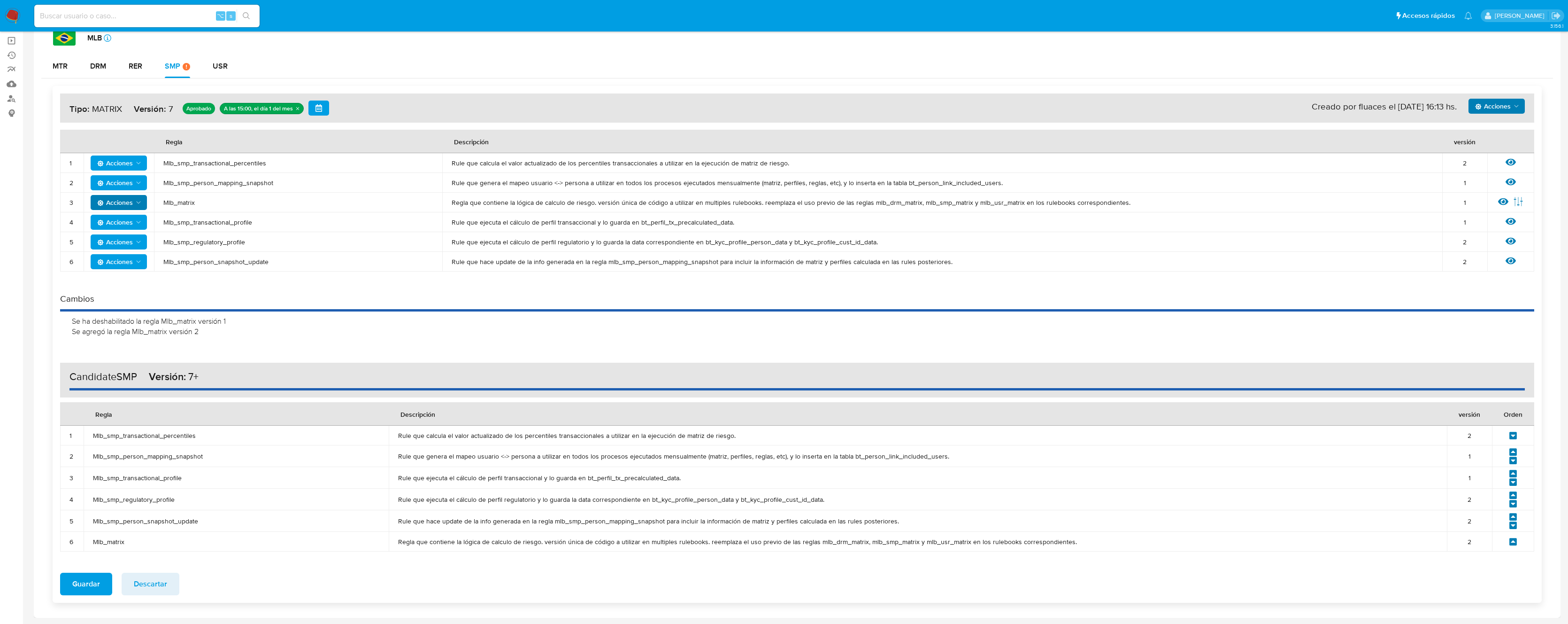
click at [1513, 540] on icon at bounding box center [1513, 541] width 9 height 9
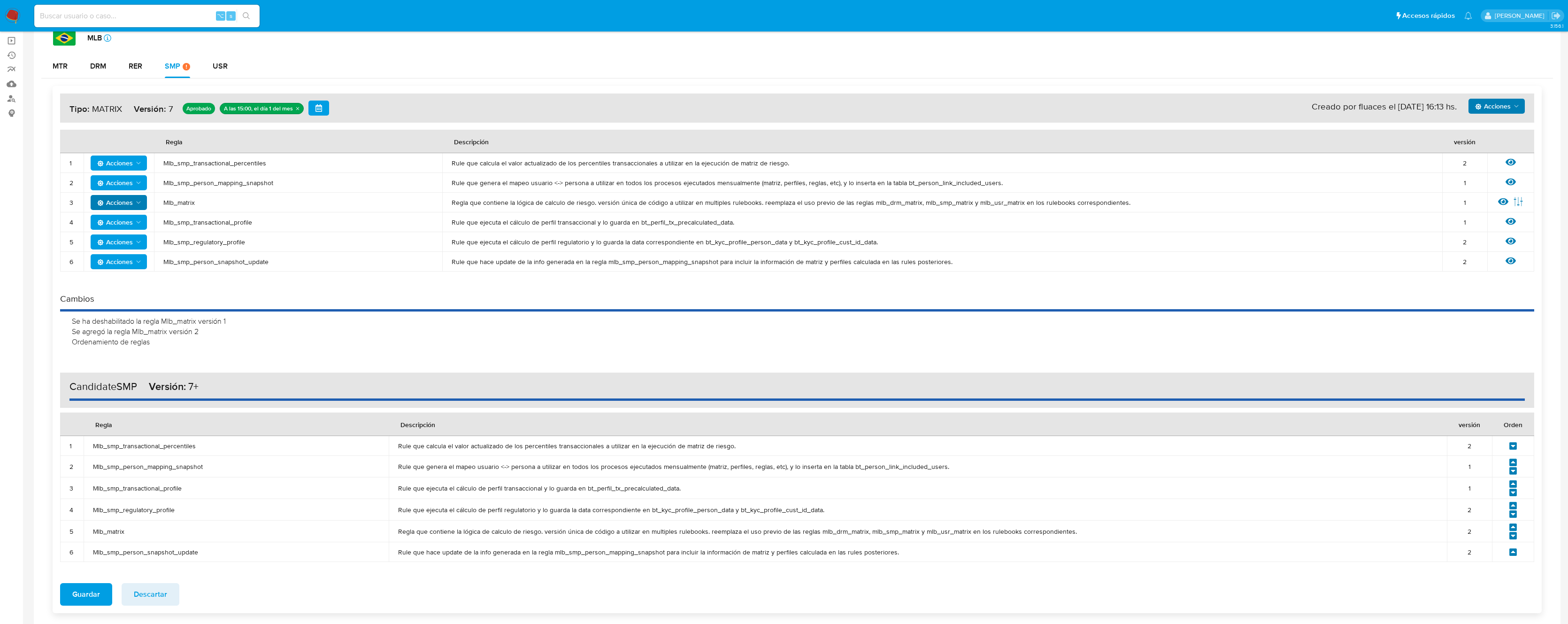
click at [1514, 526] on icon at bounding box center [1513, 527] width 9 height 9
click at [1515, 507] on icon at bounding box center [1514, 505] width 8 height 8
click at [78, 590] on span "Guardar" at bounding box center [86, 594] width 28 height 21
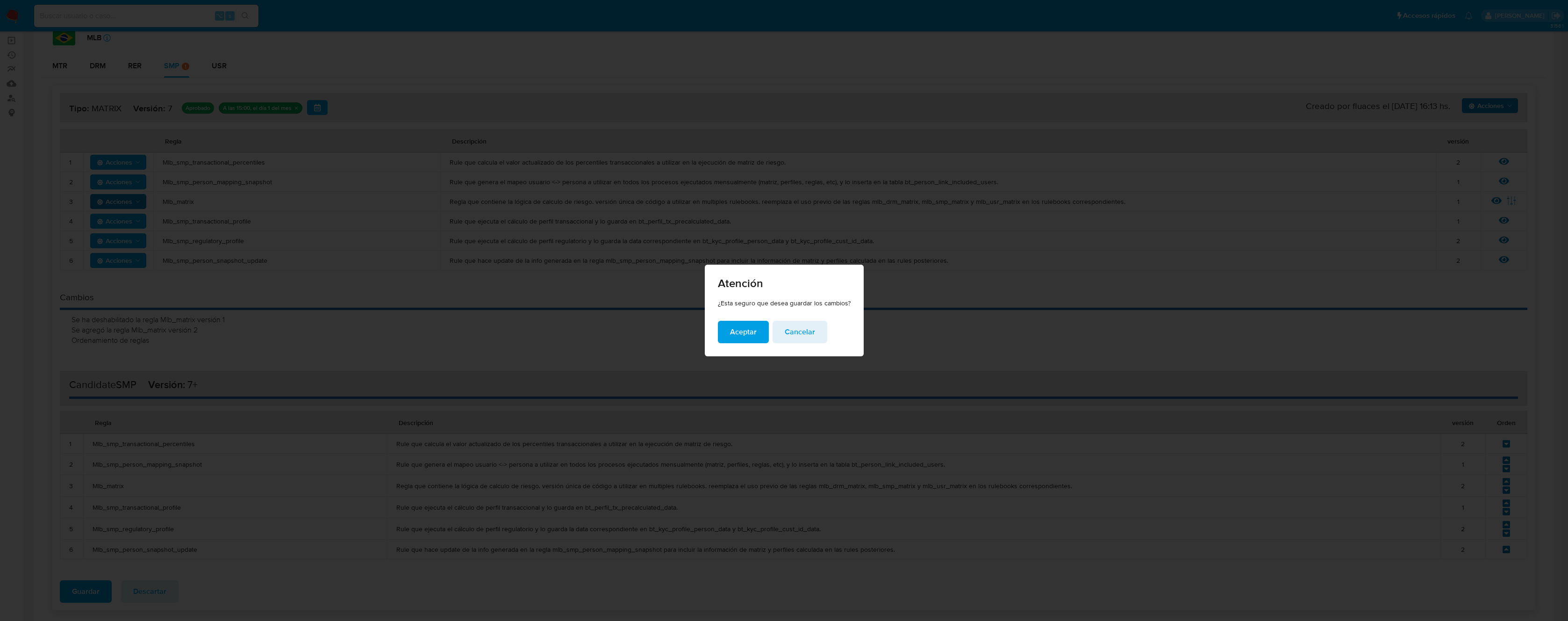
click at [736, 334] on span "Aceptar" at bounding box center [743, 332] width 27 height 21
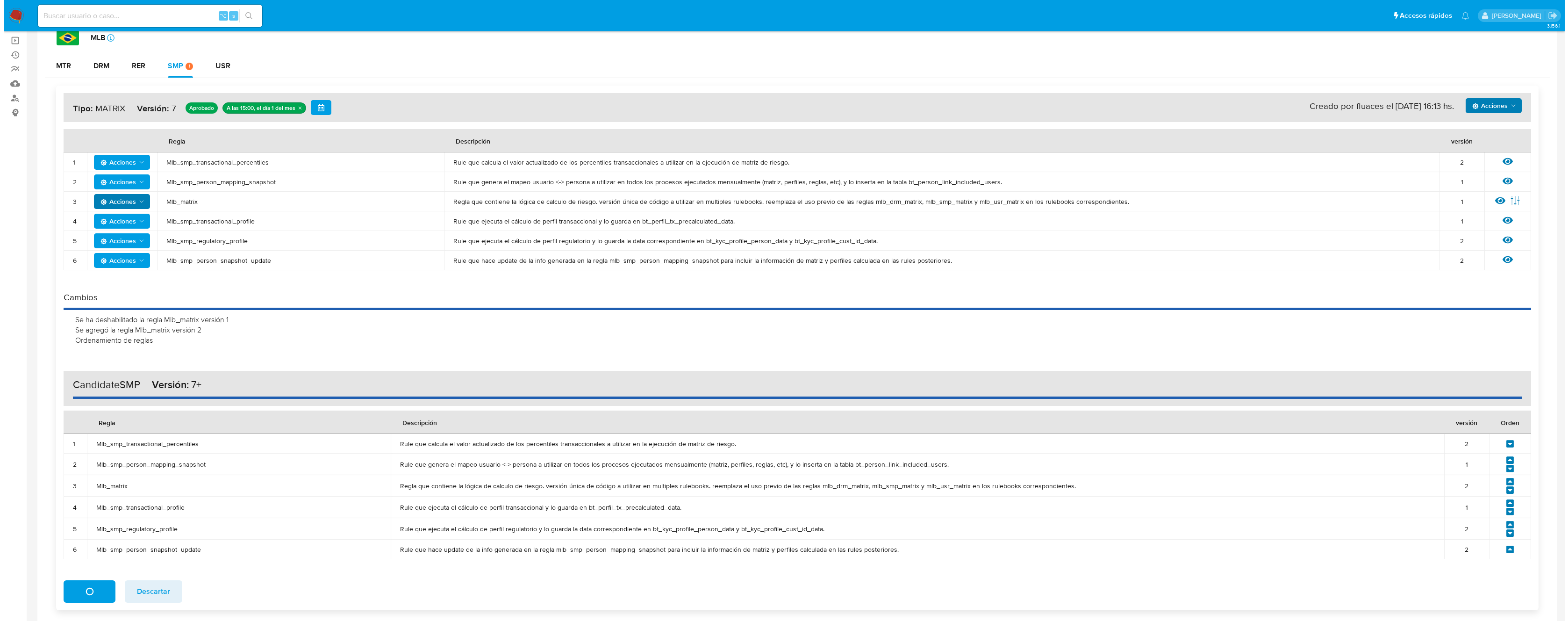
scroll to position [0, 0]
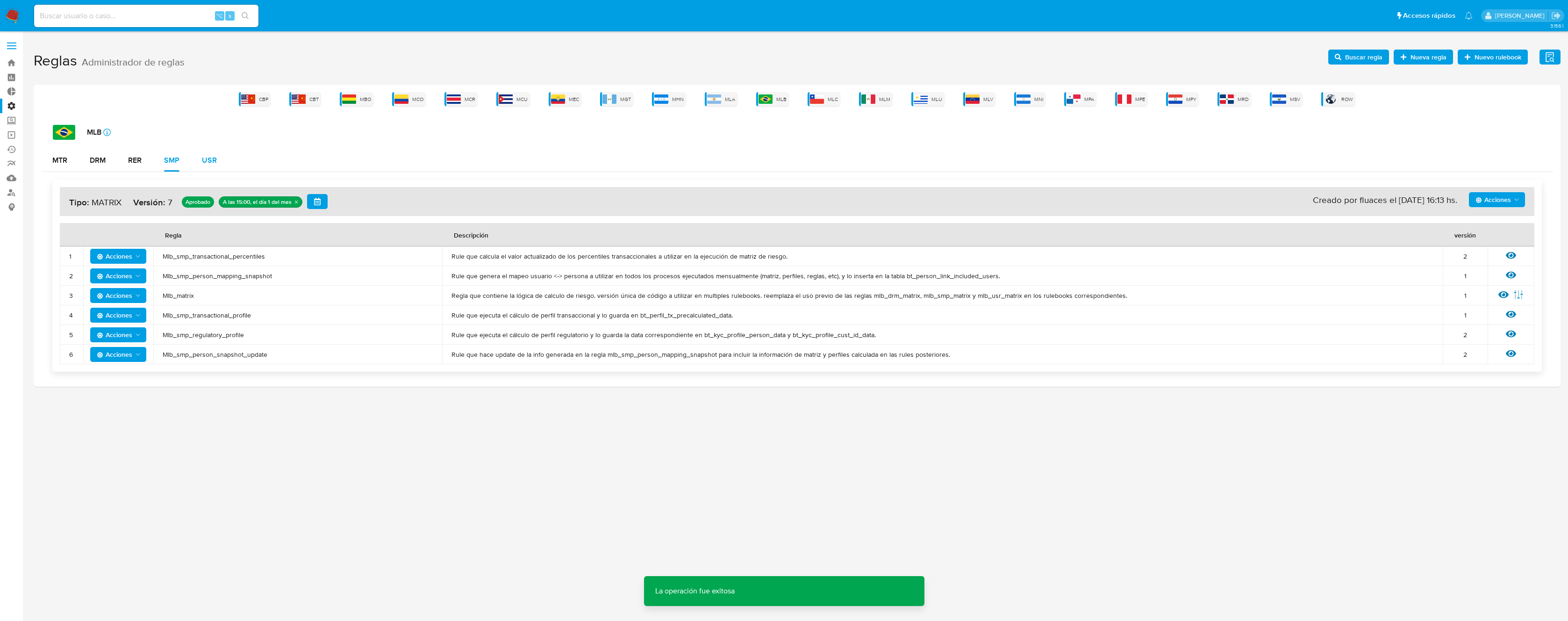
click at [208, 162] on div "USR" at bounding box center [210, 160] width 15 height 8
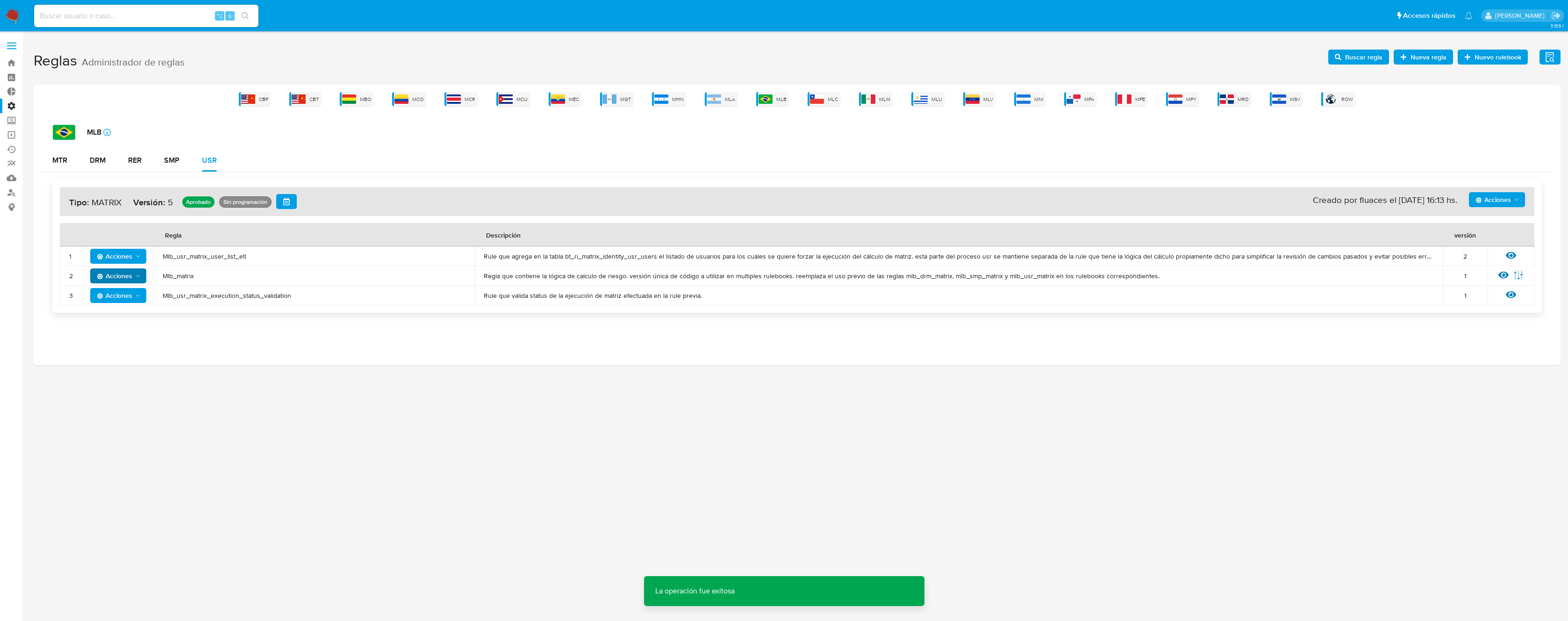
click at [123, 274] on span "Acciones" at bounding box center [114, 276] width 35 height 15
click at [124, 301] on button "Deshabilitar" at bounding box center [118, 300] width 84 height 23
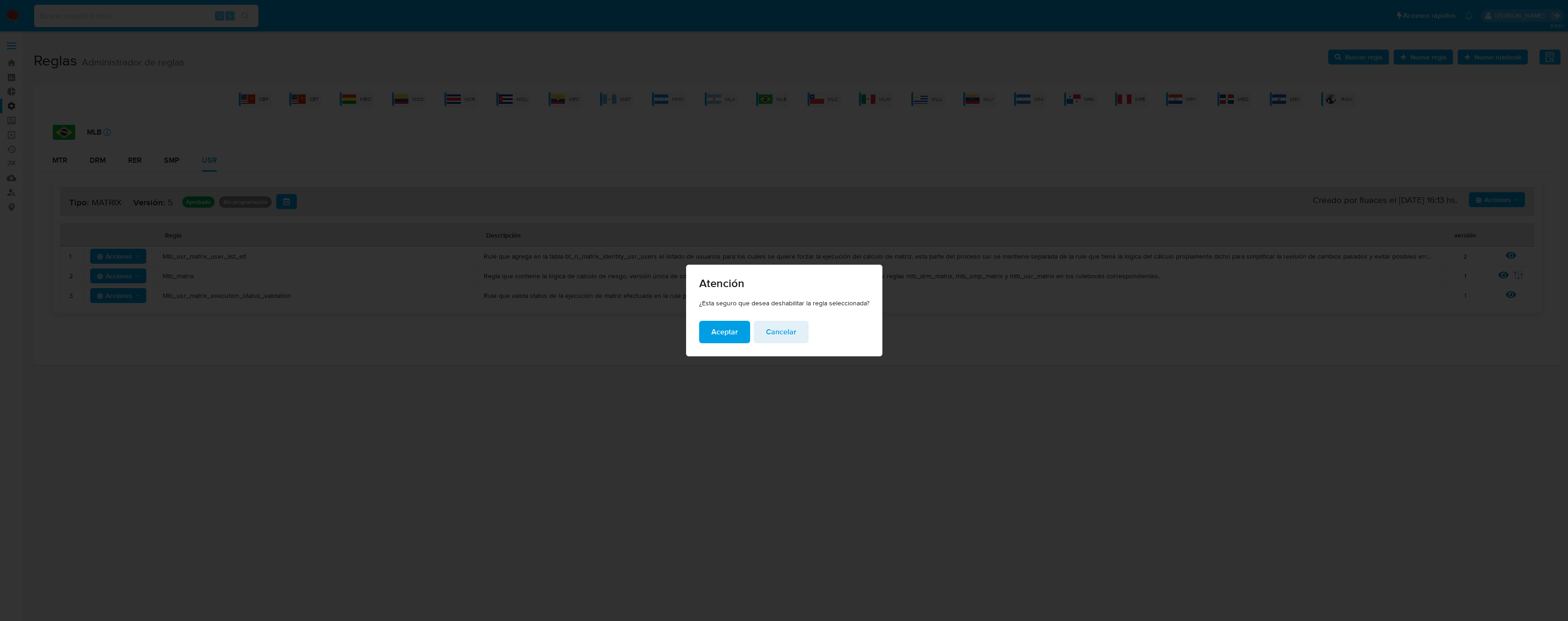
click at [716, 331] on span "Aceptar" at bounding box center [724, 332] width 27 height 21
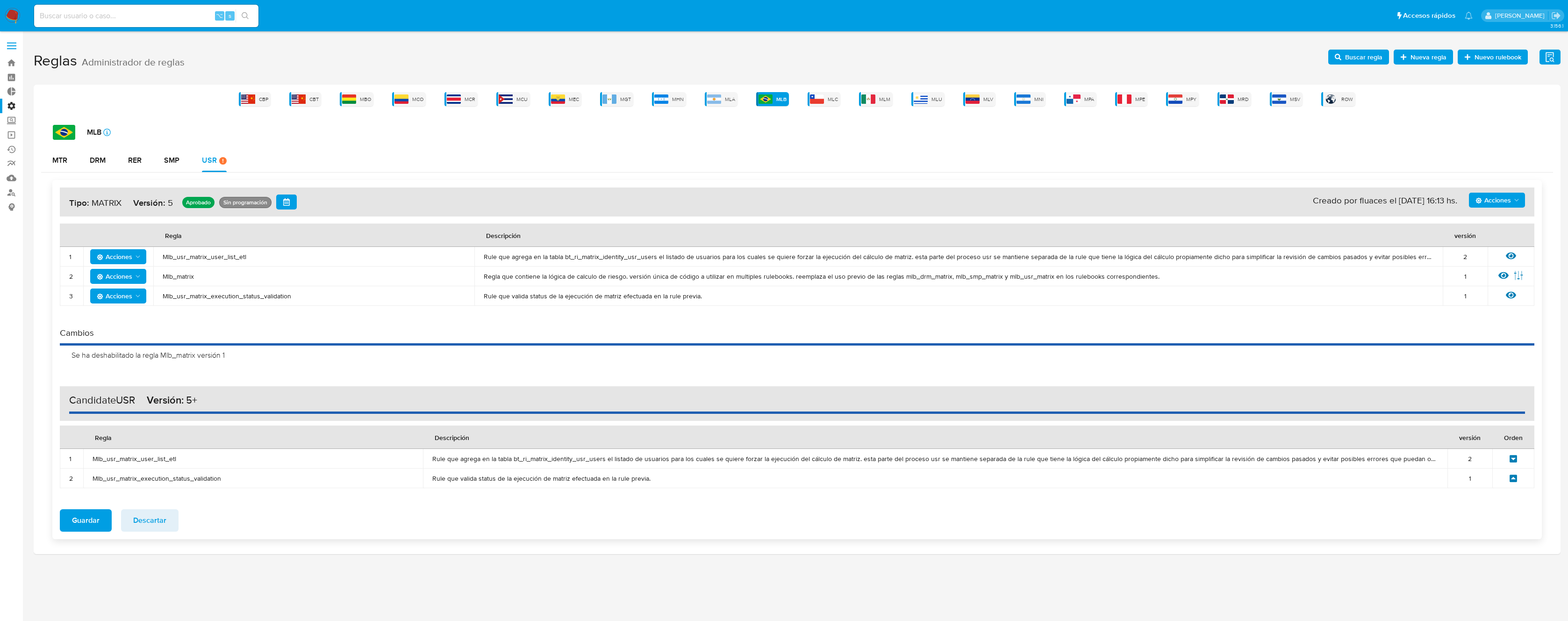
click at [1372, 57] on span "Buscar regla" at bounding box center [1363, 57] width 37 height 15
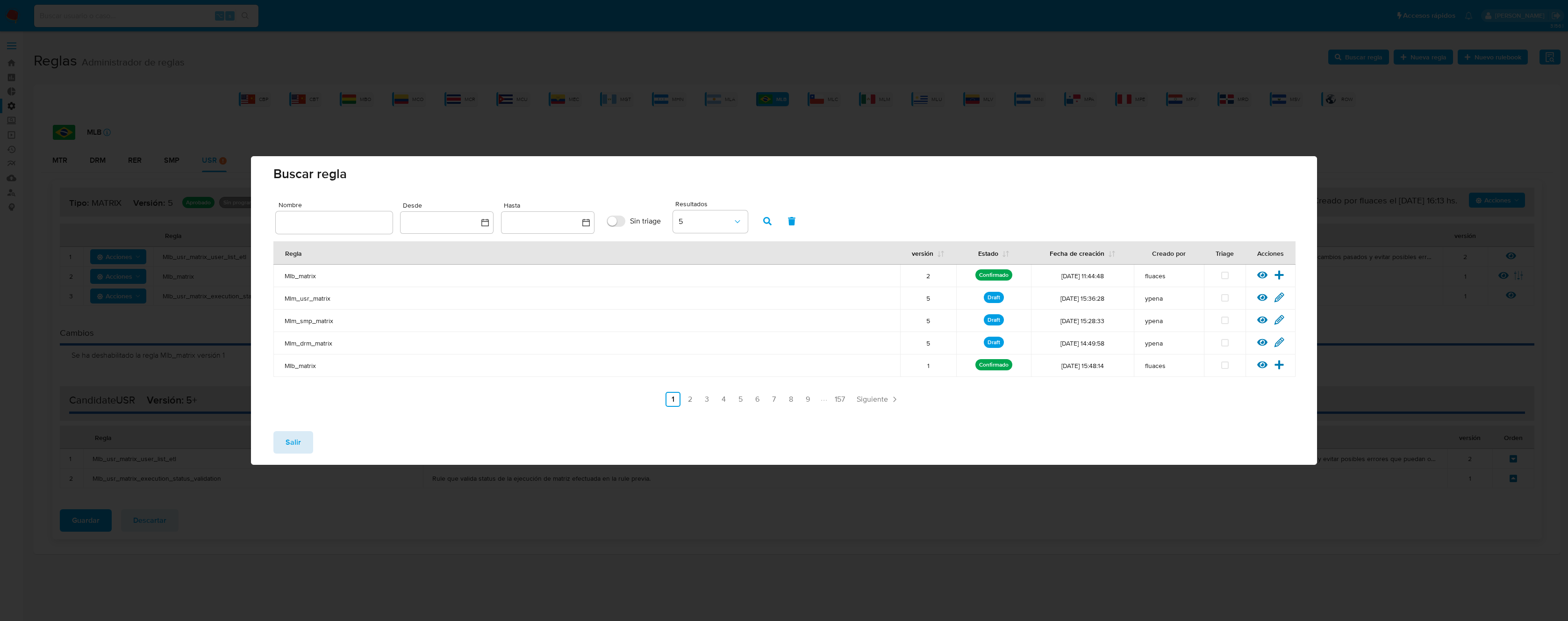
click at [295, 440] on span "Salir" at bounding box center [293, 442] width 15 height 21
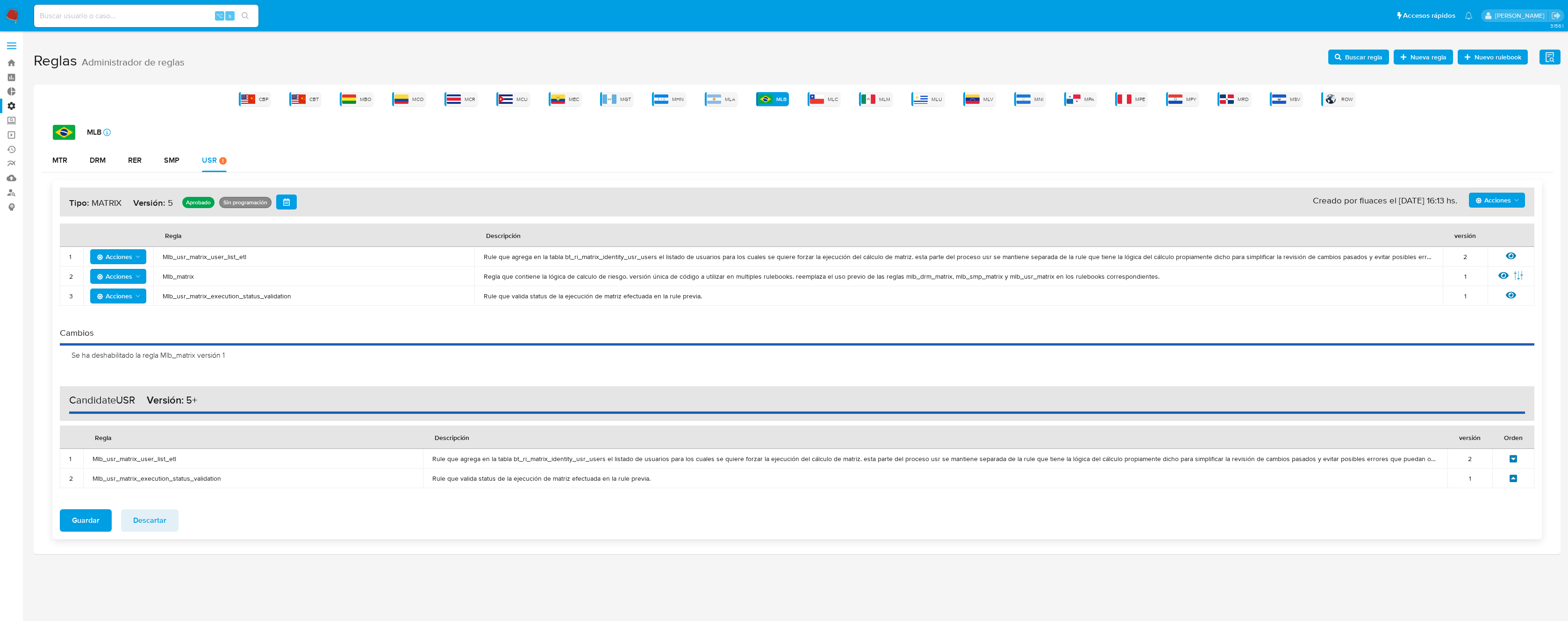
click at [1488, 202] on span "Acciones" at bounding box center [1492, 200] width 35 height 15
click at [1488, 228] on button "Agregar reglas" at bounding box center [1496, 224] width 84 height 23
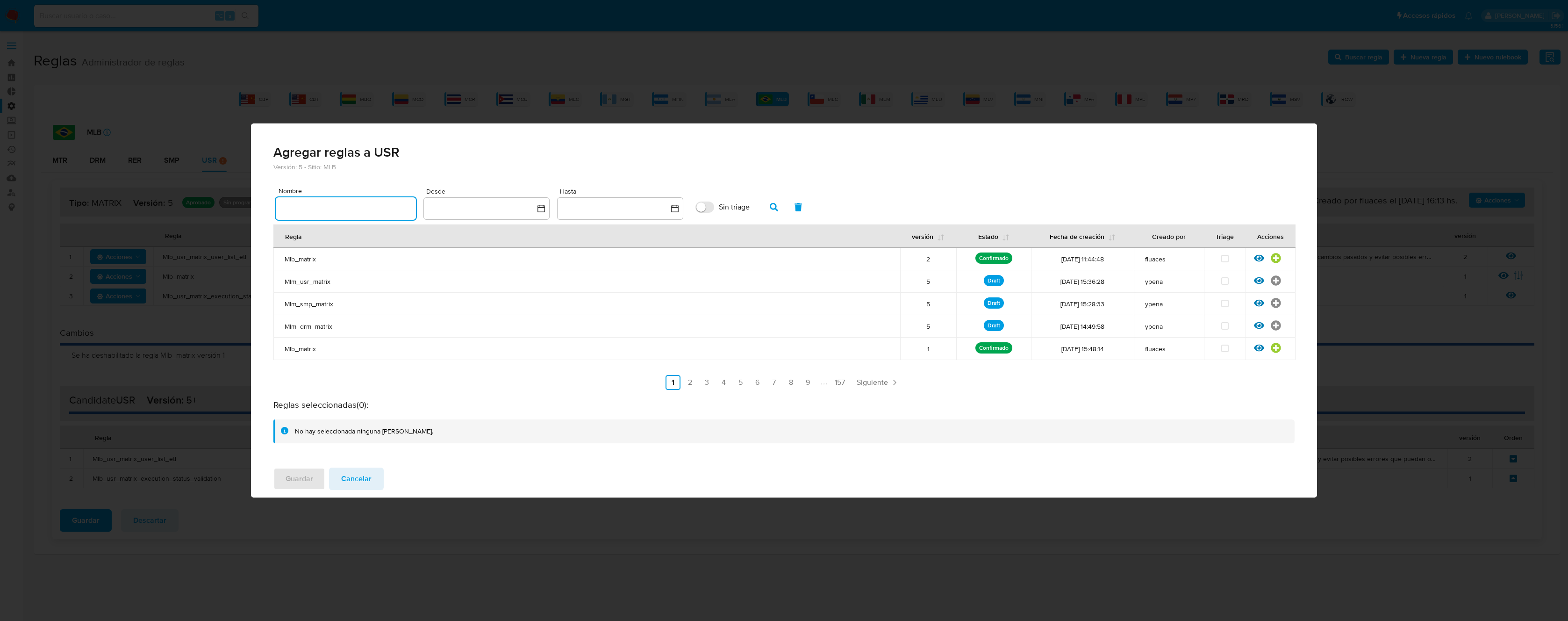
click at [373, 214] on input "text" at bounding box center [346, 208] width 140 height 12
type input "Mlb_matrix"
click at [770, 204] on icon "button" at bounding box center [774, 207] width 9 height 9
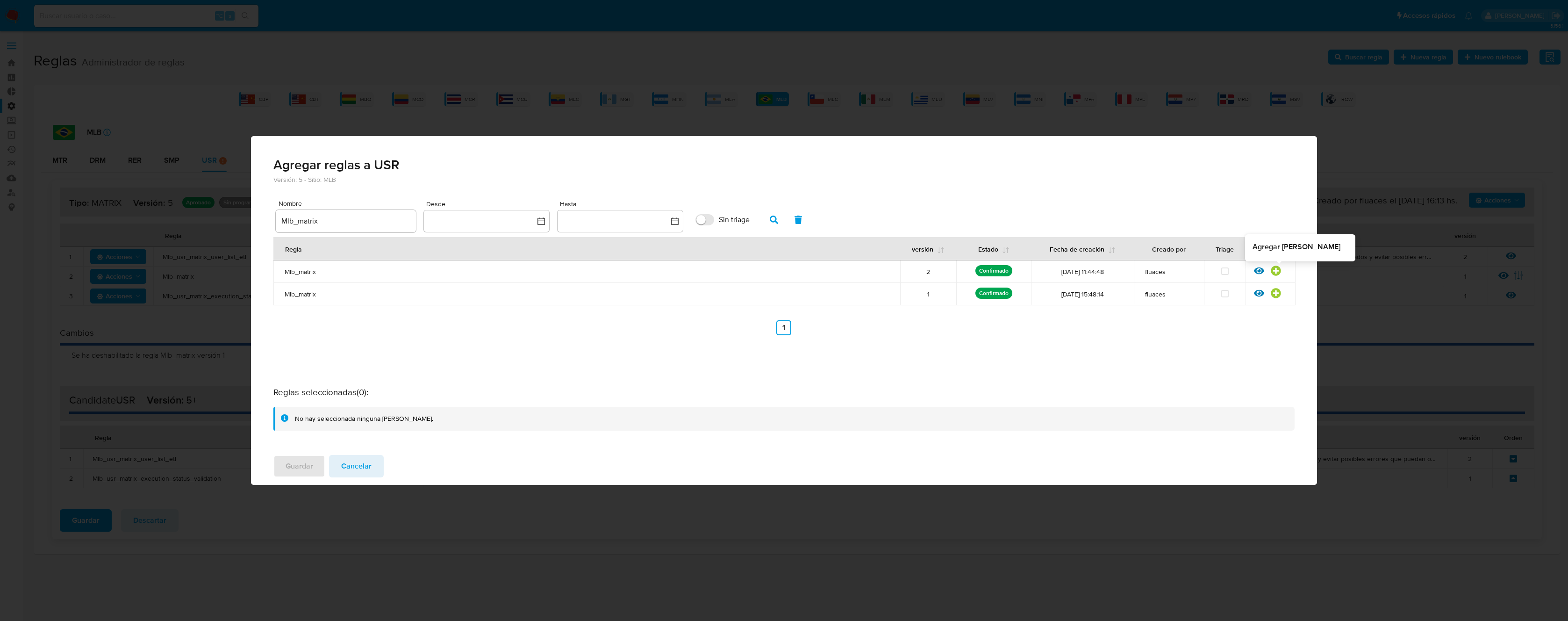
click at [1277, 272] on icon at bounding box center [1275, 270] width 9 height 9
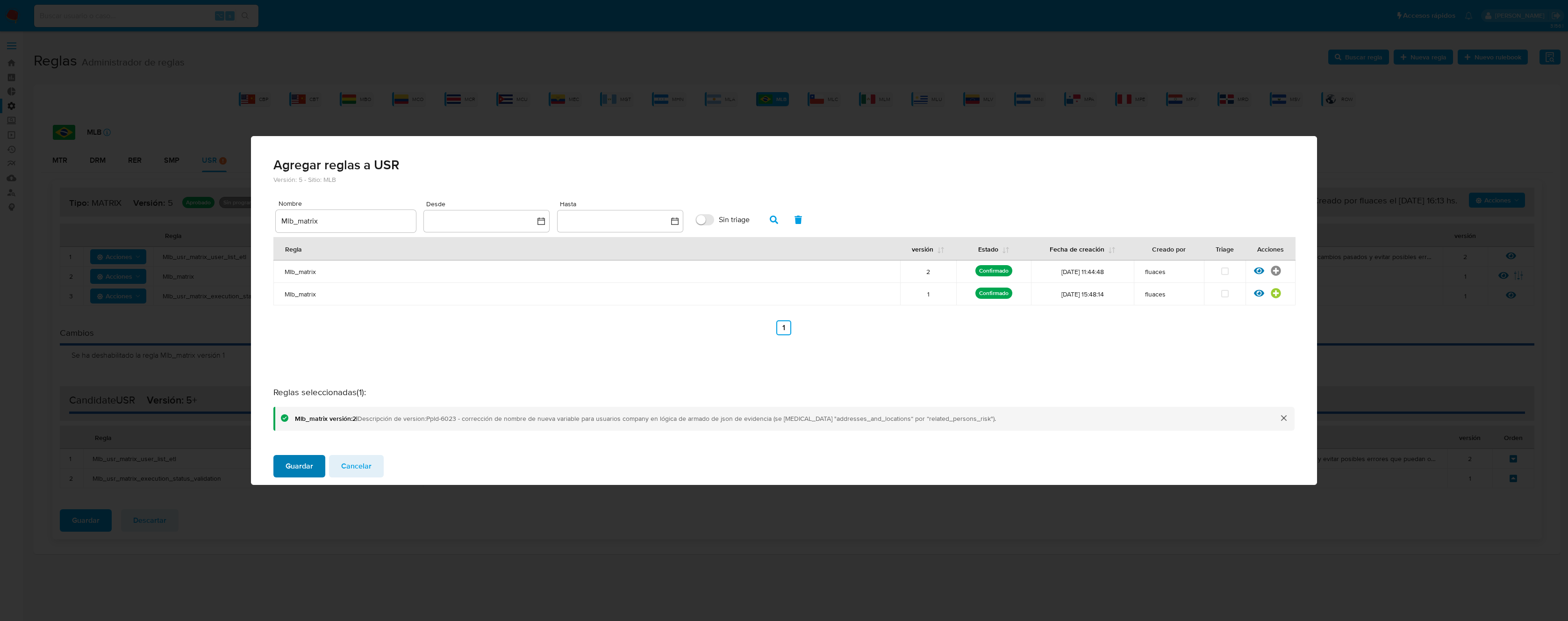
click at [316, 468] on button "Guardar" at bounding box center [299, 466] width 52 height 23
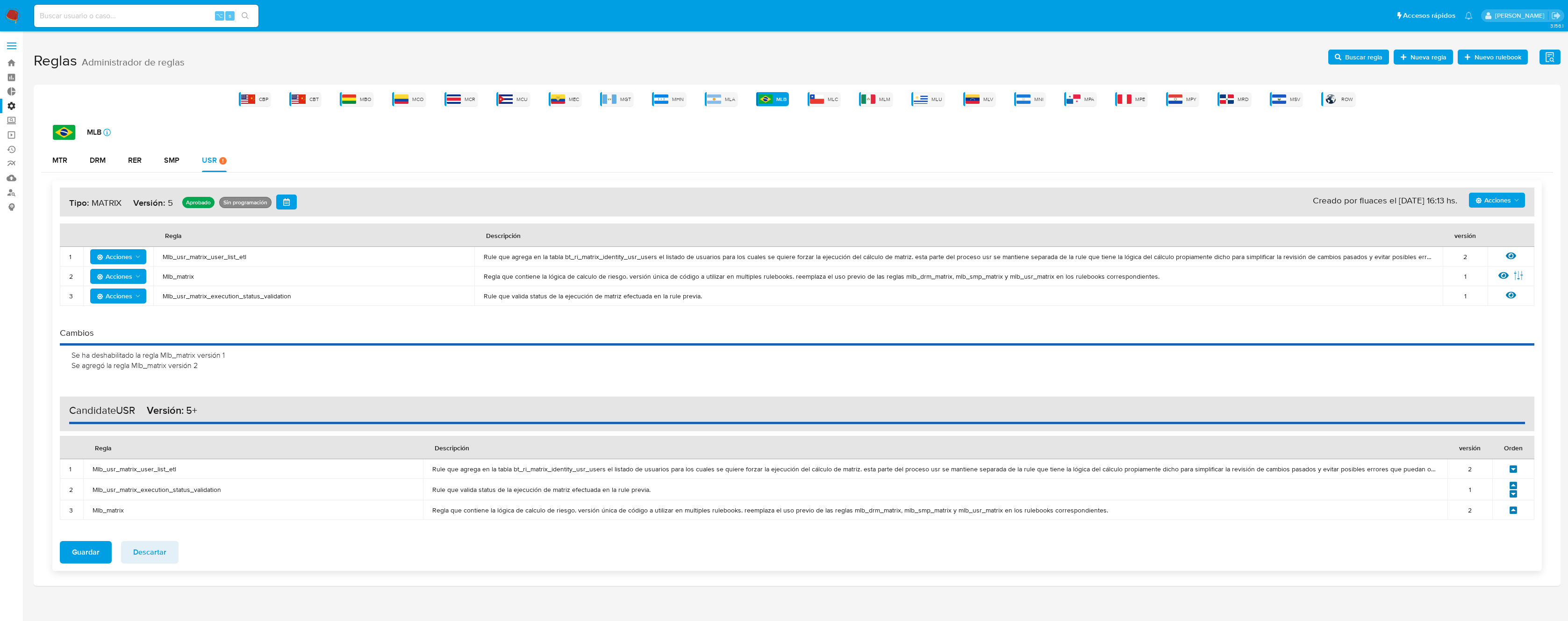
click at [1513, 509] on icon at bounding box center [1513, 509] width 9 height 9
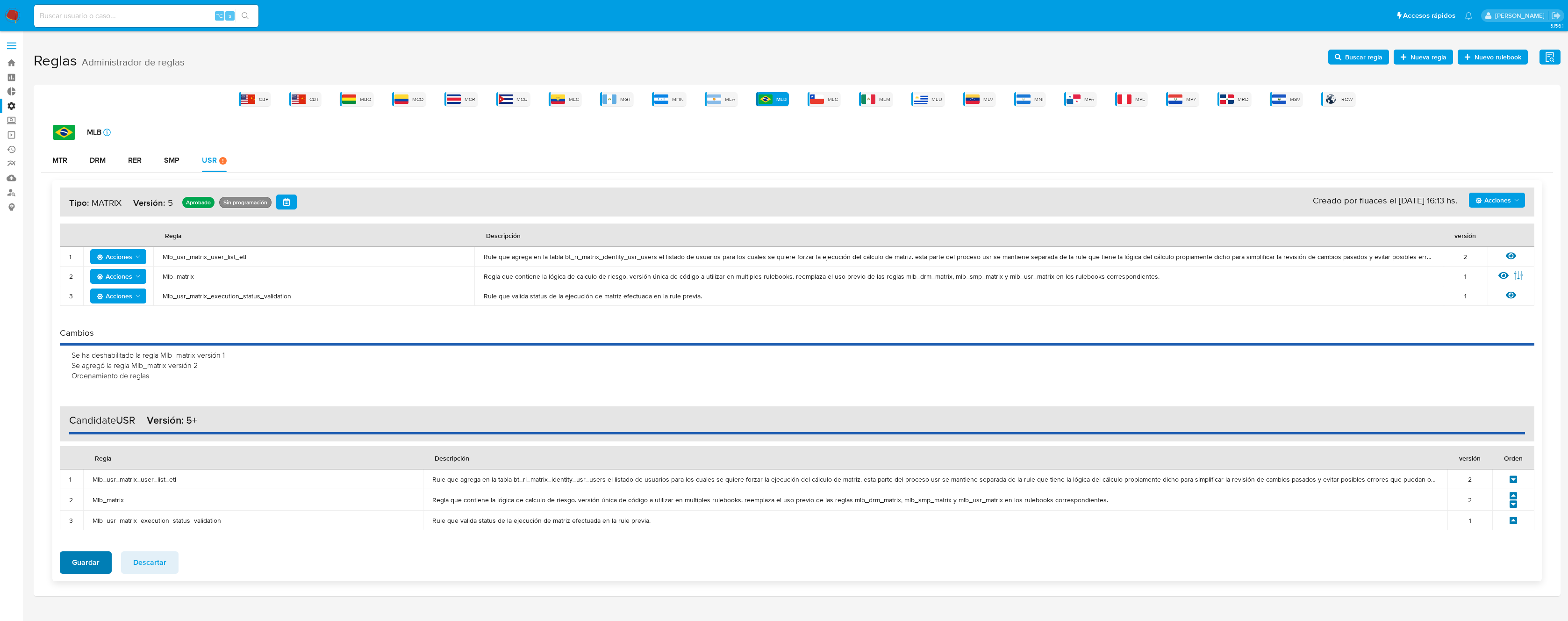
click at [92, 561] on span "Guardar" at bounding box center [85, 562] width 27 height 21
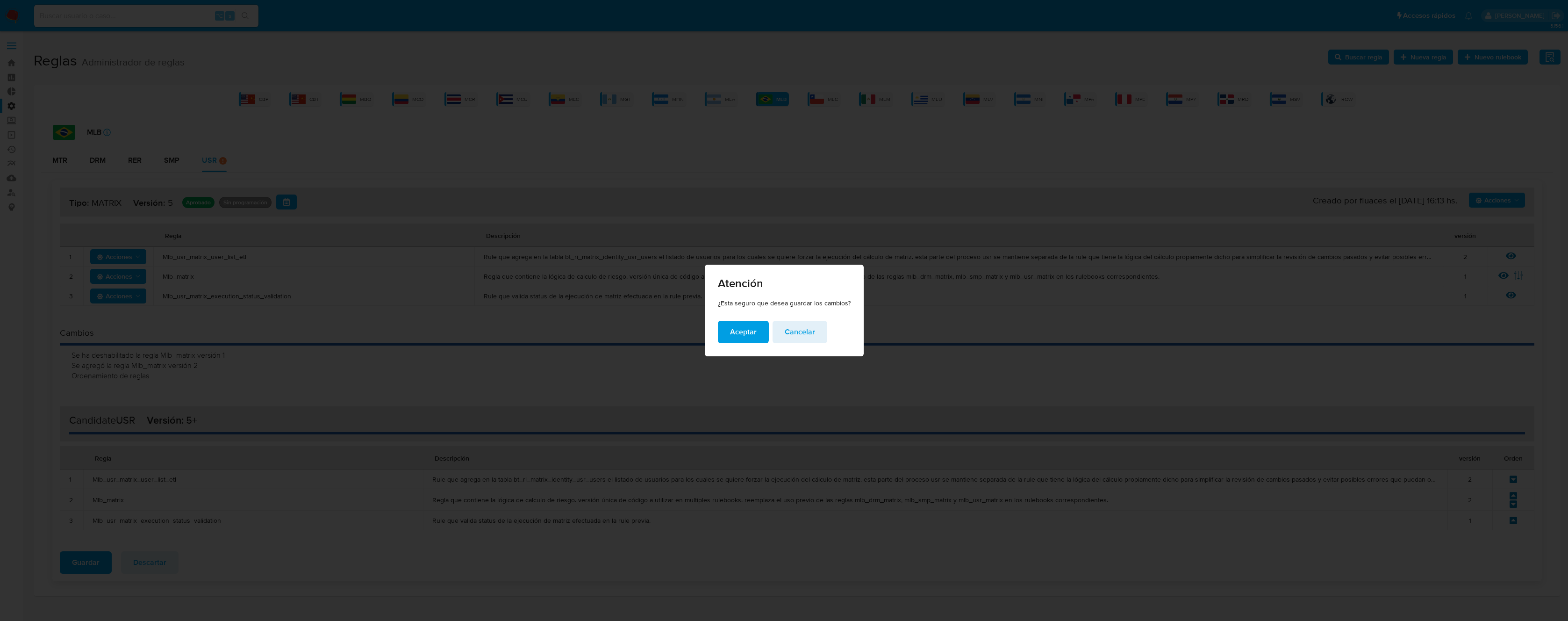
click at [724, 337] on button "Aceptar" at bounding box center [743, 332] width 51 height 23
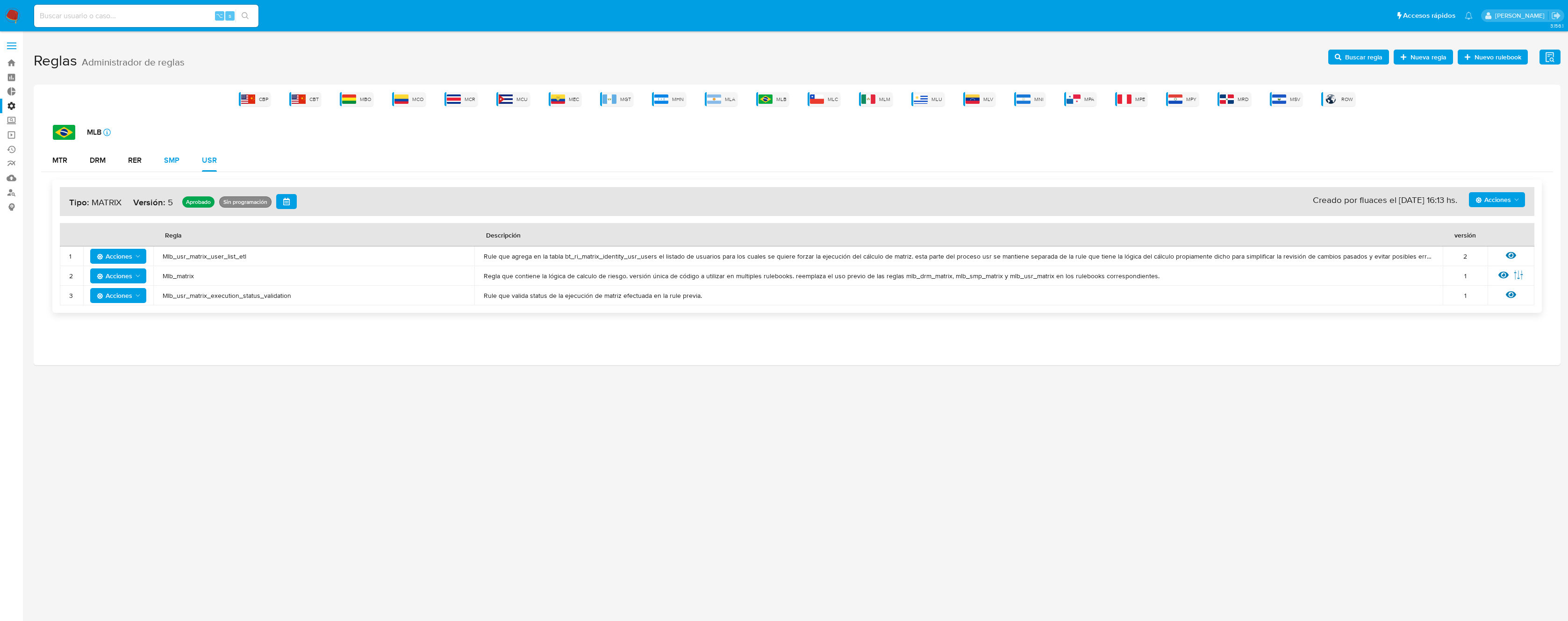
click at [165, 159] on div "SMP" at bounding box center [172, 160] width 15 height 8
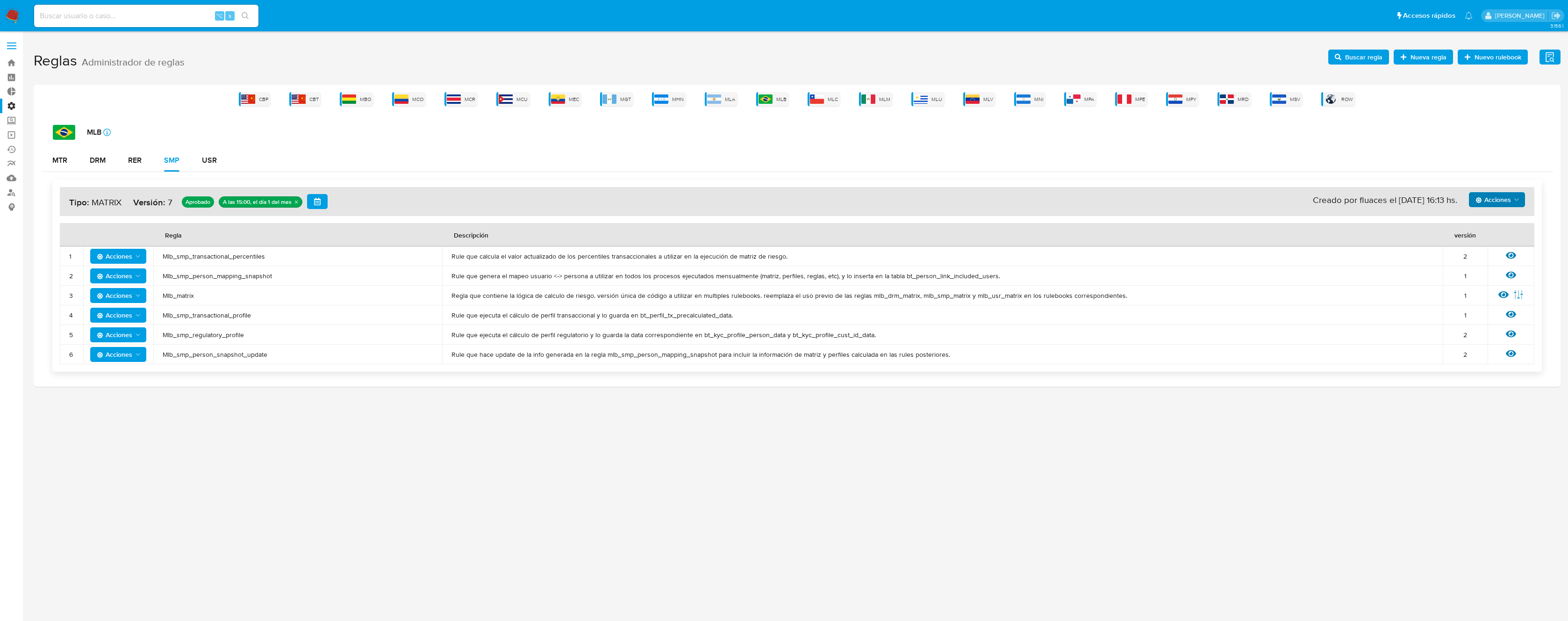
click at [1506, 198] on span "Acciones" at bounding box center [1492, 200] width 35 height 15
click at [1495, 244] on button "Ver historico" at bounding box center [1496, 246] width 84 height 23
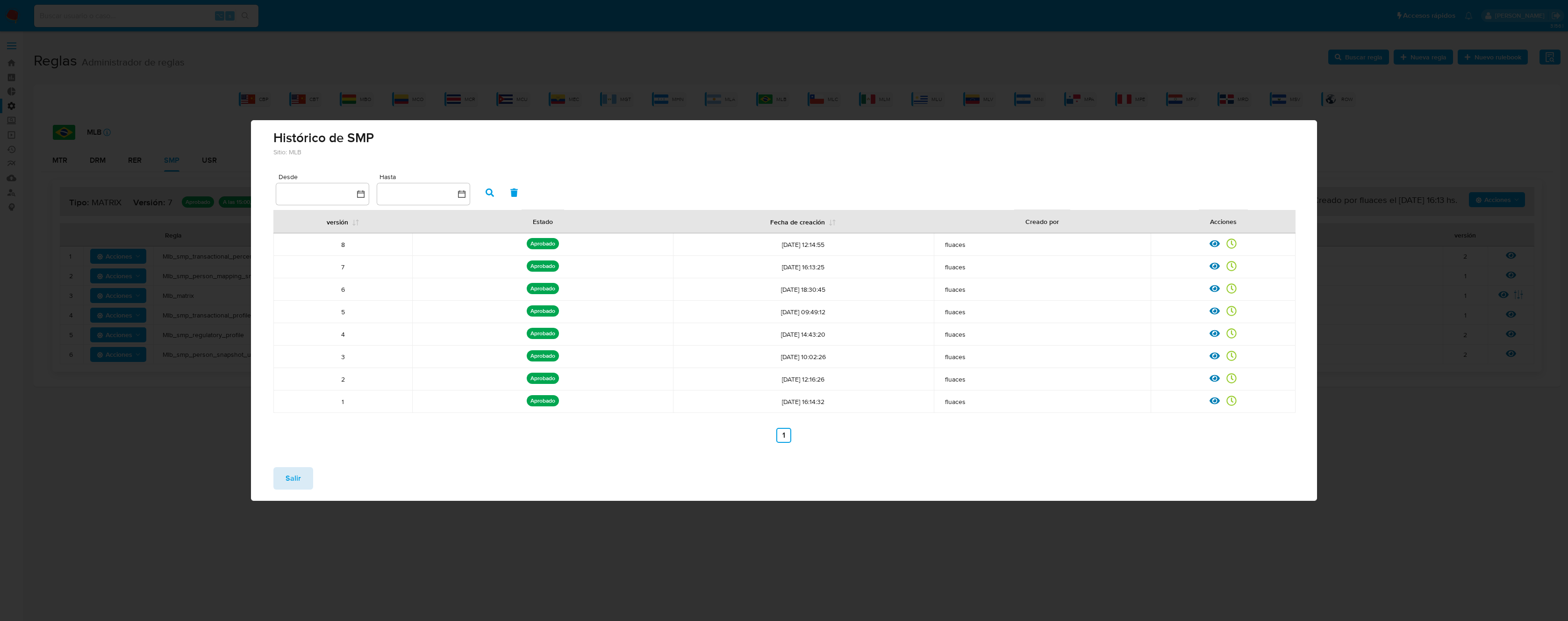
click at [294, 467] on span "Salir" at bounding box center [293, 478] width 15 height 21
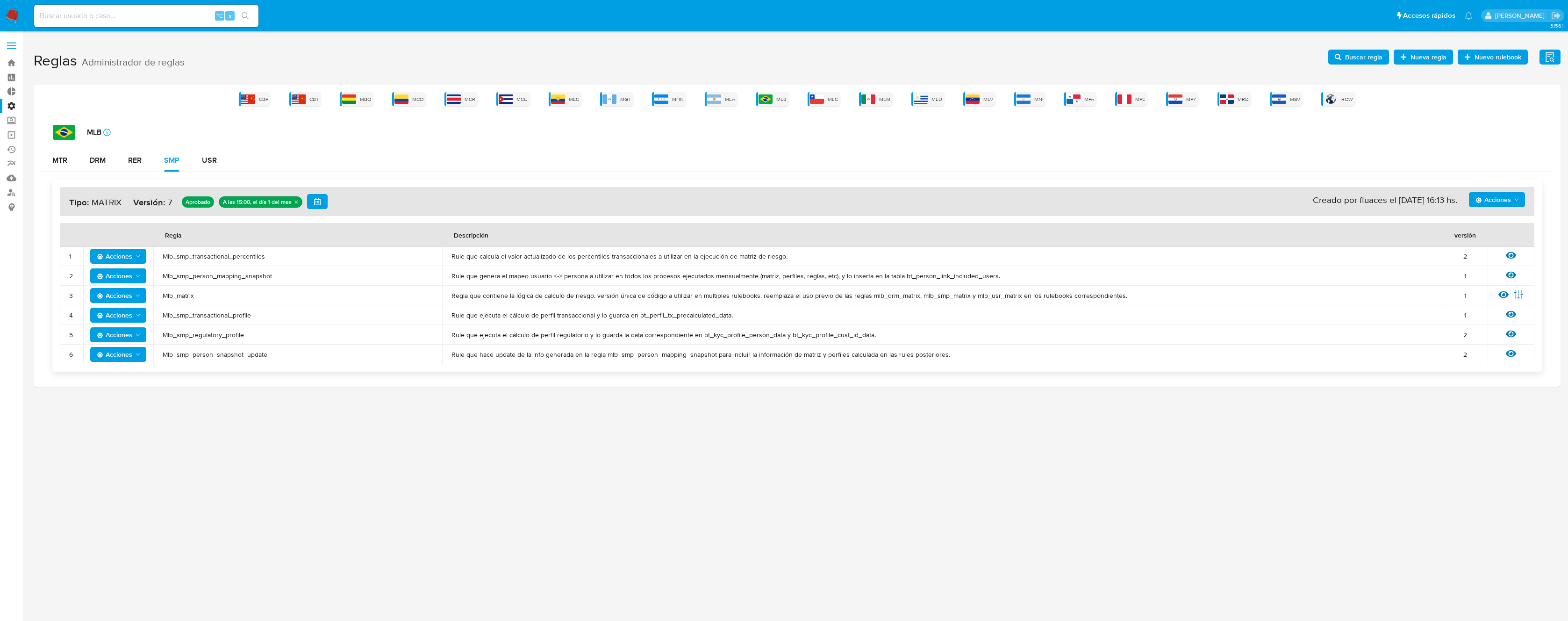
click at [1506, 198] on span "Acciones" at bounding box center [1492, 200] width 35 height 15
click at [300, 154] on div "MTR DRM RER SMP USR" at bounding box center [796, 160] width 1512 height 23
click at [106, 161] on button "DRM" at bounding box center [98, 160] width 38 height 23
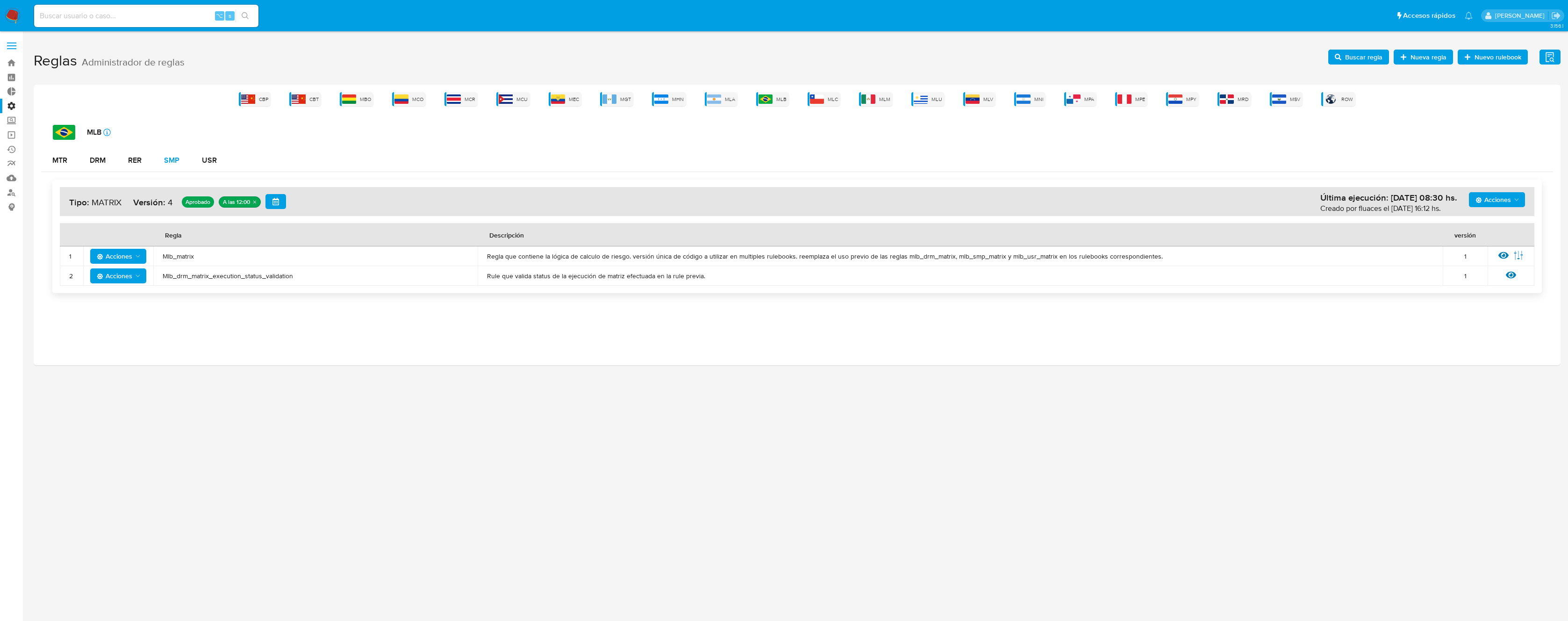
click at [168, 160] on div "SMP" at bounding box center [172, 160] width 15 height 8
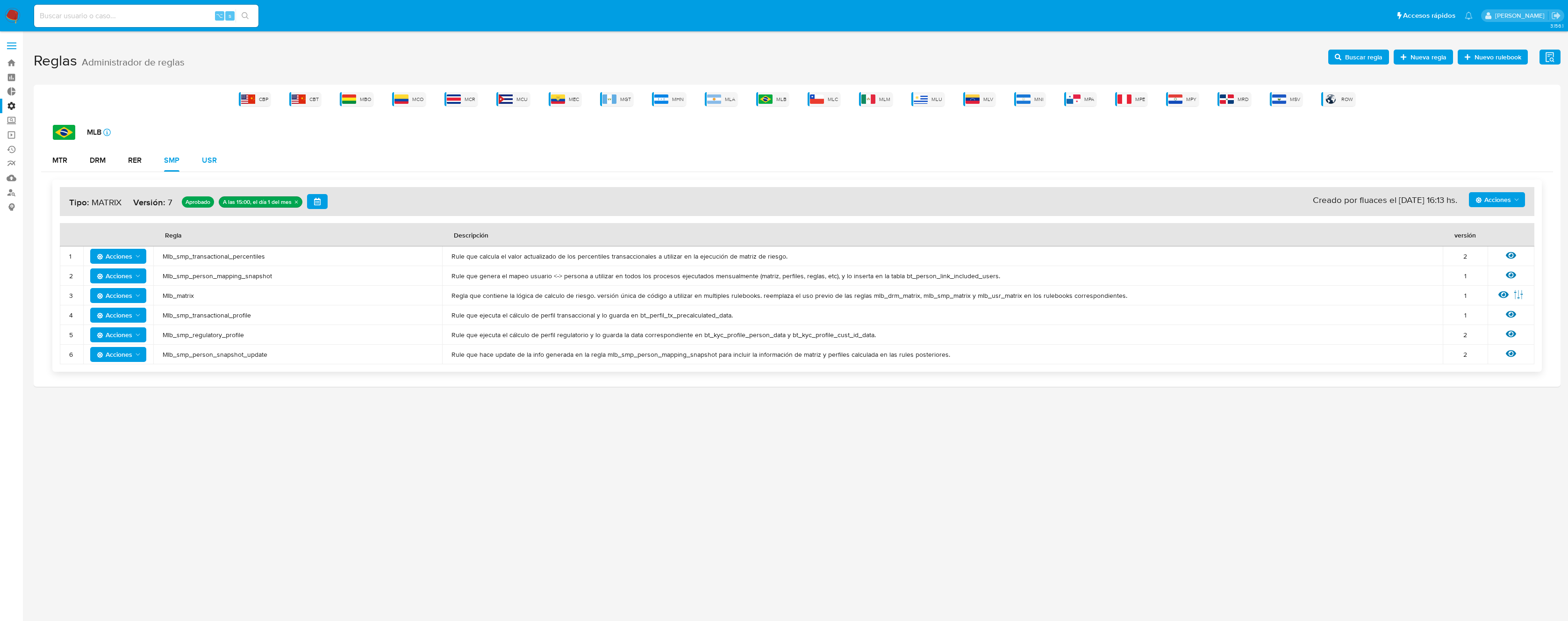
click at [215, 160] on div "USR" at bounding box center [210, 160] width 15 height 8
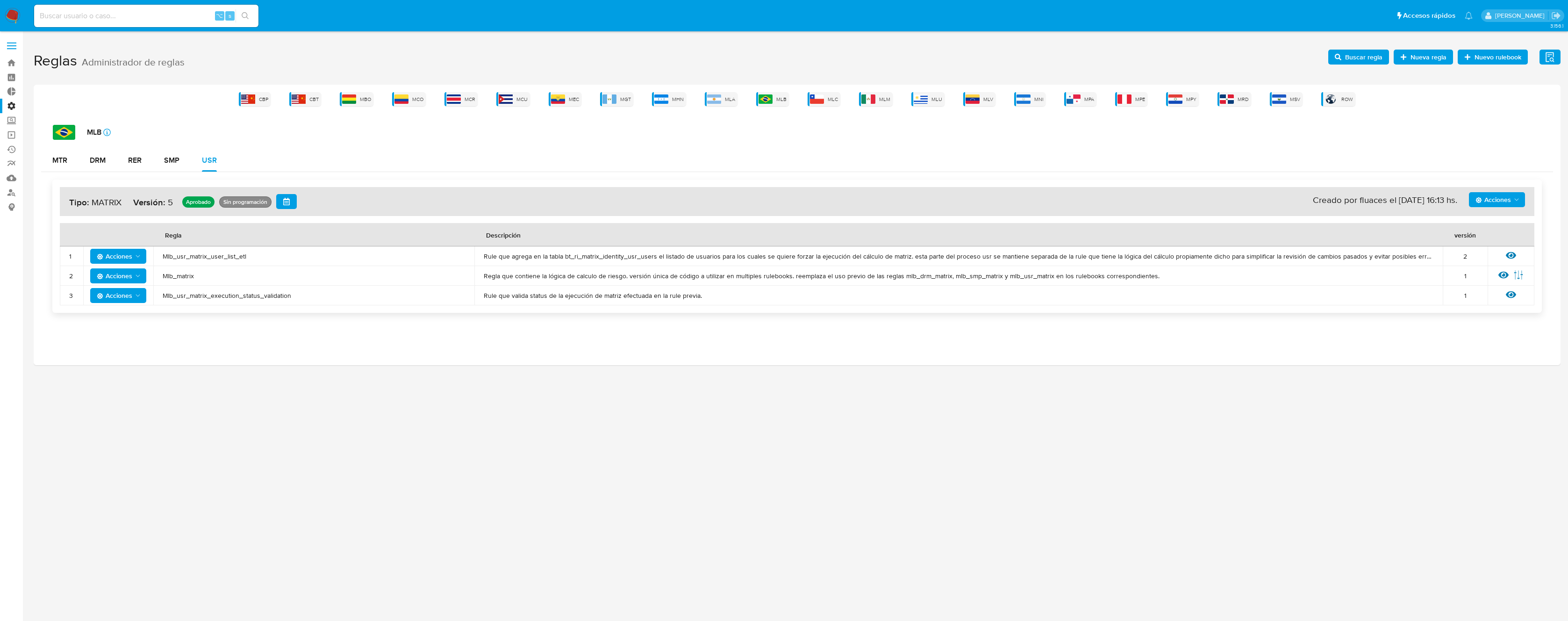
click at [868, 160] on div "MTR DRM RER SMP USR" at bounding box center [796, 160] width 1512 height 23
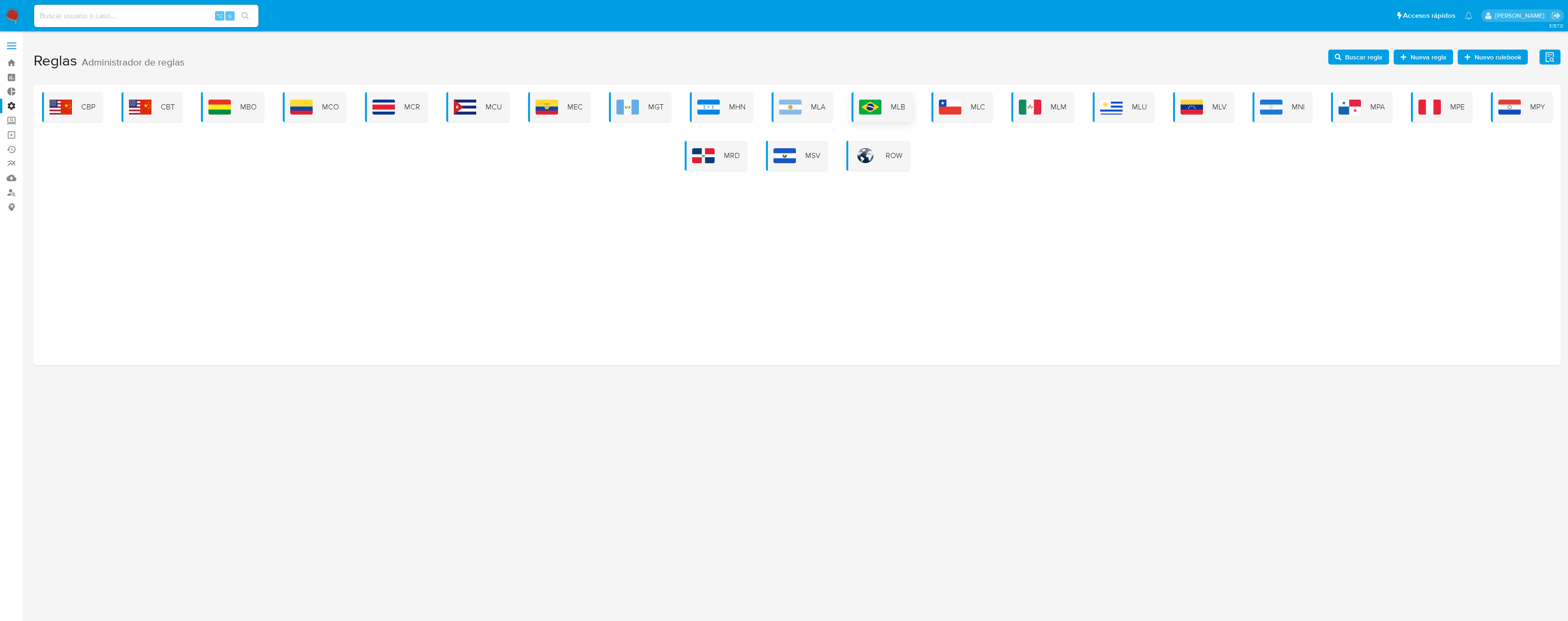
click at [884, 104] on div "MLB" at bounding box center [882, 107] width 62 height 30
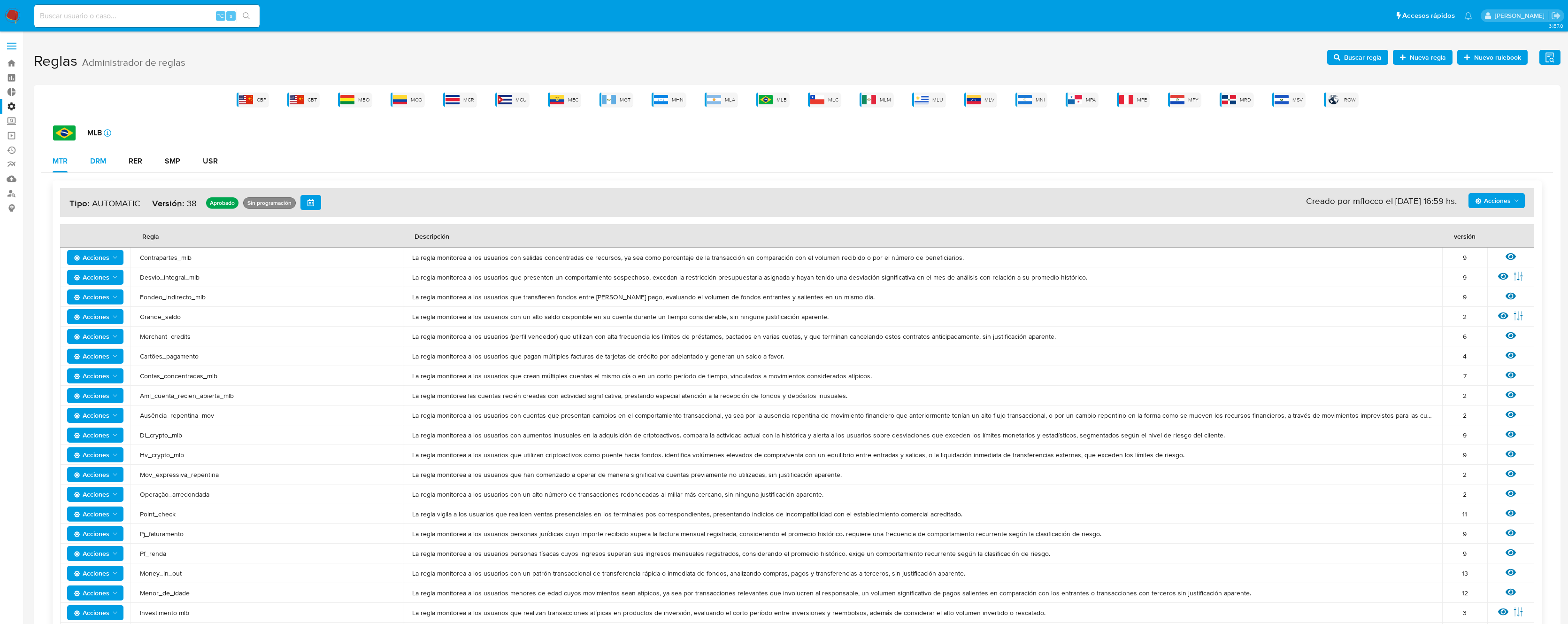
click at [104, 162] on div "DRM" at bounding box center [98, 161] width 16 height 8
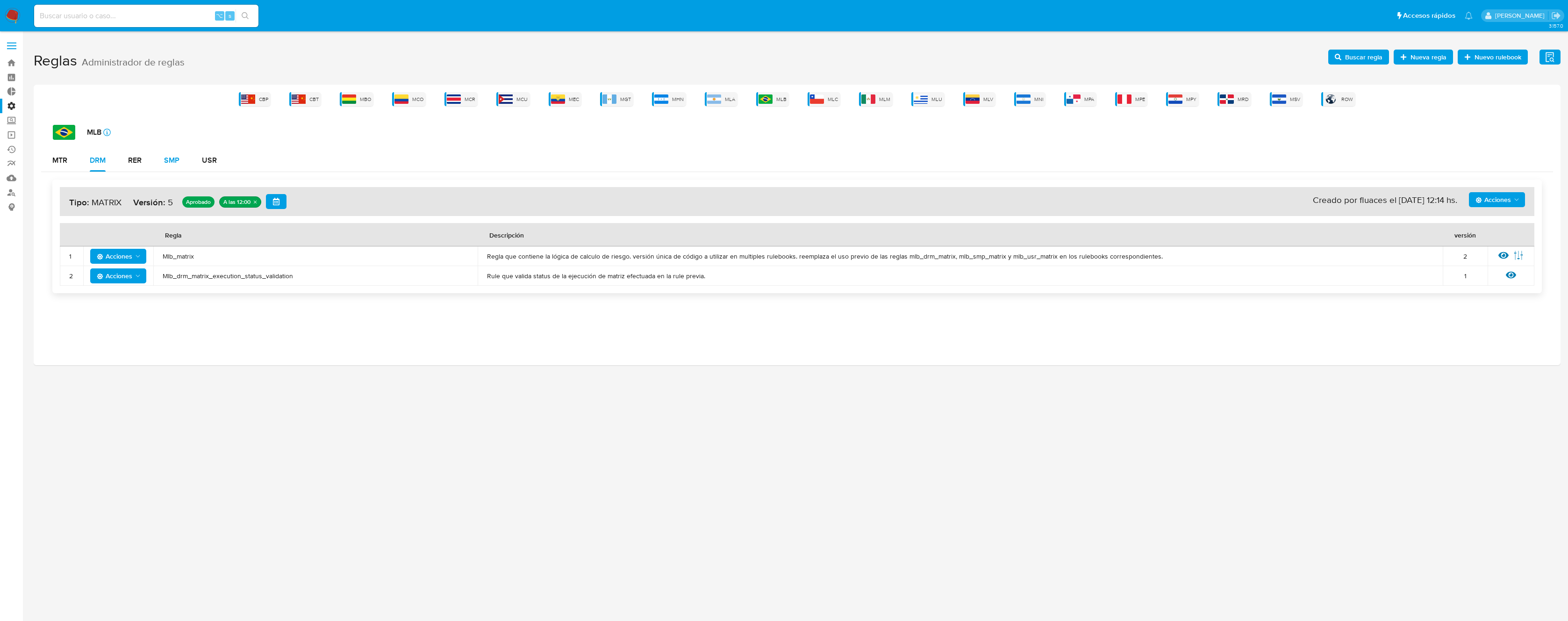
click at [175, 159] on div "SMP" at bounding box center [172, 160] width 15 height 8
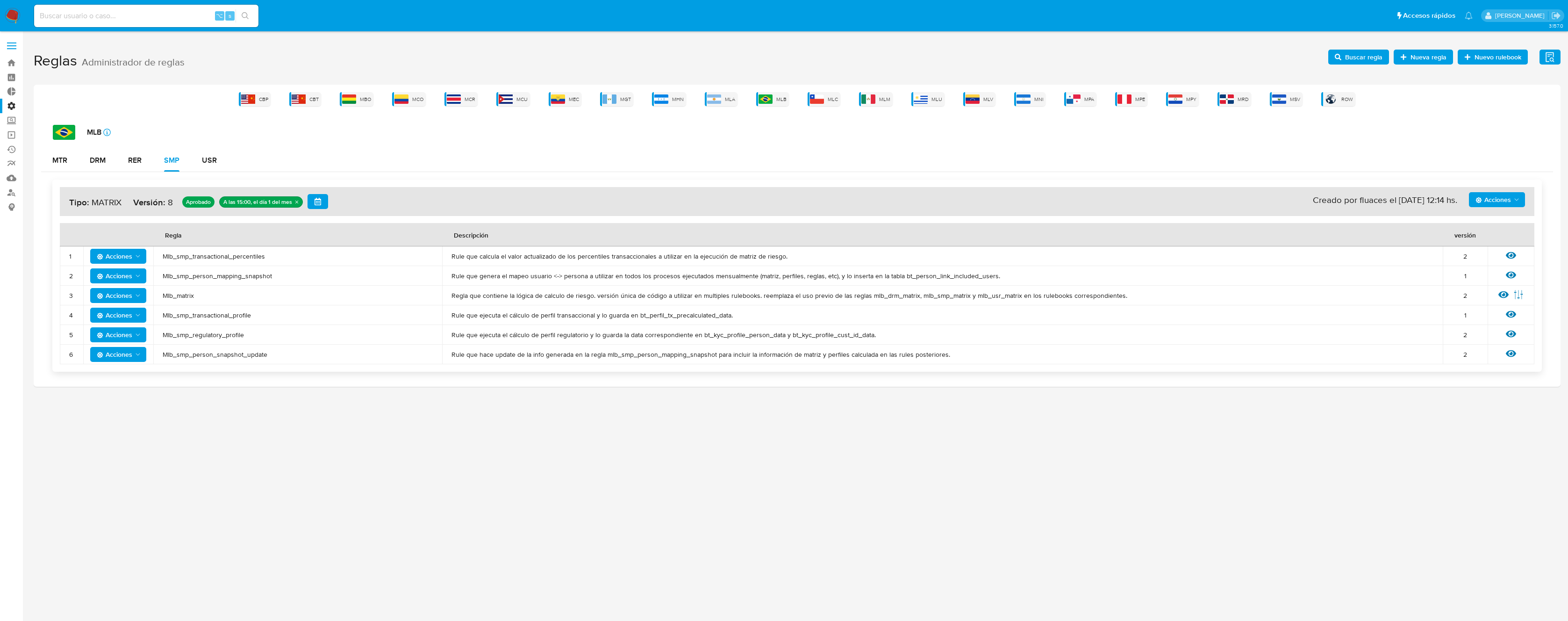
drag, startPoint x: 1474, startPoint y: 299, endPoint x: 1410, endPoint y: 295, distance: 64.1
click at [1410, 295] on tr "3 Acciones Mlb_matrix Regla que contiene la lógica de calculo de riesgo. versió…" at bounding box center [796, 295] width 1474 height 20
drag, startPoint x: 1410, startPoint y: 295, endPoint x: 1317, endPoint y: 268, distance: 96.8
click at [1400, 294] on span "Regla que contiene la lógica de calculo de riesgo. versión única de código a ut…" at bounding box center [942, 295] width 982 height 9
click at [207, 158] on div "USR" at bounding box center [210, 160] width 15 height 8
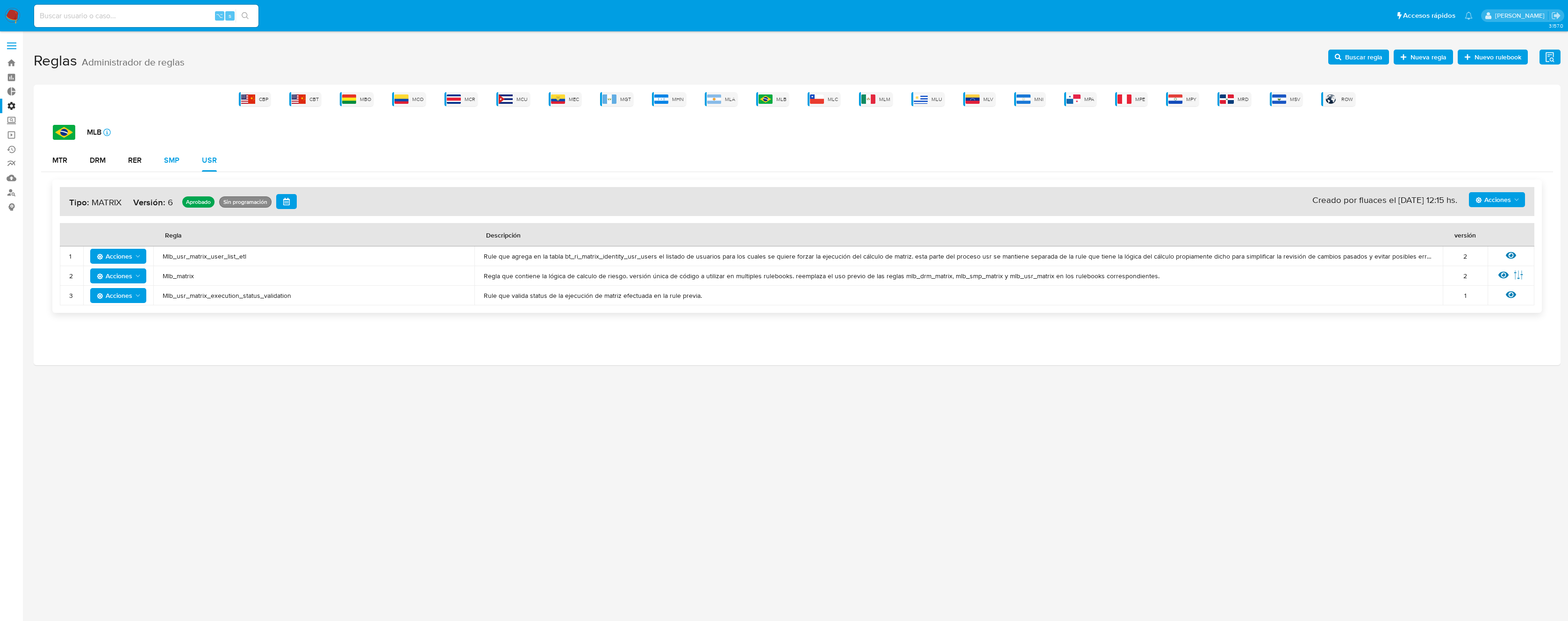
click at [175, 159] on div "SMP" at bounding box center [172, 160] width 15 height 8
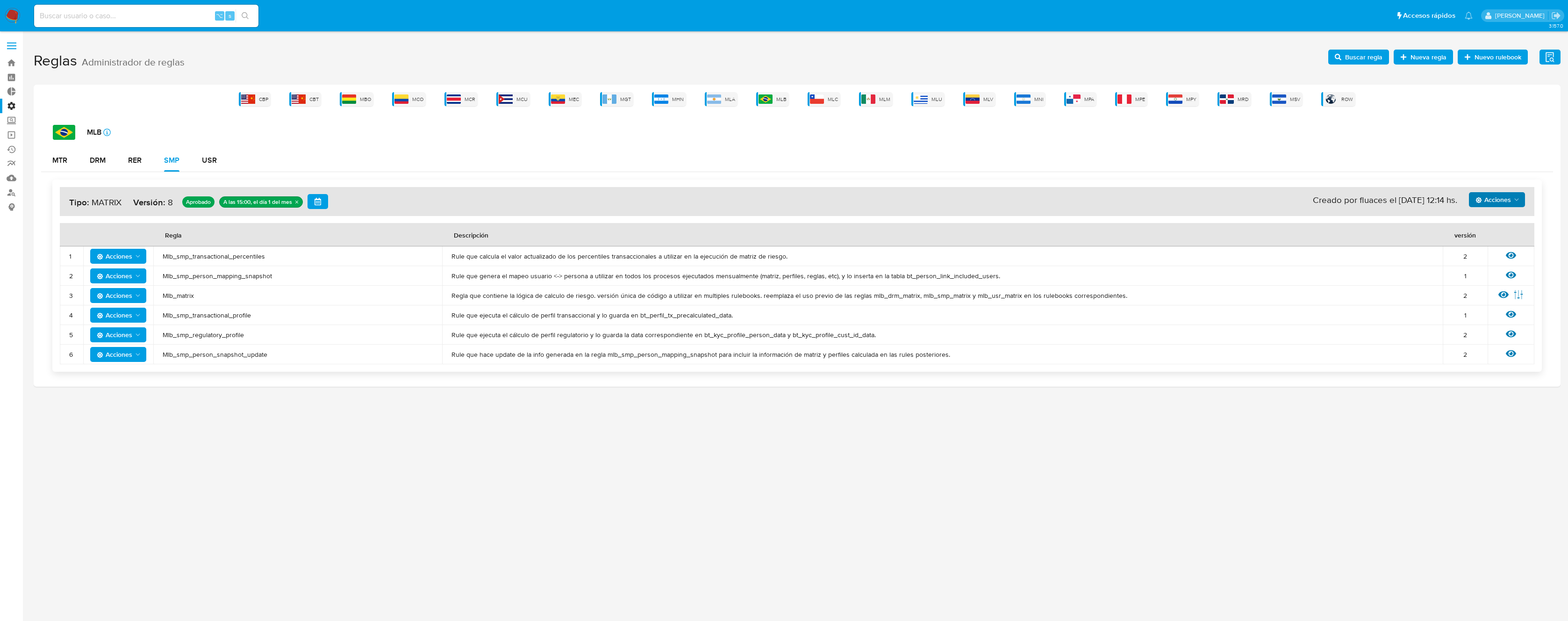
click at [1502, 204] on span "Acciones" at bounding box center [1492, 200] width 35 height 15
click at [1493, 247] on button "Ver historico" at bounding box center [1496, 246] width 84 height 23
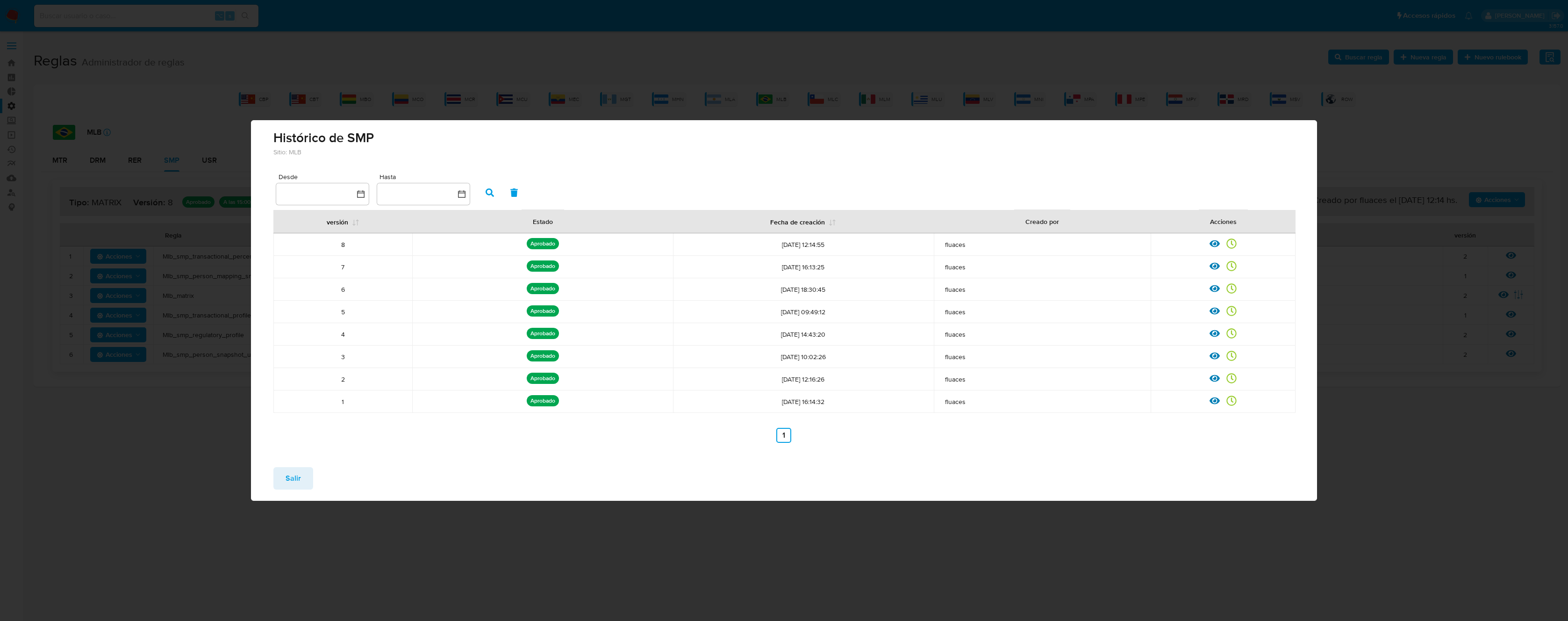
drag, startPoint x: 543, startPoint y: 226, endPoint x: 521, endPoint y: 219, distance: 23.1
drag, startPoint x: 534, startPoint y: 225, endPoint x: 521, endPoint y: 214, distance: 17.0
